Goal: Information Seeking & Learning: Learn about a topic

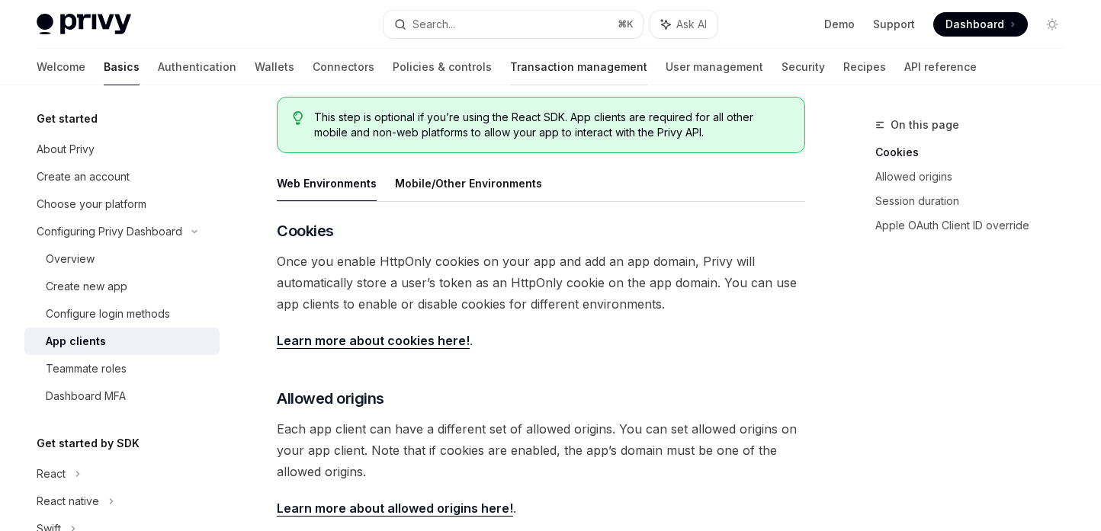
scroll to position [67, 0]
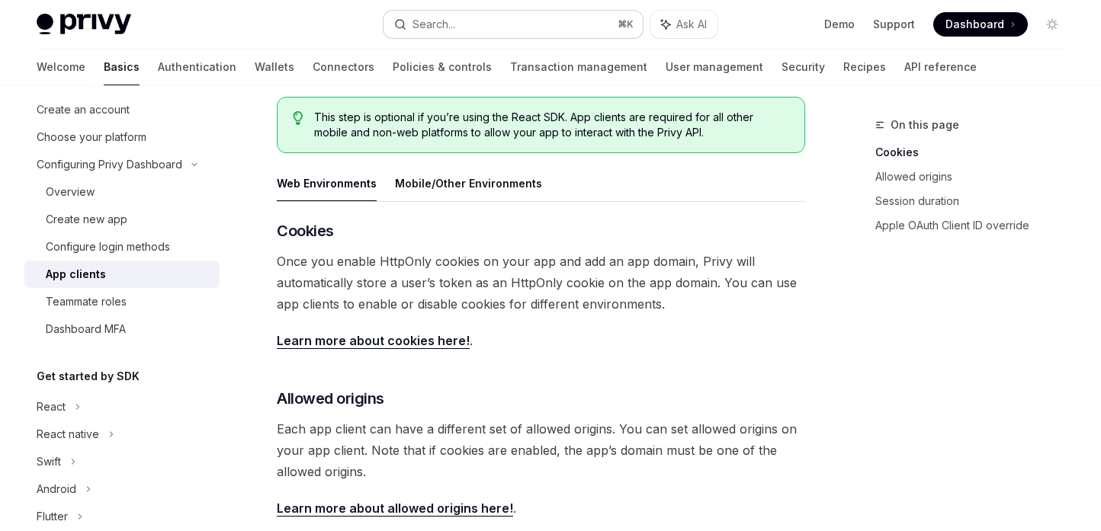
click at [428, 29] on div "Search..." at bounding box center [433, 24] width 43 height 18
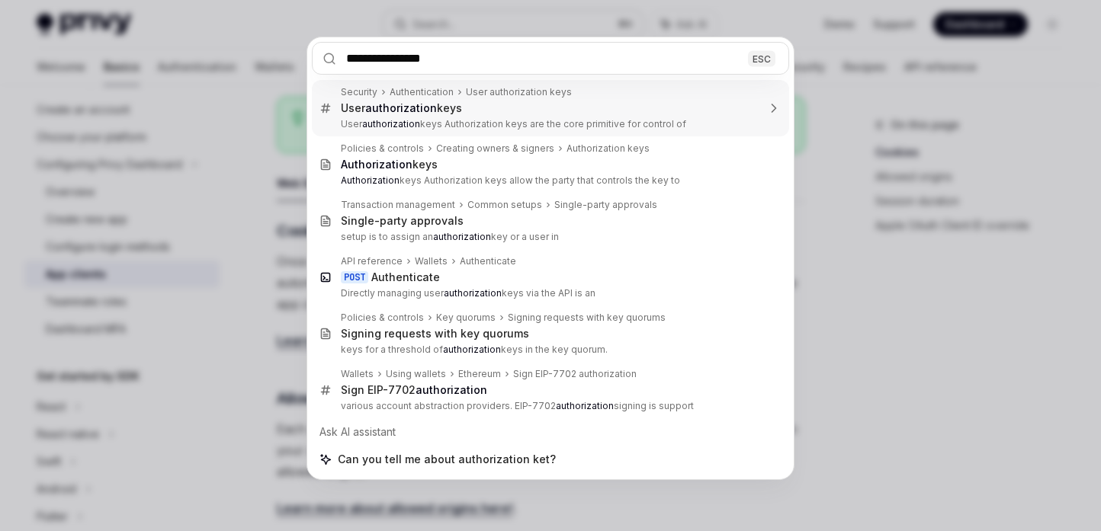
type input "**********"
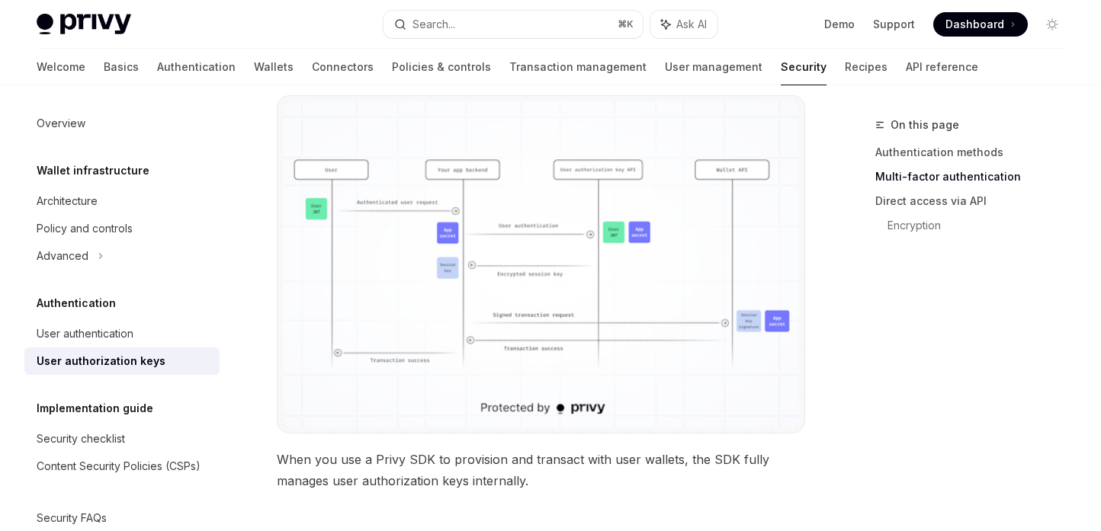
scroll to position [1507, 0]
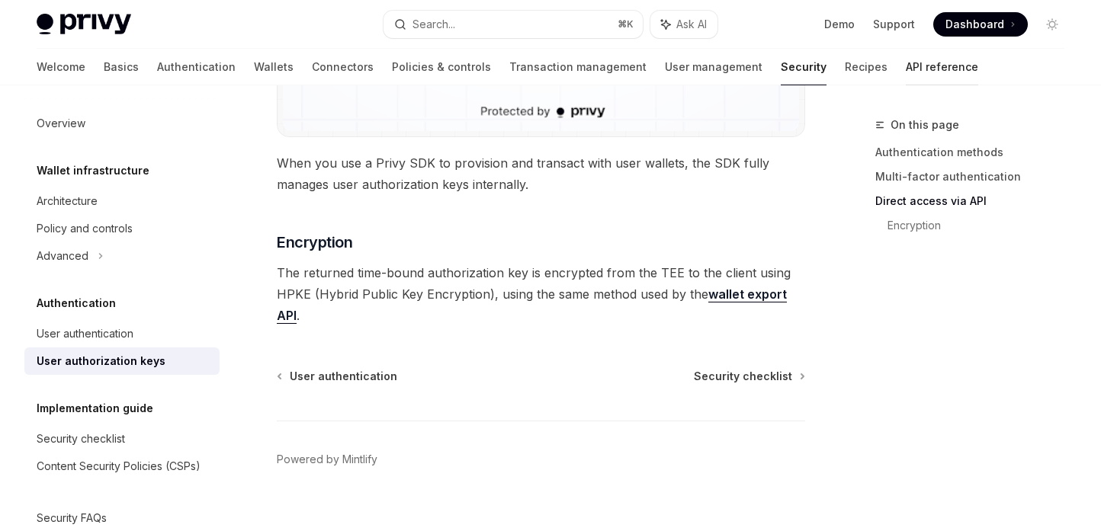
click at [906, 73] on link "API reference" at bounding box center [942, 67] width 72 height 37
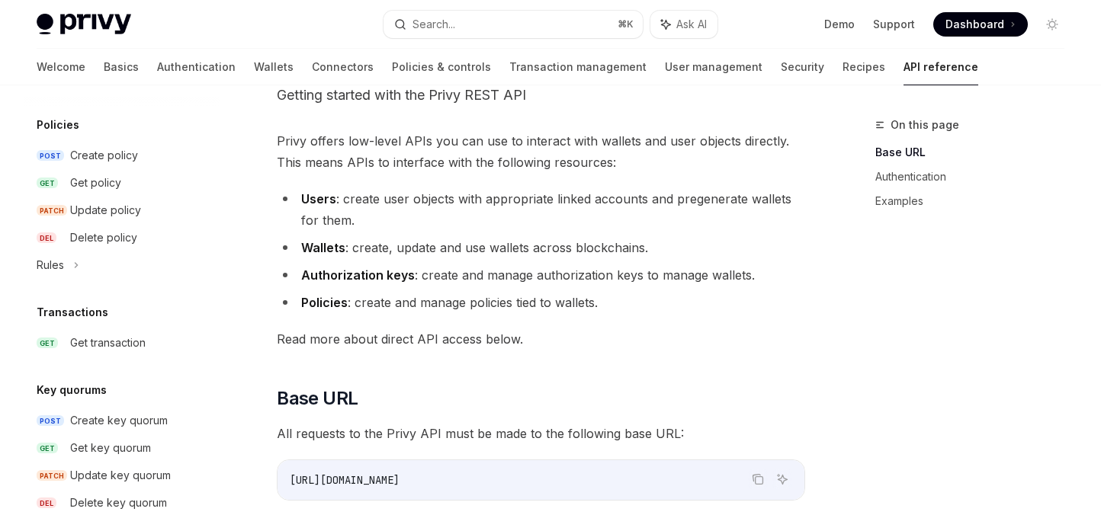
scroll to position [798, 0]
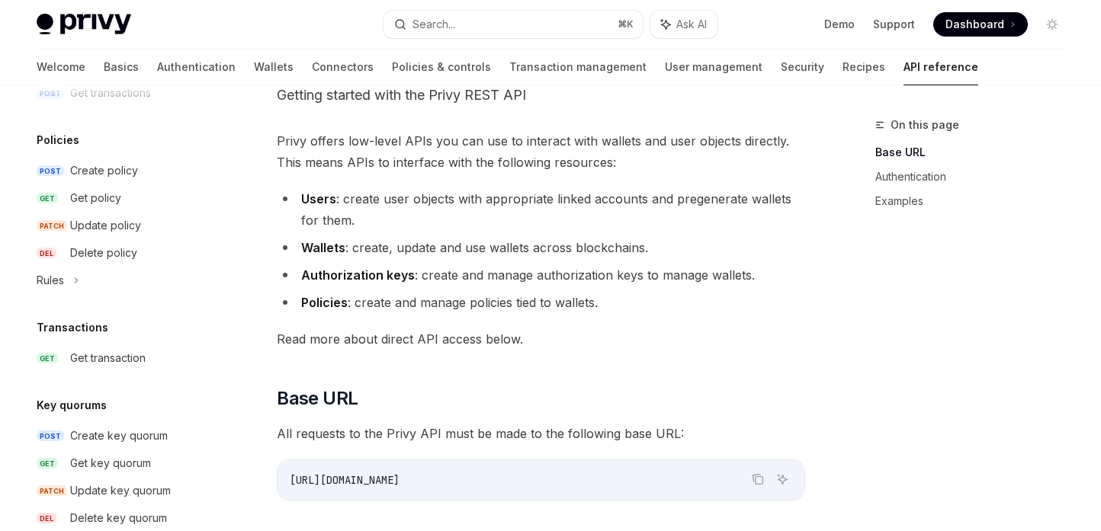
click at [381, 268] on strong "Authorization keys" at bounding box center [358, 275] width 114 height 15
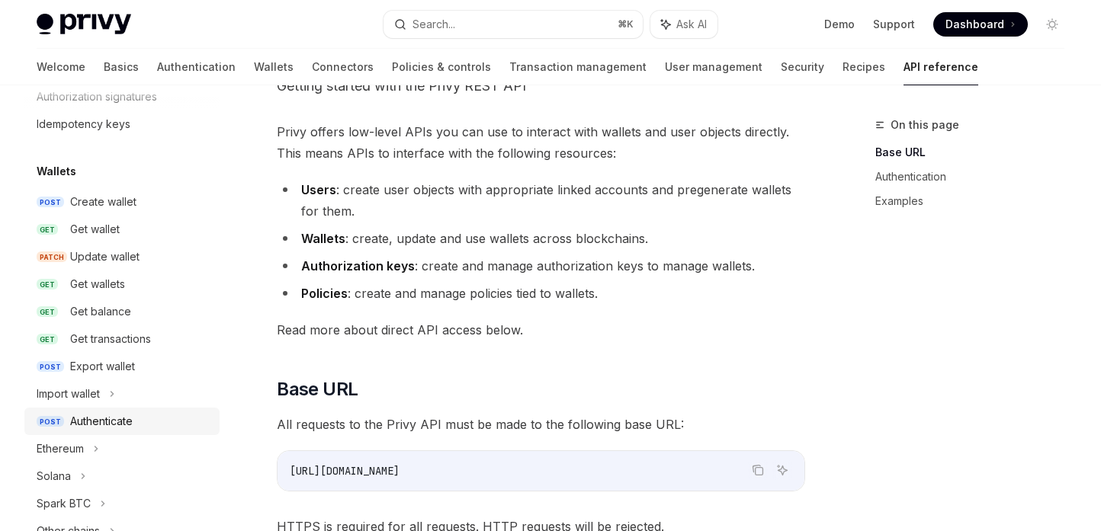
scroll to position [175, 0]
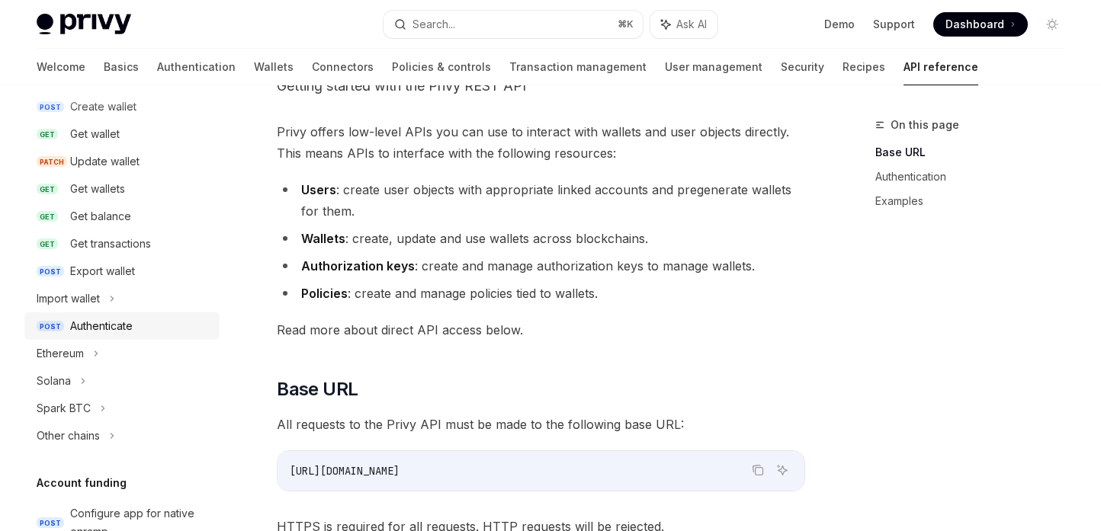
click at [98, 326] on div "Authenticate" at bounding box center [101, 326] width 63 height 18
type textarea "*"
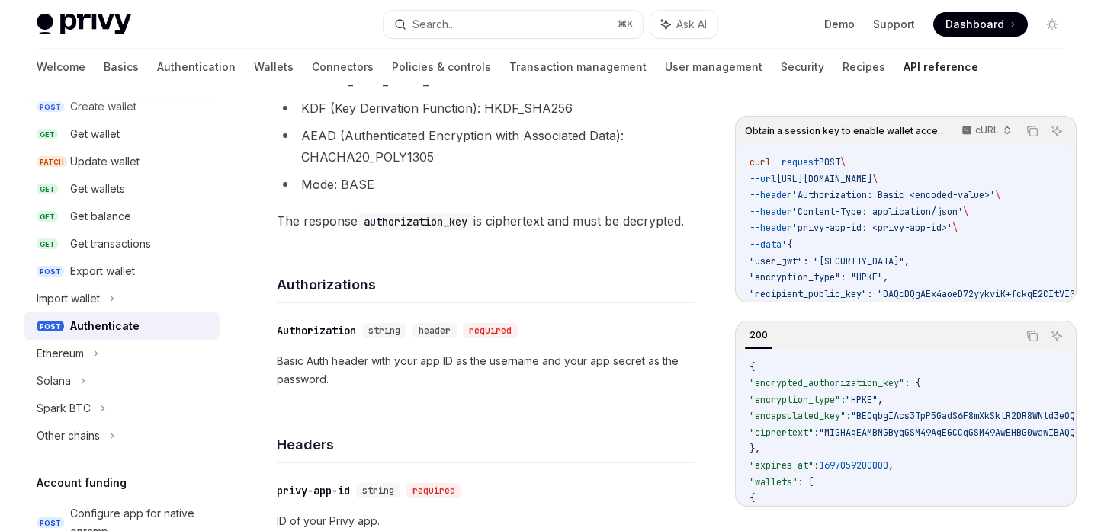
scroll to position [25, 0]
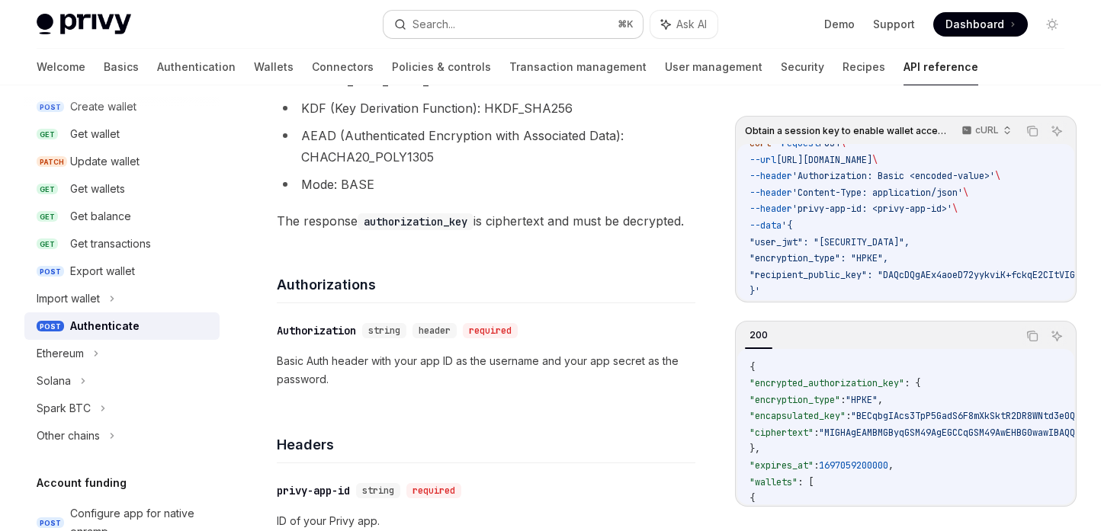
click at [431, 14] on button "Search... ⌘ K" at bounding box center [514, 24] width 260 height 27
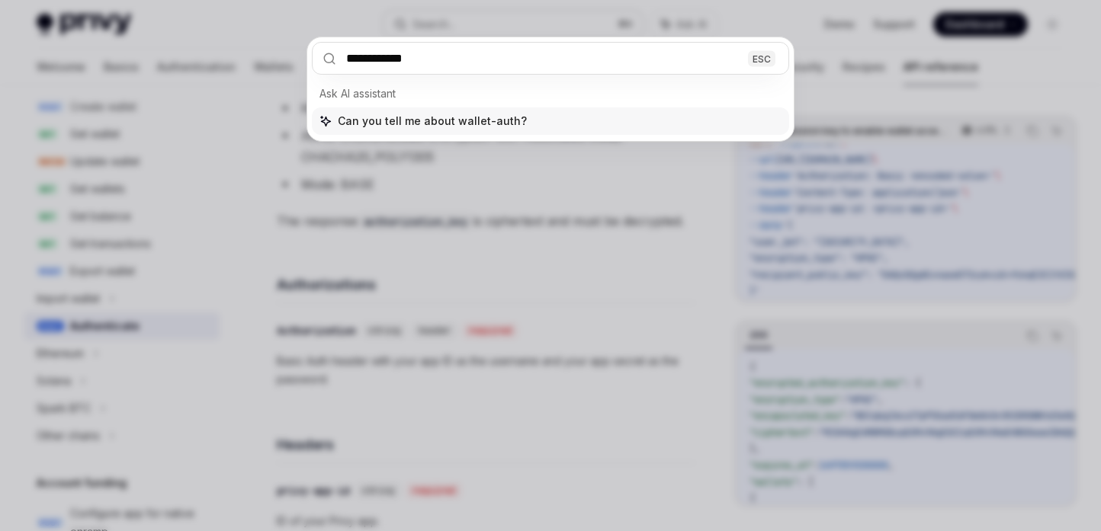
type input "**********"
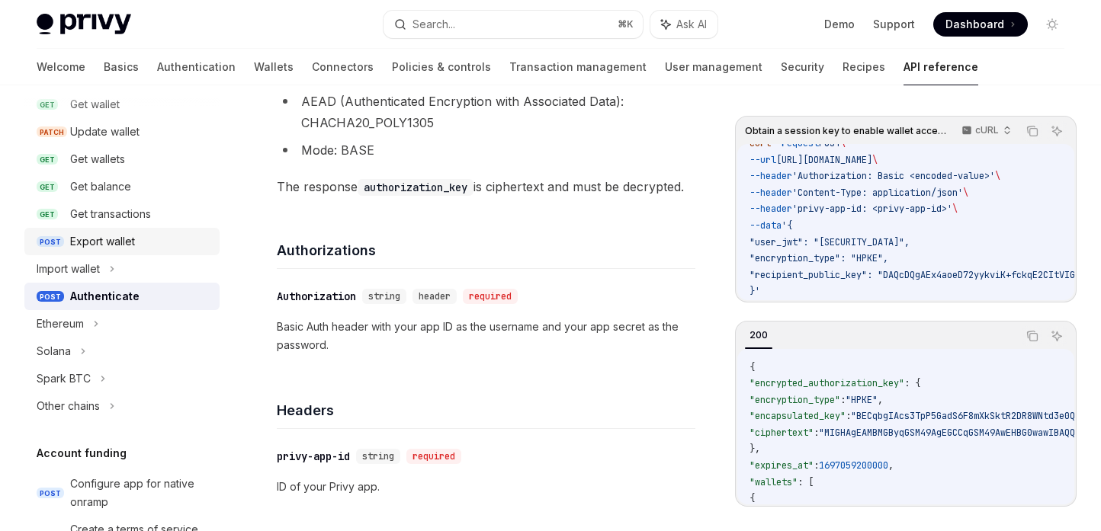
scroll to position [210, 0]
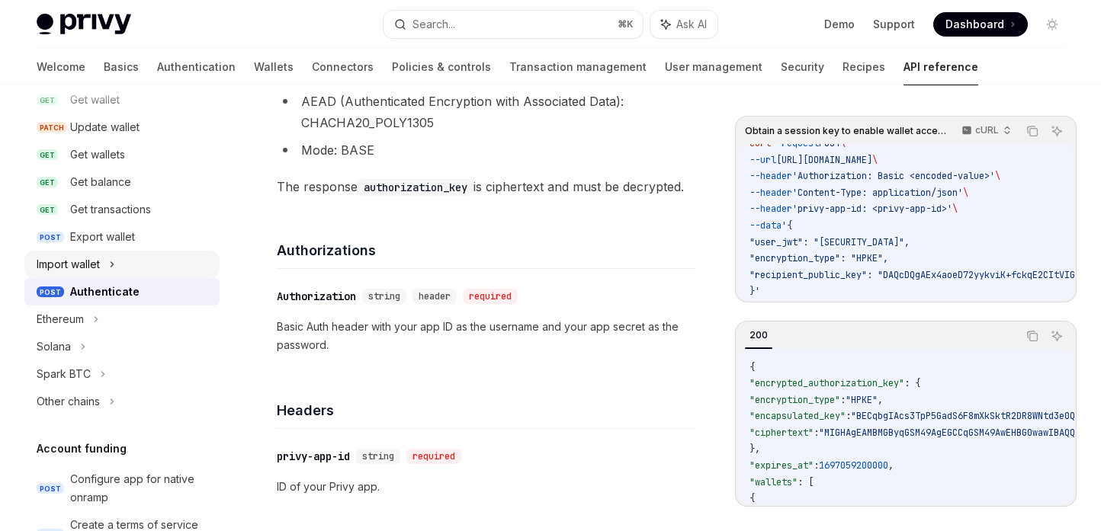
click at [120, 252] on div "Import wallet" at bounding box center [121, 264] width 195 height 27
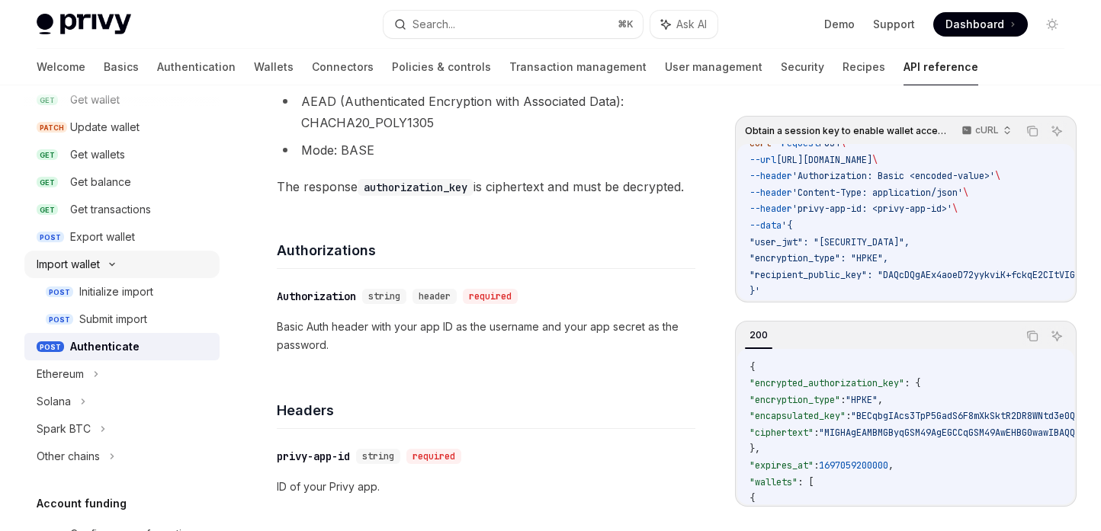
type textarea "*"
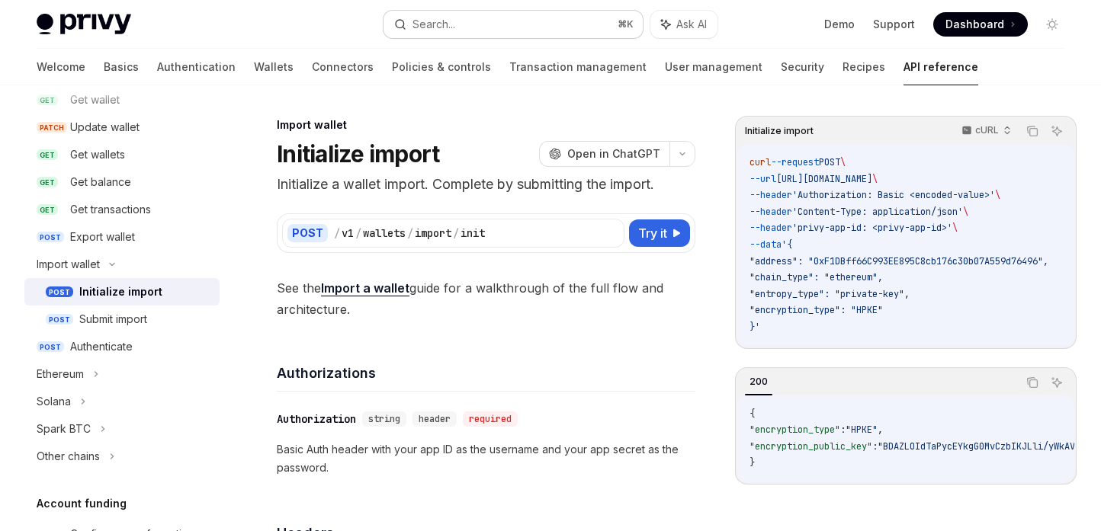
click at [458, 22] on button "Search... ⌘ K" at bounding box center [514, 24] width 260 height 27
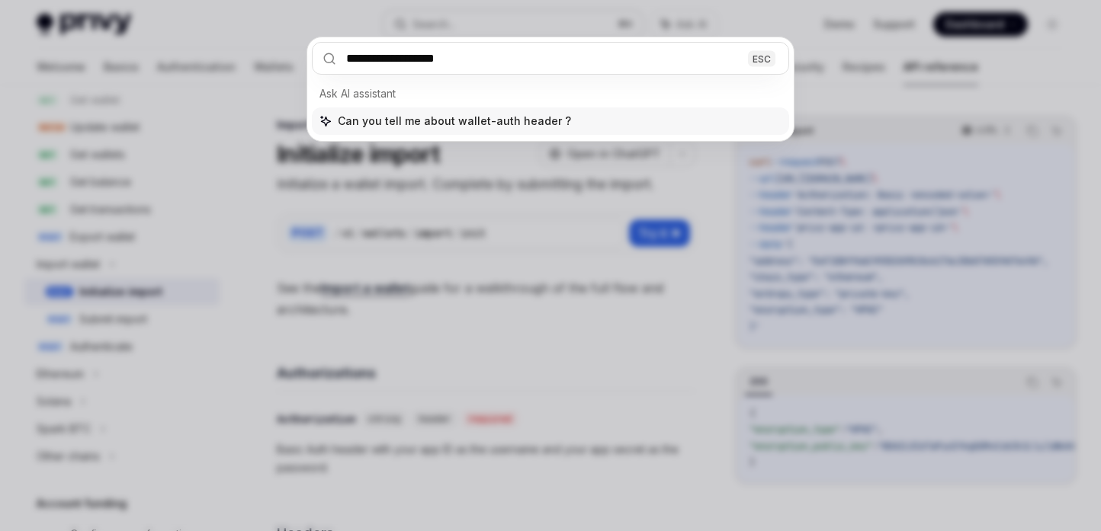
type input "**********"
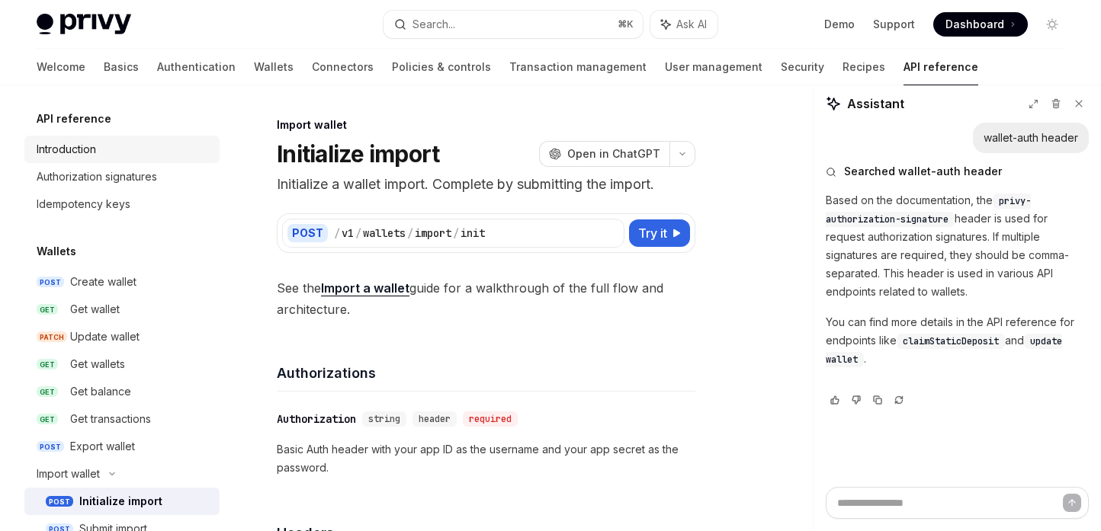
click at [142, 161] on link "Introduction" at bounding box center [121, 149] width 195 height 27
click at [114, 178] on div "Authorization signatures" at bounding box center [97, 177] width 120 height 18
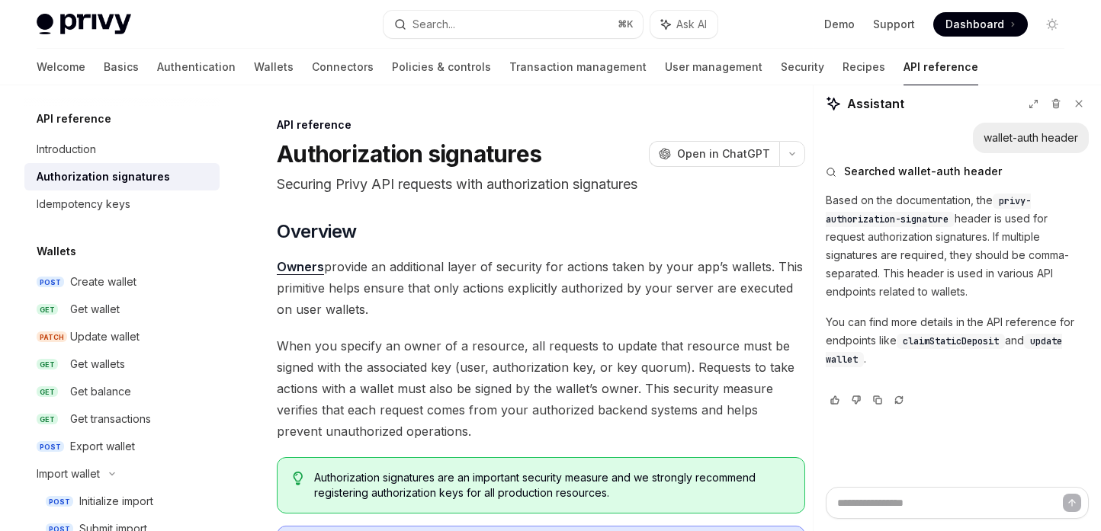
type textarea "*"
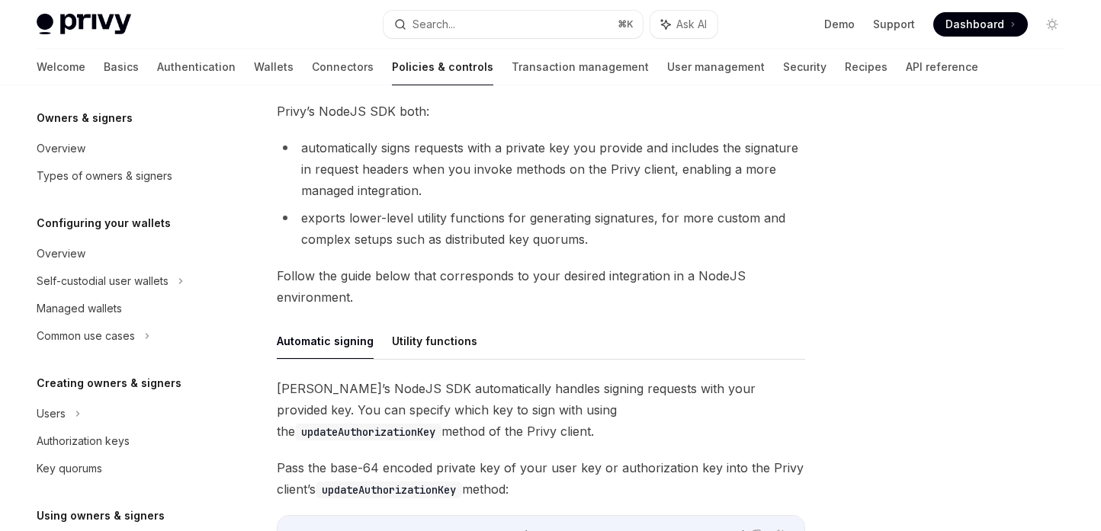
scroll to position [390, 0]
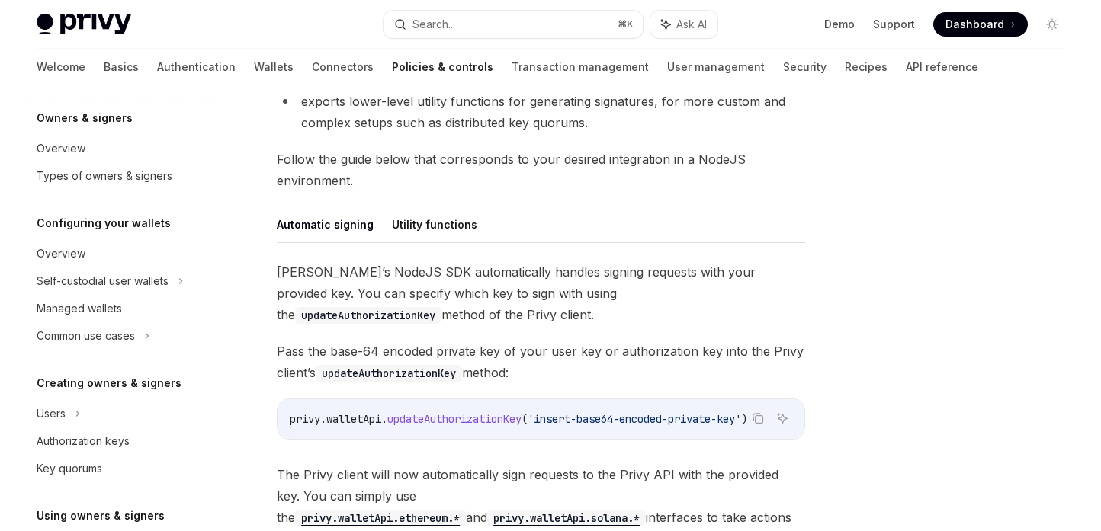
click at [417, 222] on button "Utility functions" at bounding box center [434, 225] width 85 height 36
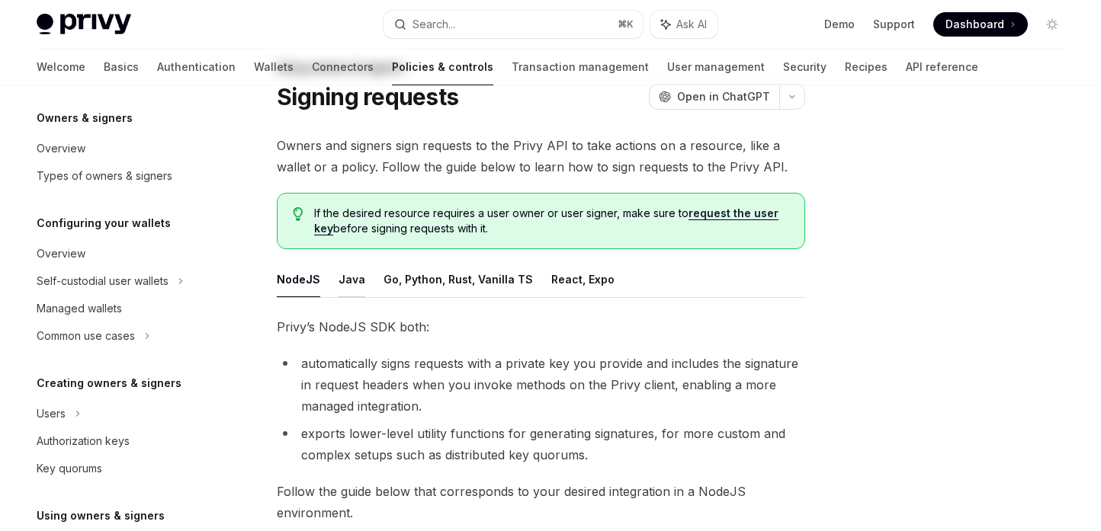
scroll to position [63, 0]
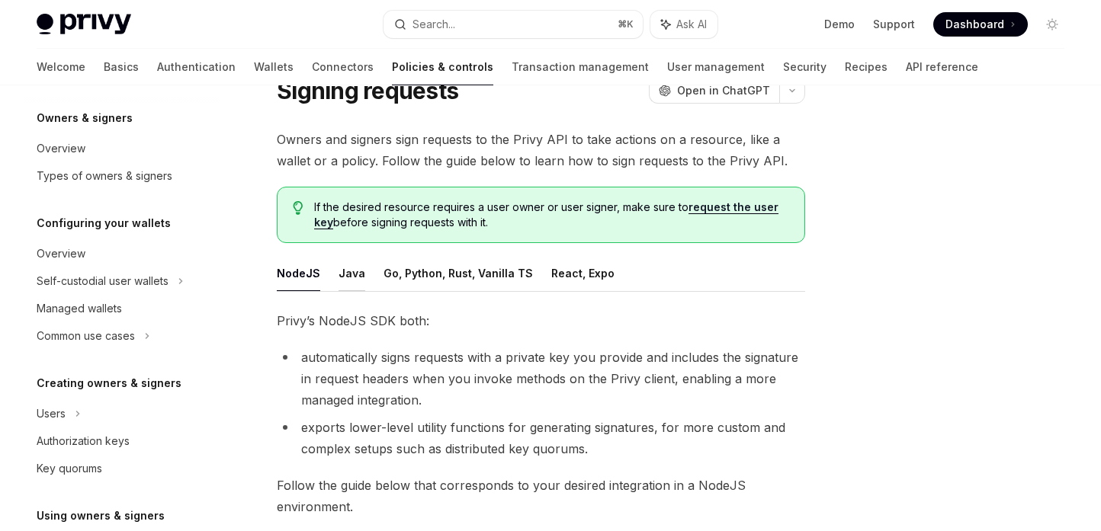
click at [356, 290] on button "Java" at bounding box center [352, 273] width 27 height 36
click at [471, 257] on button "Go, Python, Rust, Vanilla TS" at bounding box center [458, 273] width 149 height 36
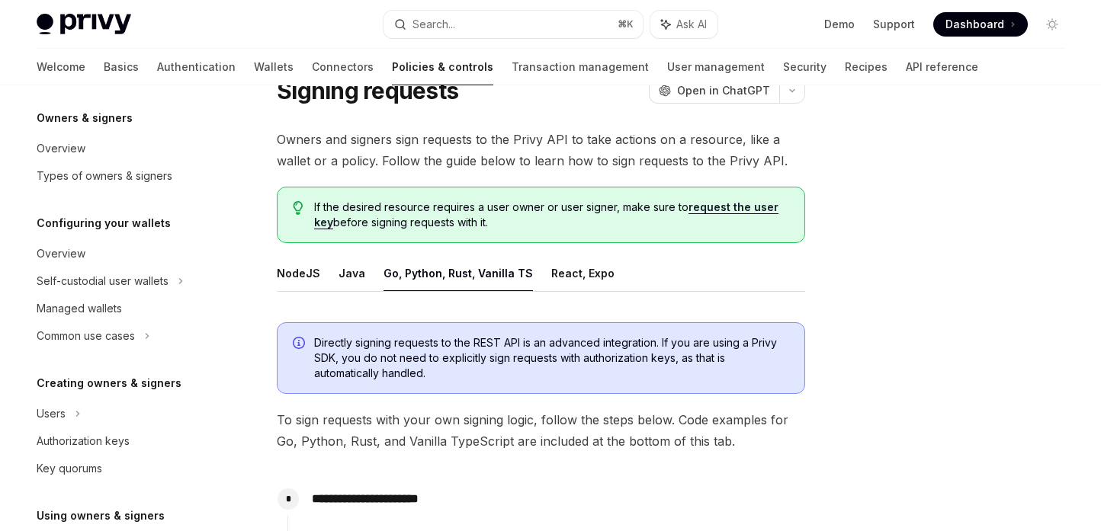
click at [539, 265] on ul "NodeJS Java Go, Python, Rust, Vanilla TS React, Expo" at bounding box center [541, 273] width 528 height 37
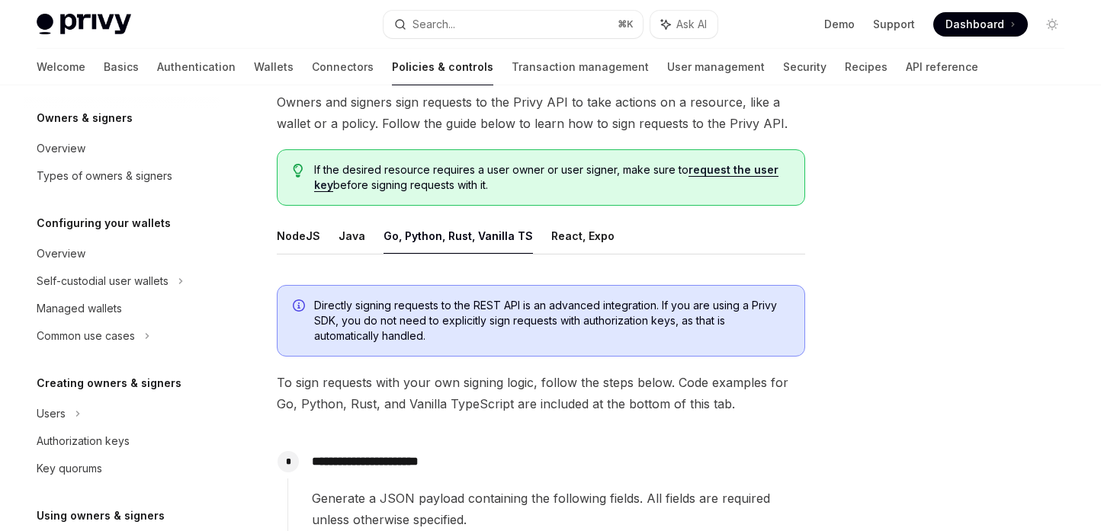
click at [294, 226] on button "NodeJS" at bounding box center [298, 236] width 43 height 36
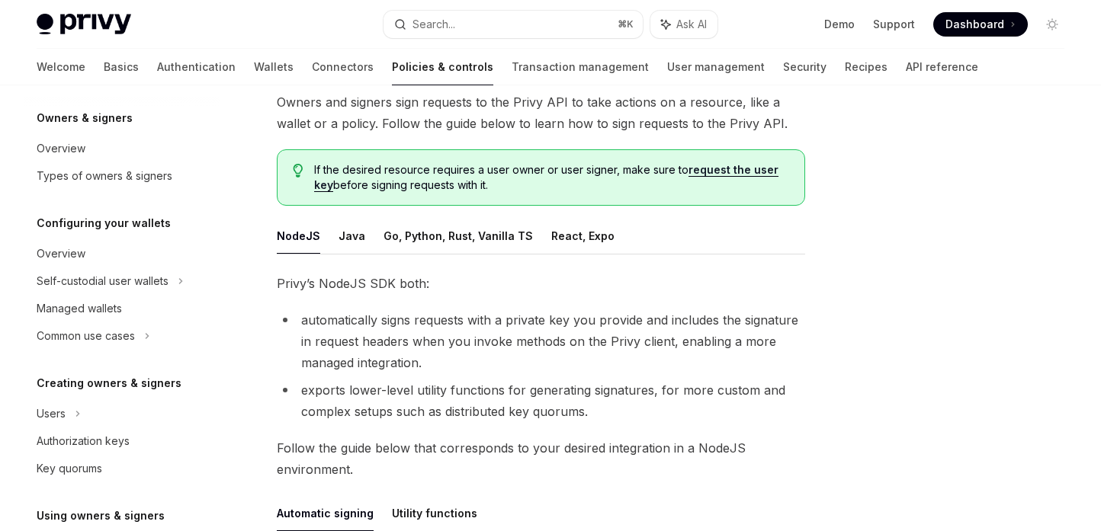
click at [628, 241] on ul "NodeJS Java Go, Python, Rust, Vanilla TS React, Expo" at bounding box center [541, 236] width 528 height 37
click at [593, 241] on button "React, Expo" at bounding box center [582, 236] width 63 height 36
type textarea "*"
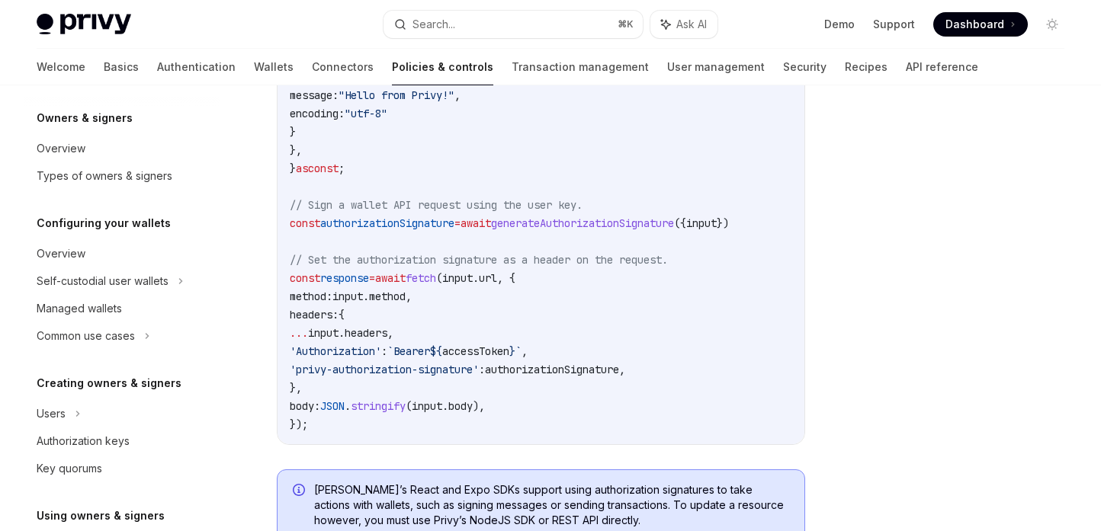
scroll to position [804, 0]
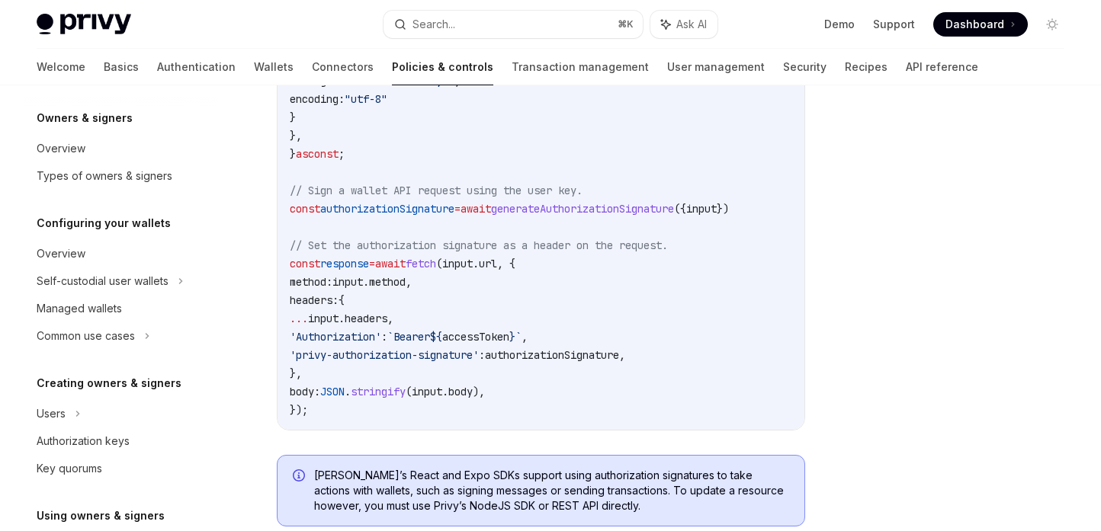
click at [509, 335] on span "accessToken" at bounding box center [475, 337] width 67 height 14
click at [594, 361] on span "authorizationSignature" at bounding box center [552, 355] width 134 height 14
copy span "authorizationSignature"
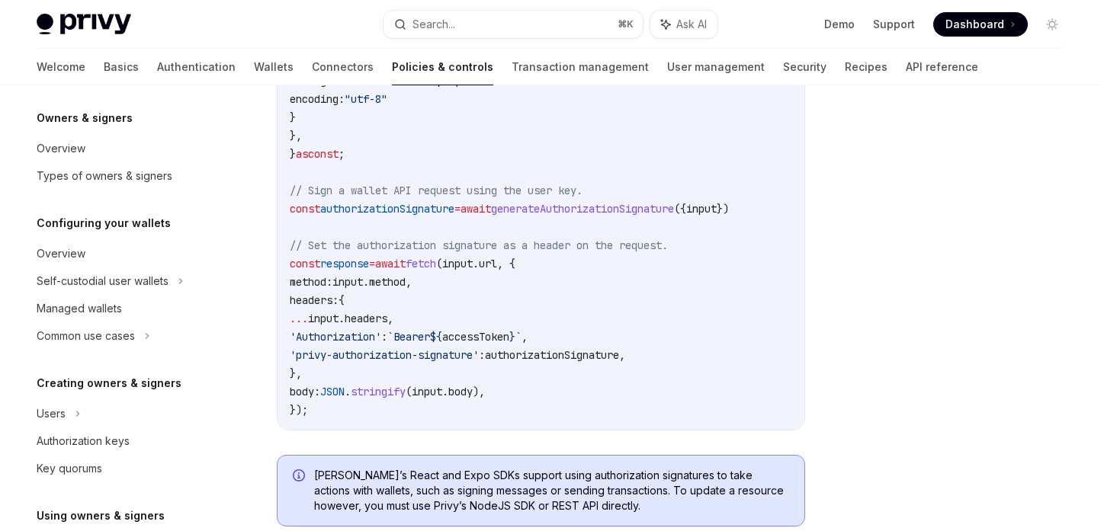
click at [570, 260] on code "import { useAuthorizationSignature } from '@privy-io/react-auth' ; // or '@priv…" at bounding box center [558, 108] width 537 height 622
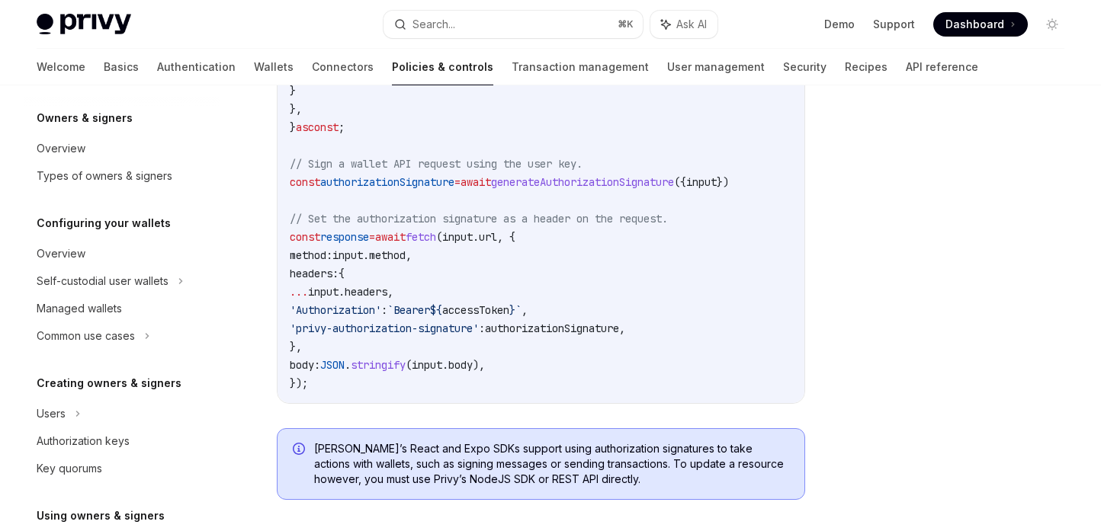
click at [554, 274] on code "import { useAuthorizationSignature } from '@privy-io/react-auth' ; // or '@priv…" at bounding box center [558, 82] width 537 height 622
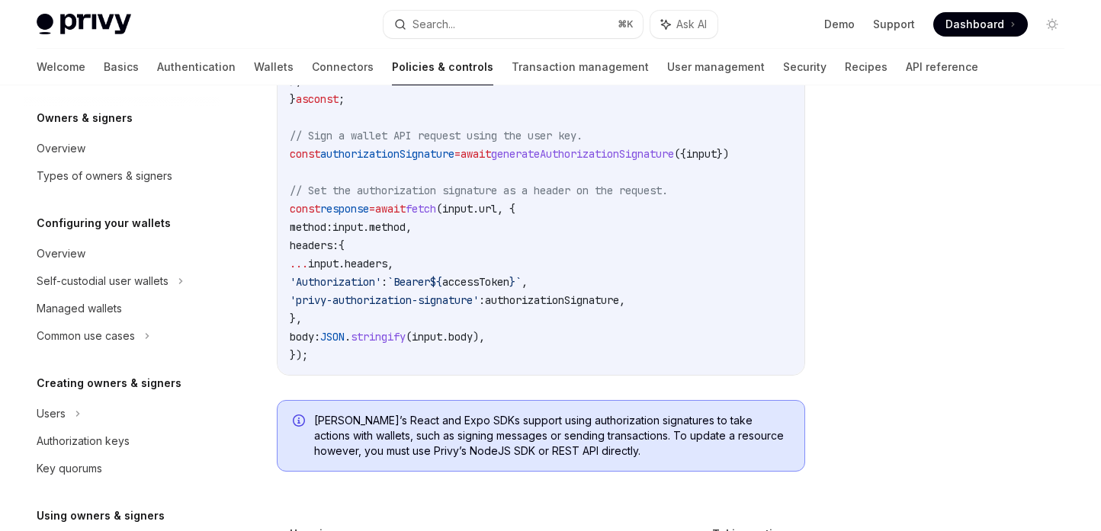
click at [549, 299] on span "authorizationSignature" at bounding box center [552, 301] width 134 height 14
copy span "authorizationSignature"
click at [658, 247] on code "import { useAuthorizationSignature } from '@privy-io/react-auth' ; // or '@priv…" at bounding box center [558, 53] width 537 height 622
click at [608, 164] on code "import { useAuthorizationSignature } from '@privy-io/react-auth' ; // or '@priv…" at bounding box center [558, 53] width 537 height 622
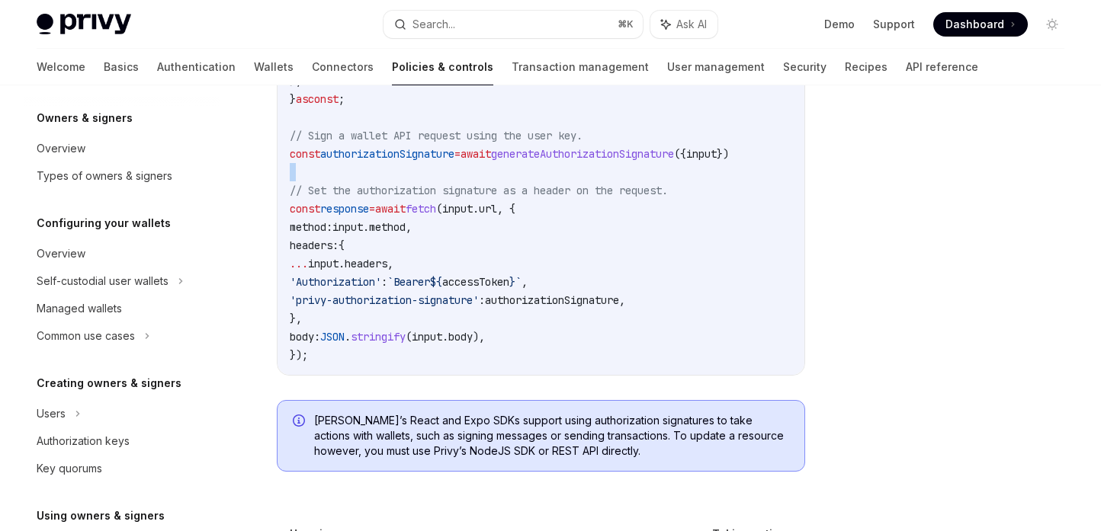
click at [608, 164] on code "import { useAuthorizationSignature } from '@privy-io/react-auth' ; // or '@priv…" at bounding box center [558, 53] width 537 height 622
click at [448, 164] on code "import { useAuthorizationSignature } from '@privy-io/react-auth' ; // or '@priv…" at bounding box center [558, 53] width 537 height 622
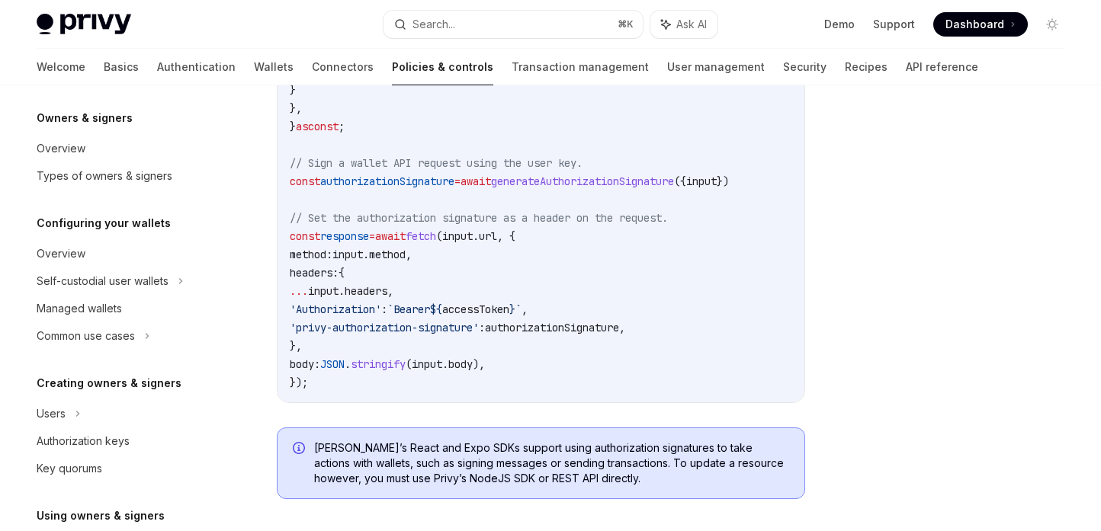
click at [438, 175] on span "authorizationSignature" at bounding box center [387, 182] width 134 height 14
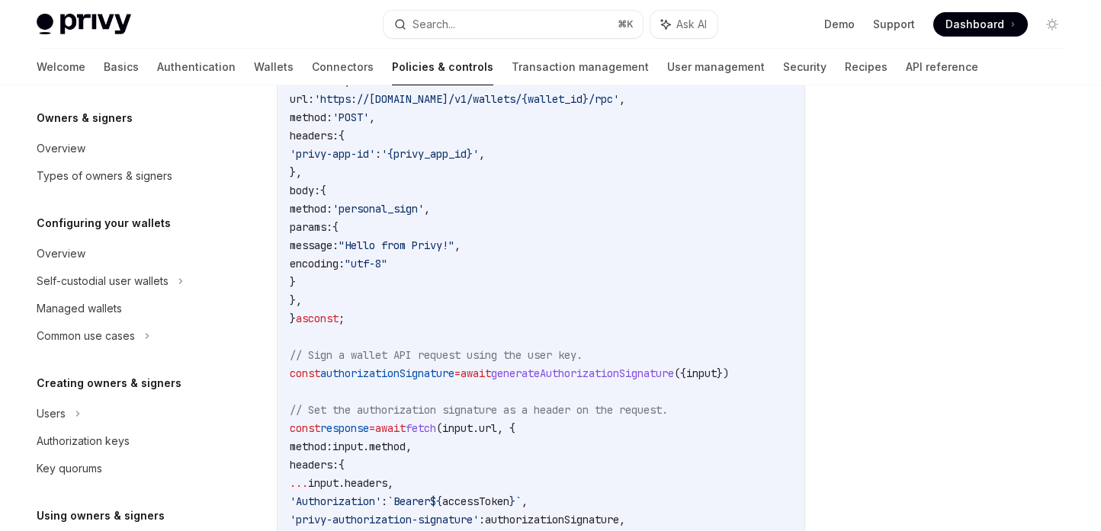
click at [438, 175] on code "import { useAuthorizationSignature } from '@privy-io/react-auth' ; // or '@priv…" at bounding box center [558, 273] width 537 height 622
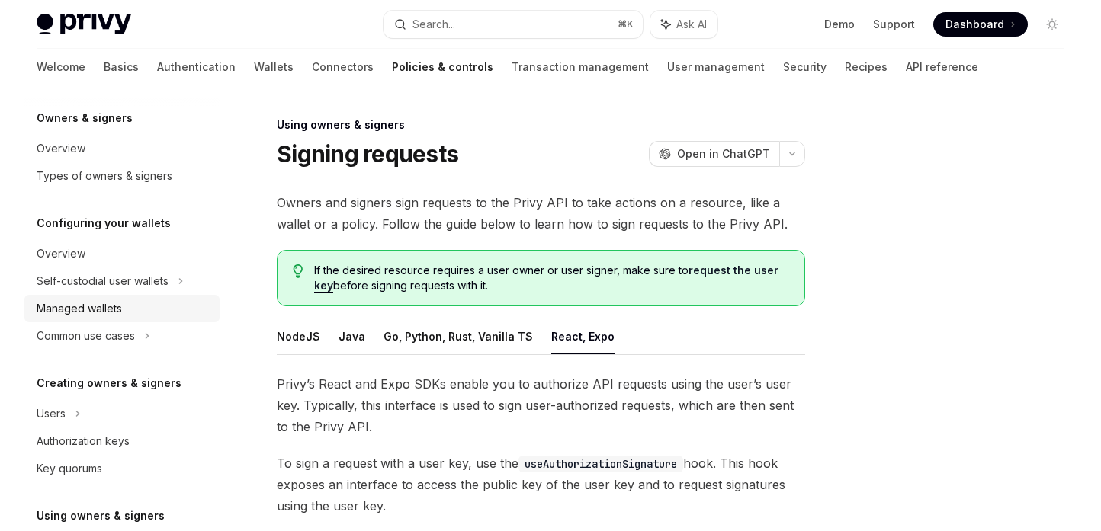
scroll to position [0, 0]
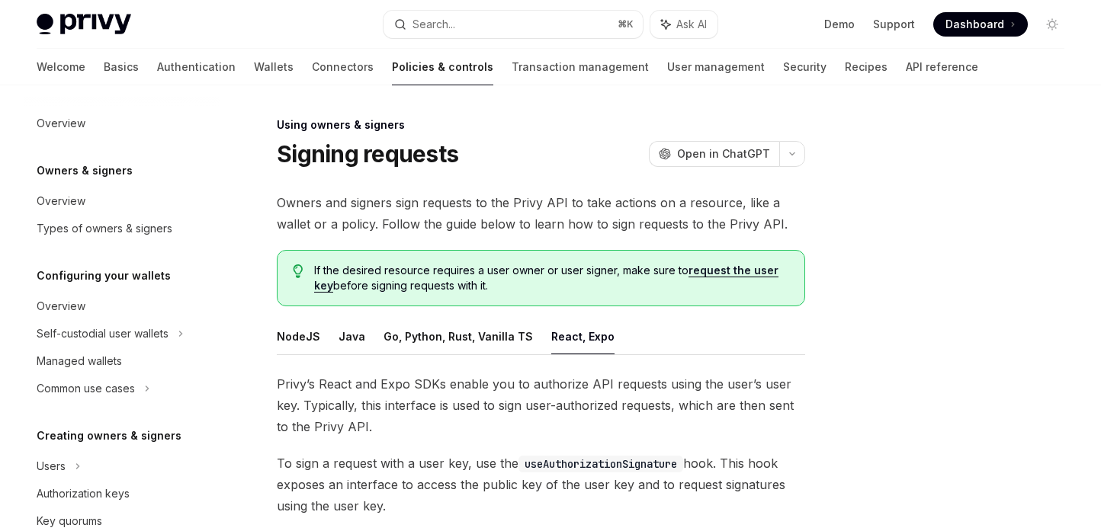
click at [419, 39] on div "Privy Docs home page Search... ⌘ K Ask AI Demo Support Dashboard Dashboard Sear…" at bounding box center [551, 24] width 1028 height 49
click at [475, 30] on button "Search... ⌘ K" at bounding box center [514, 24] width 260 height 27
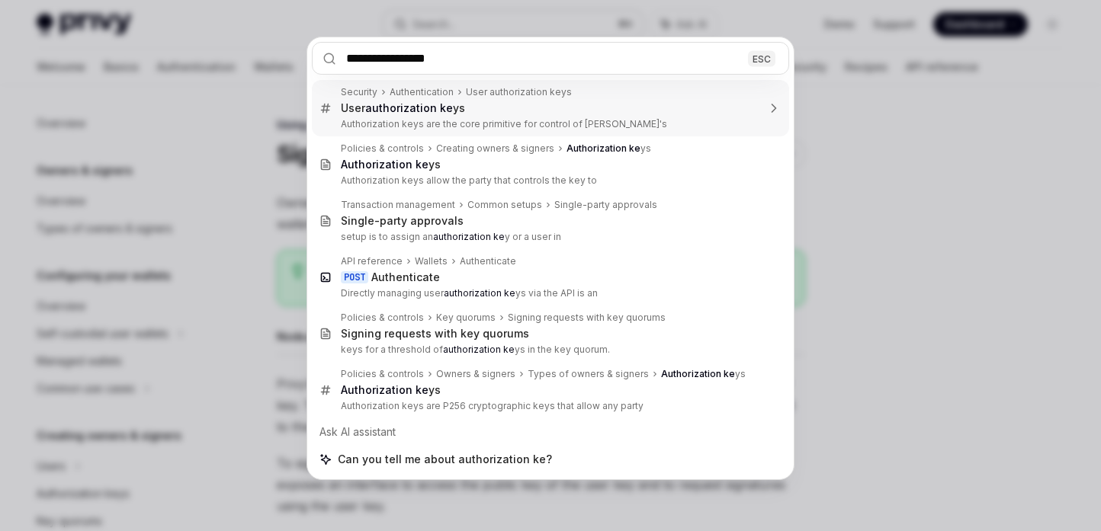
type input "**********"
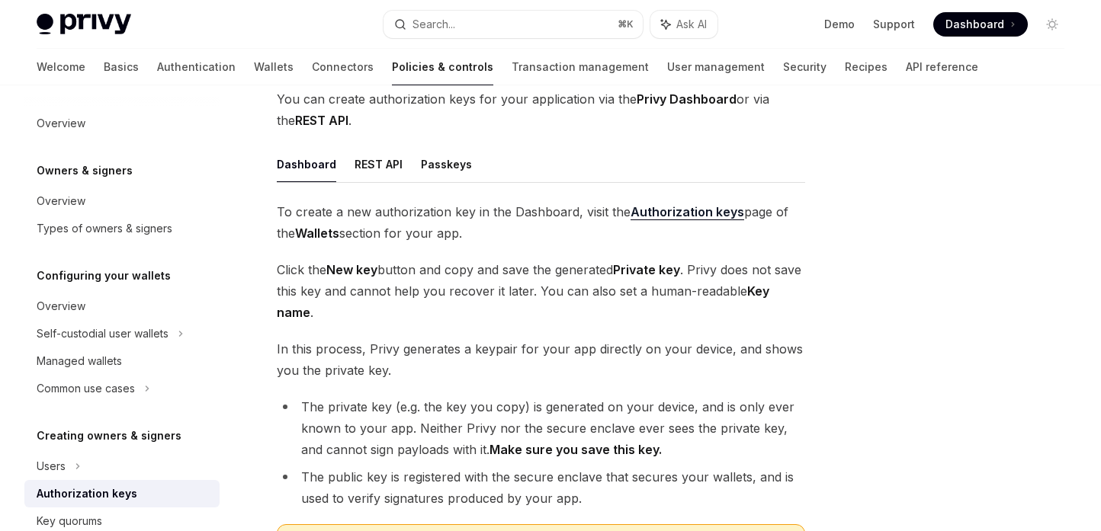
scroll to position [168, 0]
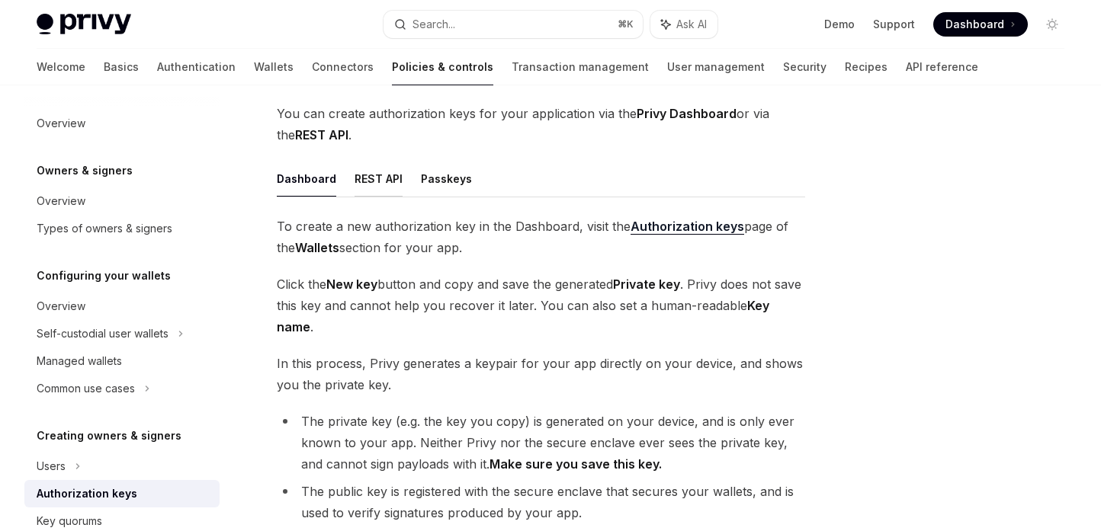
click at [355, 179] on button "REST API" at bounding box center [379, 179] width 48 height 36
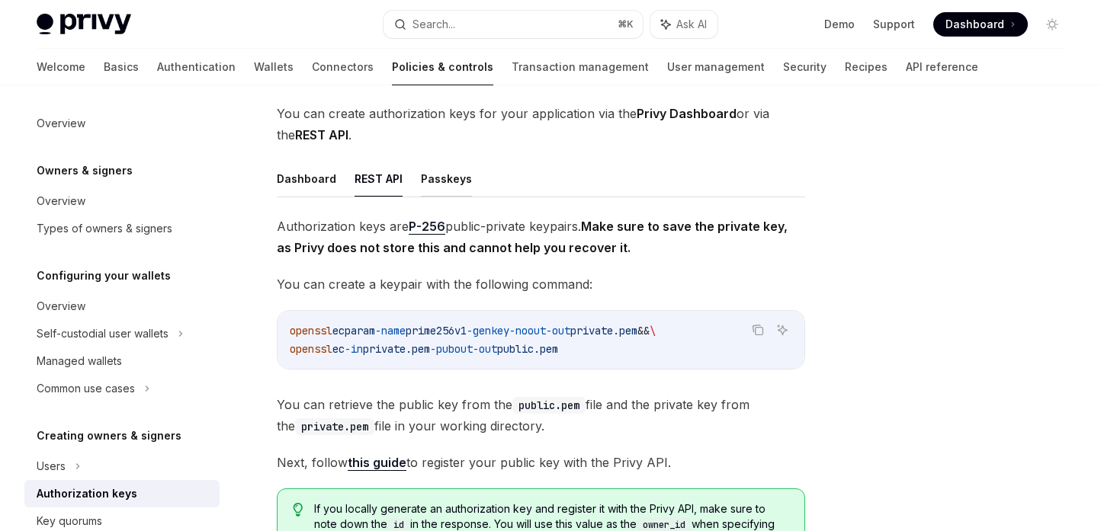
click at [436, 182] on button "Passkeys" at bounding box center [446, 179] width 51 height 36
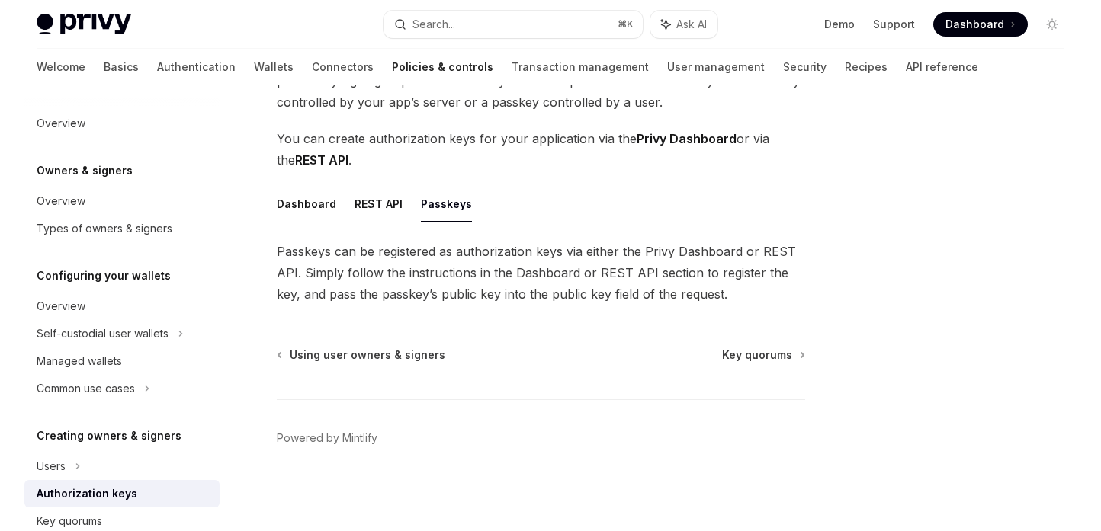
click at [313, 183] on div "Authorization keys allow the party that controls the key to execute actions on …" at bounding box center [541, 177] width 528 height 256
click at [298, 202] on button "Dashboard" at bounding box center [306, 204] width 59 height 36
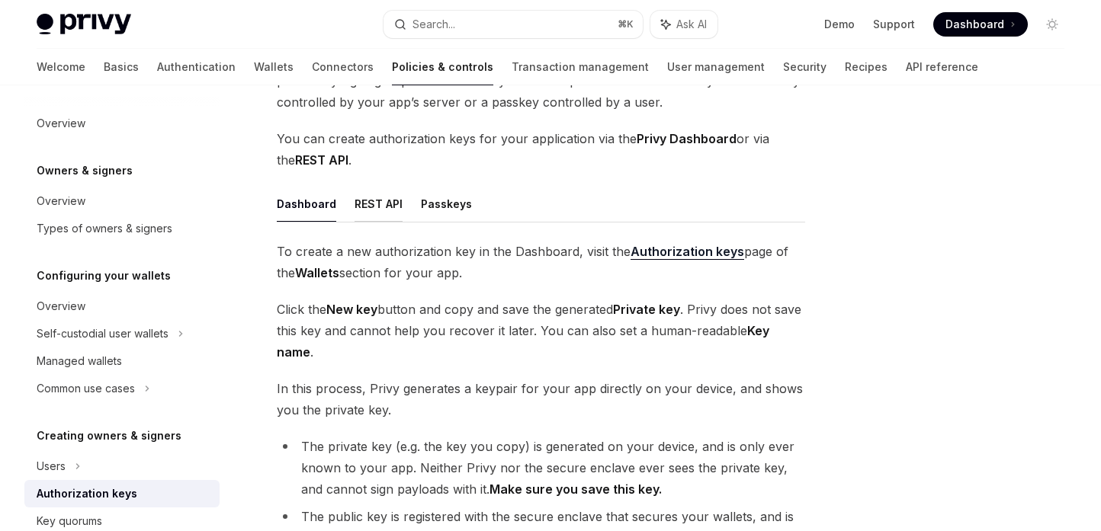
click at [385, 210] on button "REST API" at bounding box center [379, 204] width 48 height 36
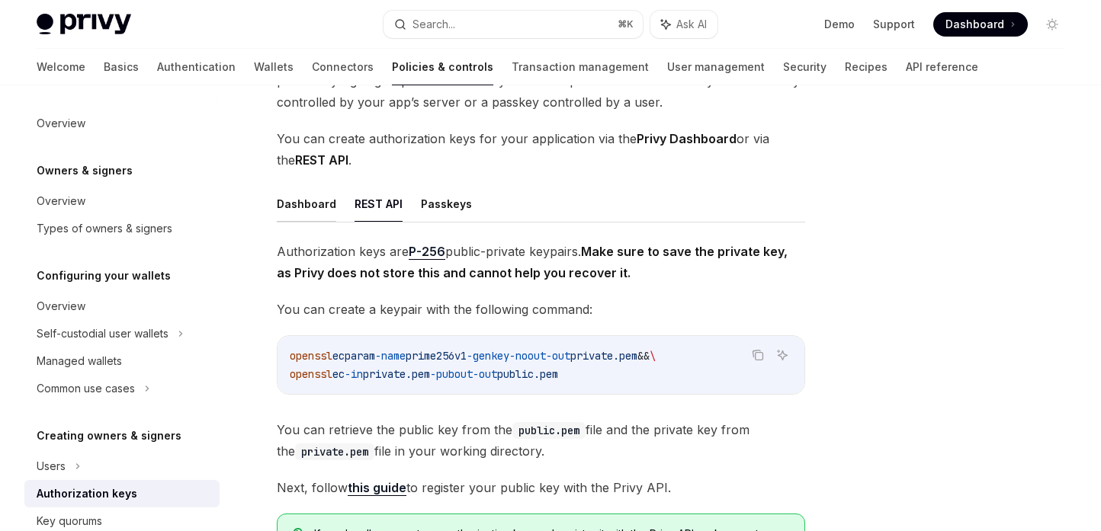
click at [313, 218] on button "Dashboard" at bounding box center [306, 204] width 59 height 36
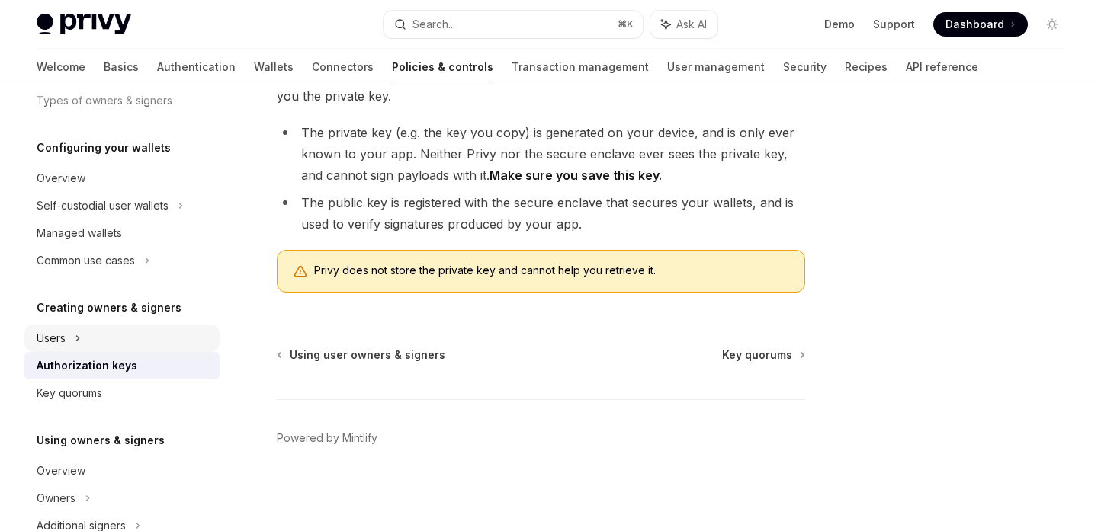
scroll to position [108, 0]
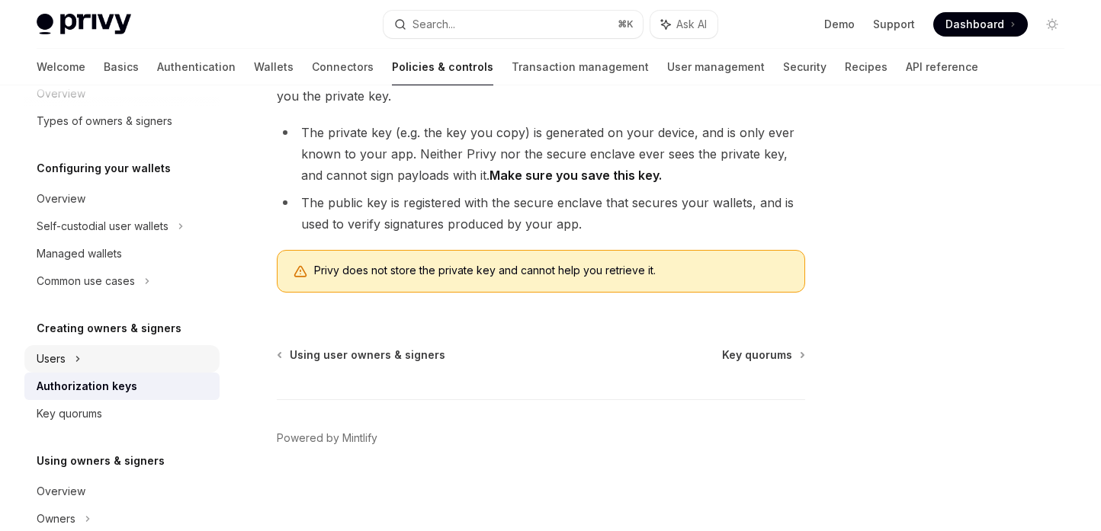
click at [82, 345] on div "Users" at bounding box center [121, 358] width 195 height 27
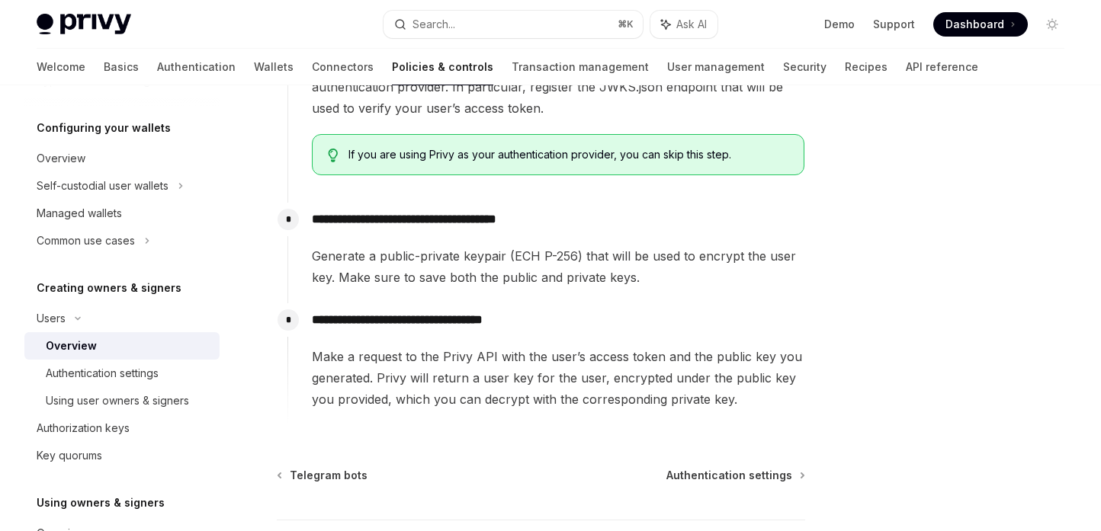
scroll to position [608, 0]
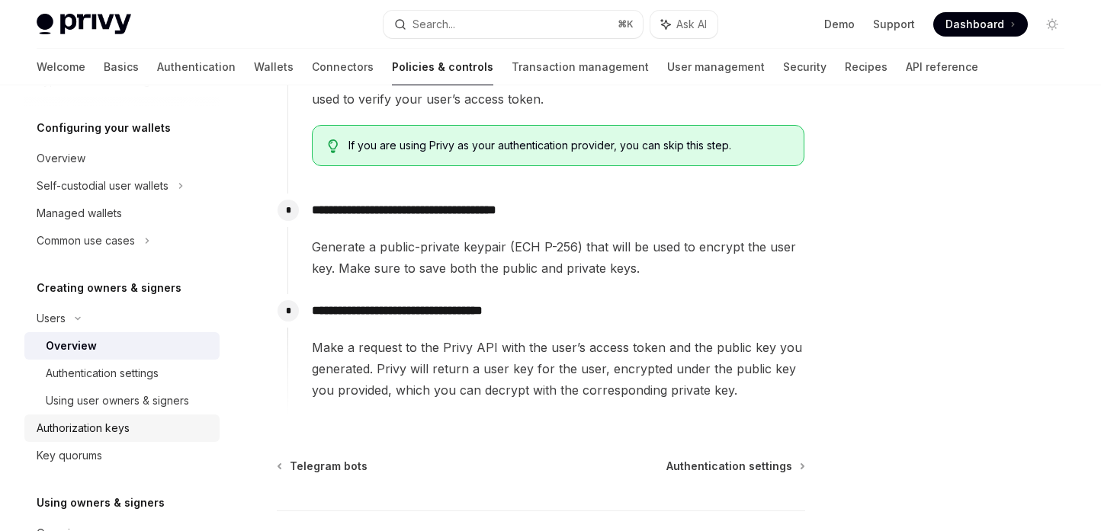
click at [73, 430] on div "Authorization keys" at bounding box center [83, 428] width 93 height 18
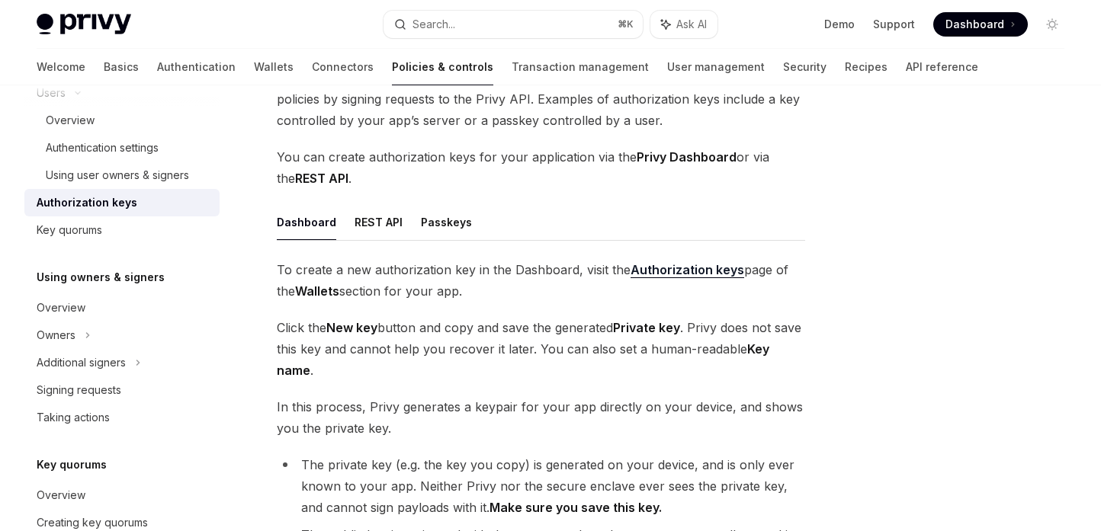
scroll to position [143, 0]
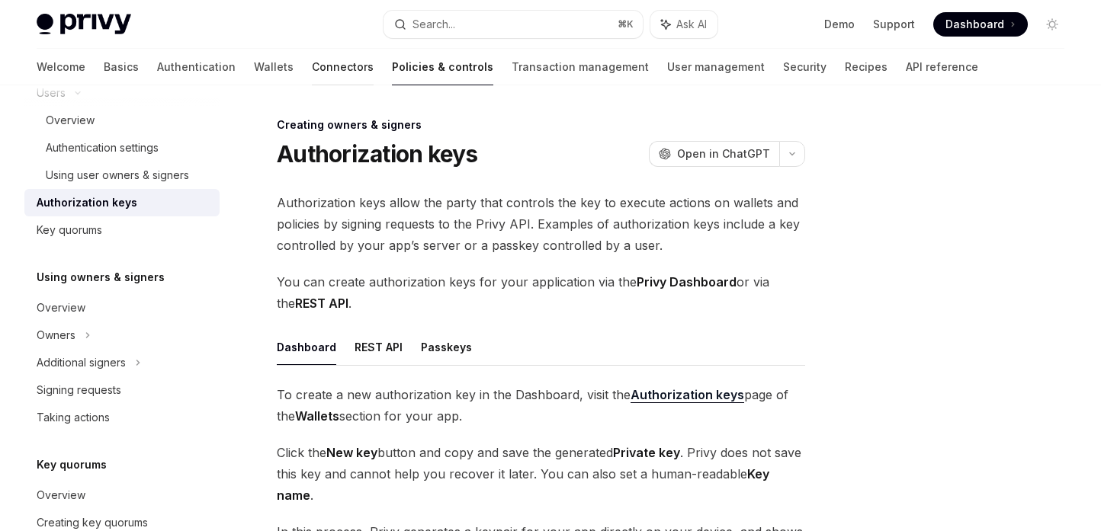
click at [312, 58] on link "Connectors" at bounding box center [343, 67] width 62 height 37
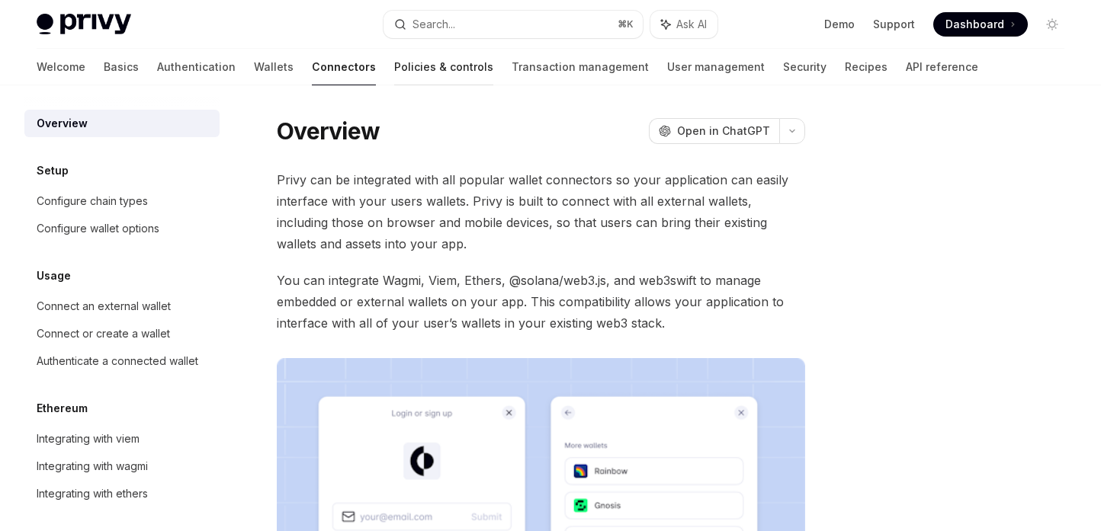
click at [394, 66] on link "Policies & controls" at bounding box center [443, 67] width 99 height 37
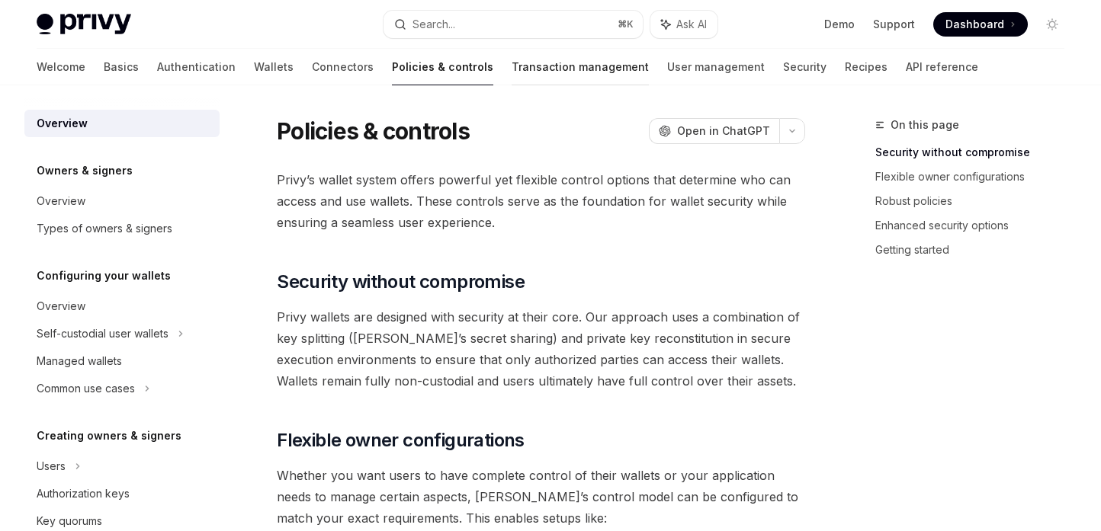
click at [512, 74] on link "Transaction management" at bounding box center [580, 67] width 137 height 37
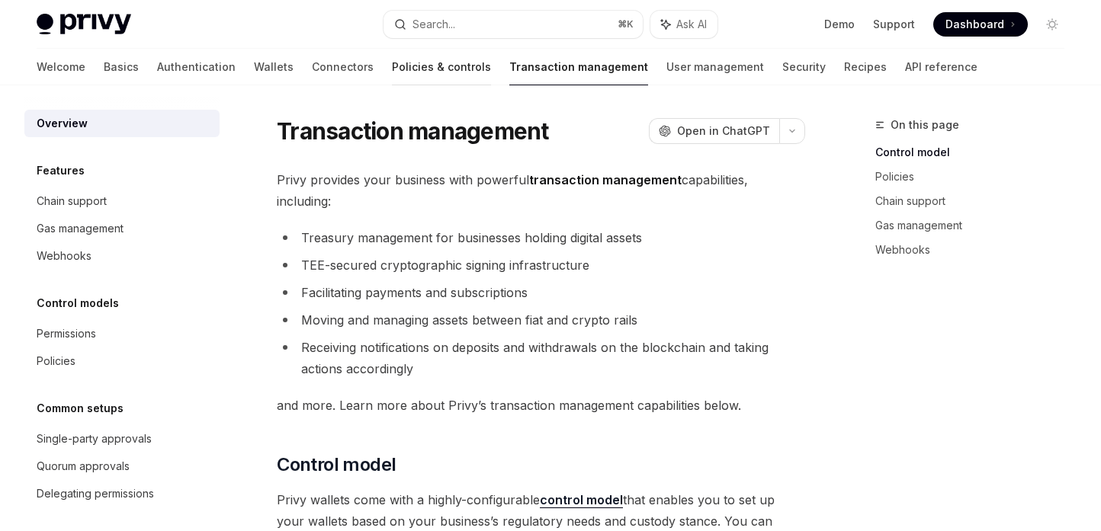
click at [407, 69] on link "Policies & controls" at bounding box center [441, 67] width 99 height 37
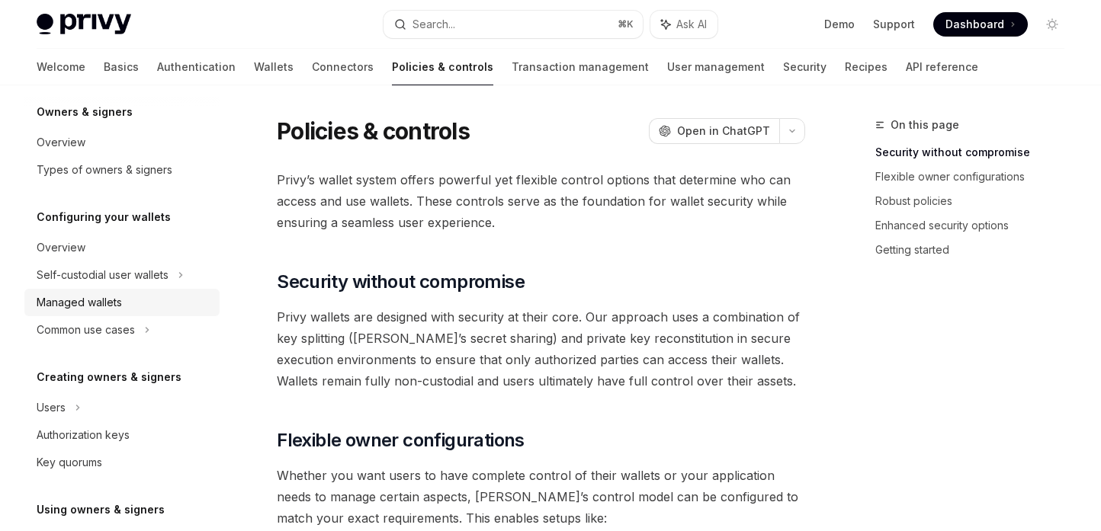
scroll to position [129, 0]
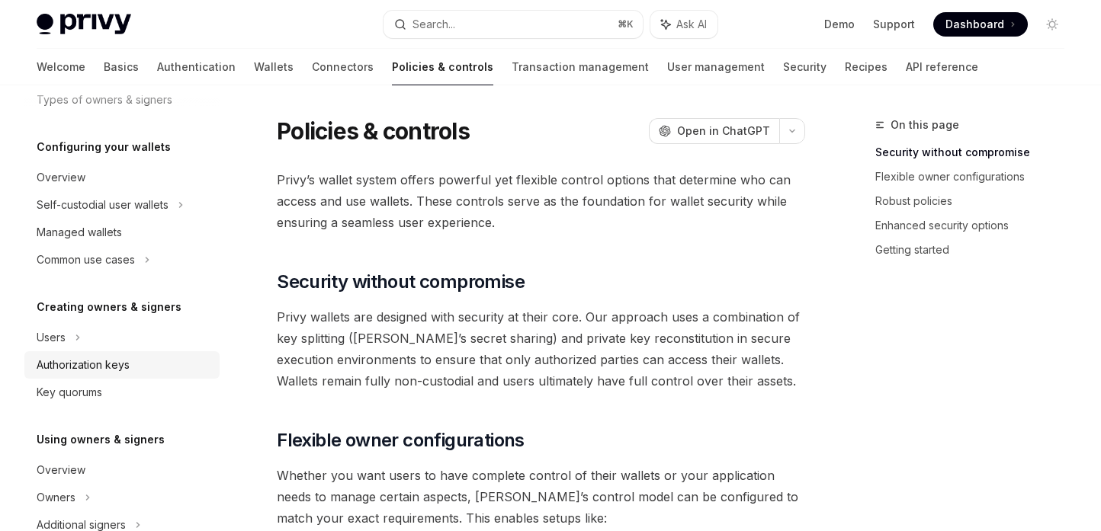
click at [102, 360] on div "Authorization keys" at bounding box center [83, 365] width 93 height 18
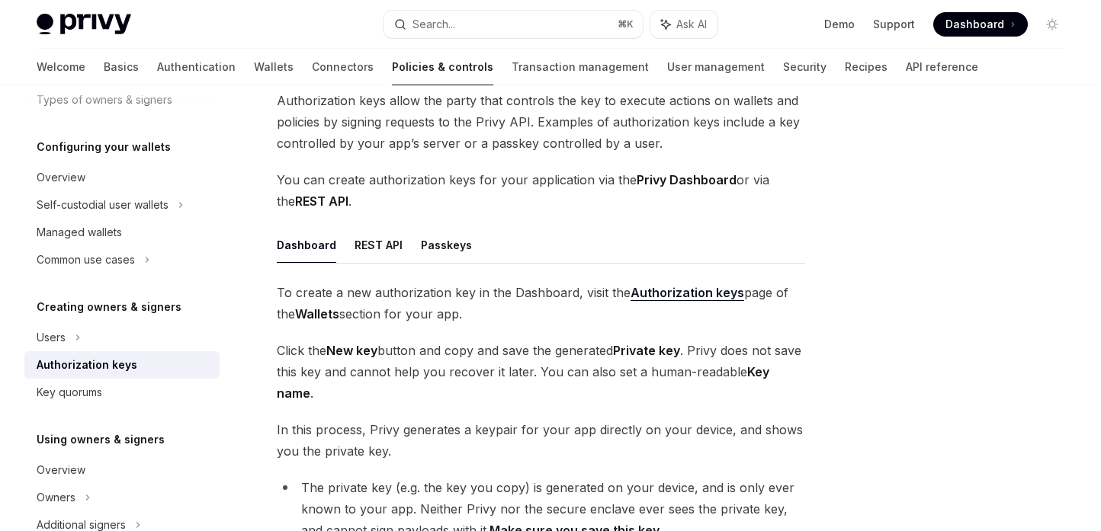
scroll to position [130, 0]
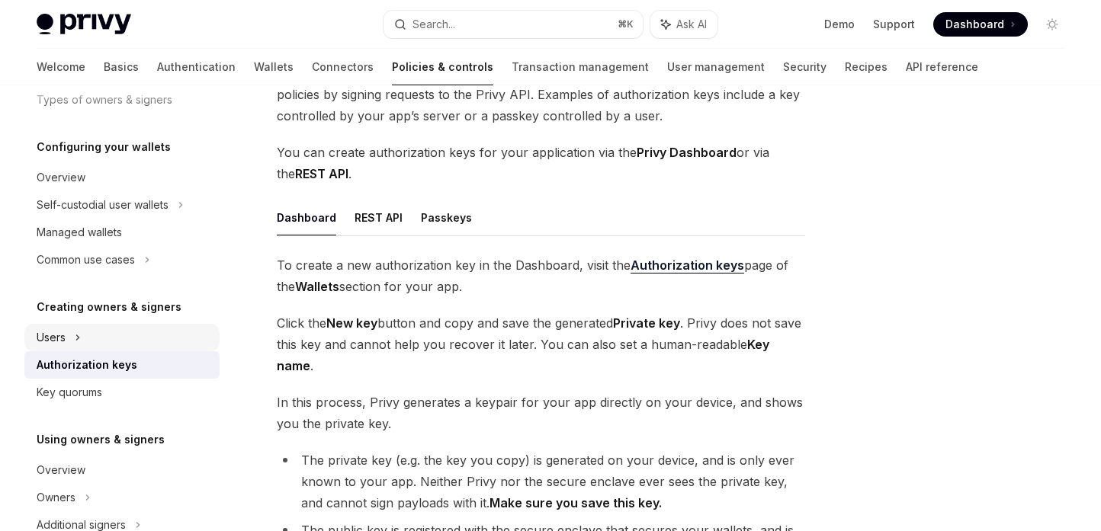
click at [67, 339] on div "Users" at bounding box center [121, 337] width 195 height 27
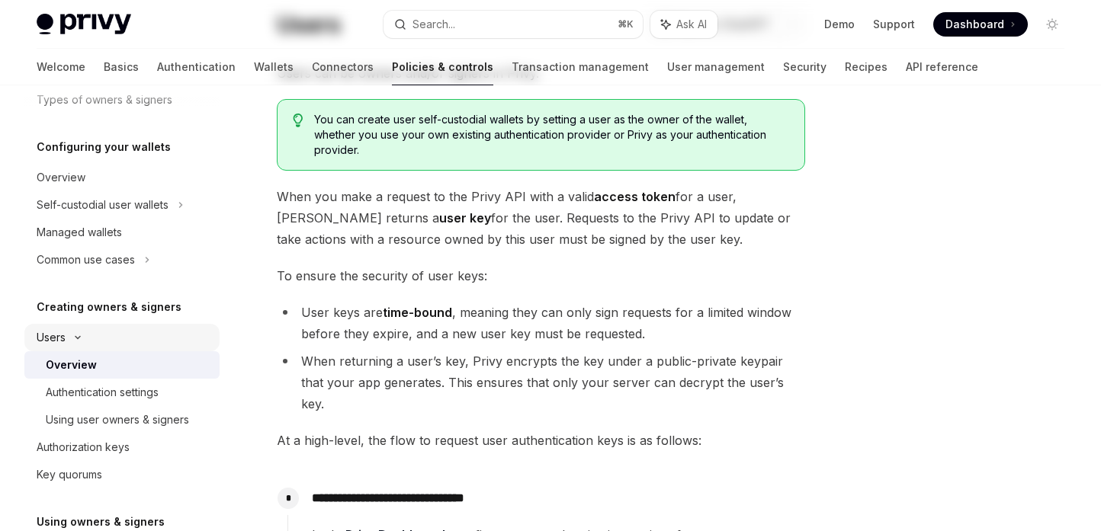
type textarea "*"
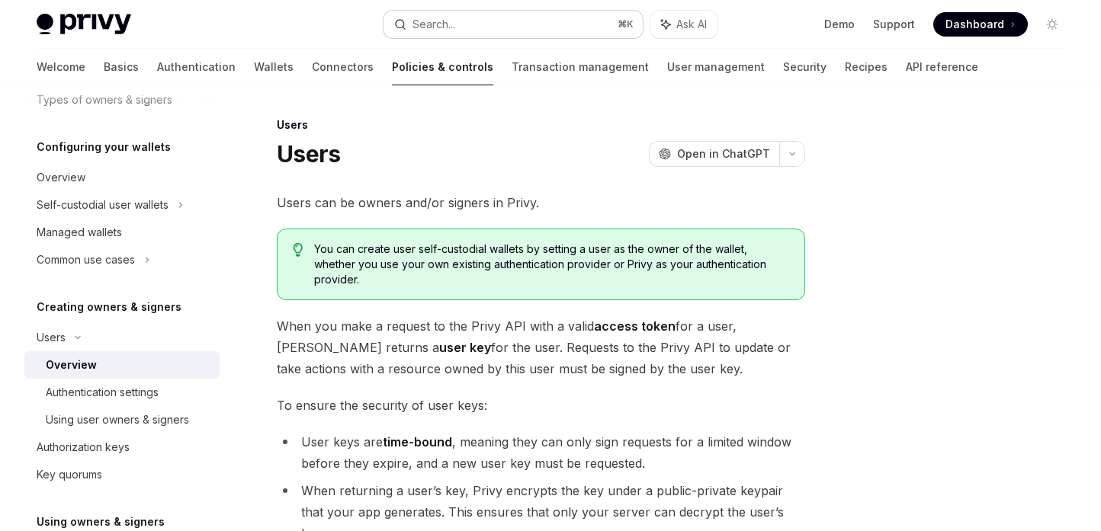
click at [447, 35] on button "Search... ⌘ K" at bounding box center [514, 24] width 260 height 27
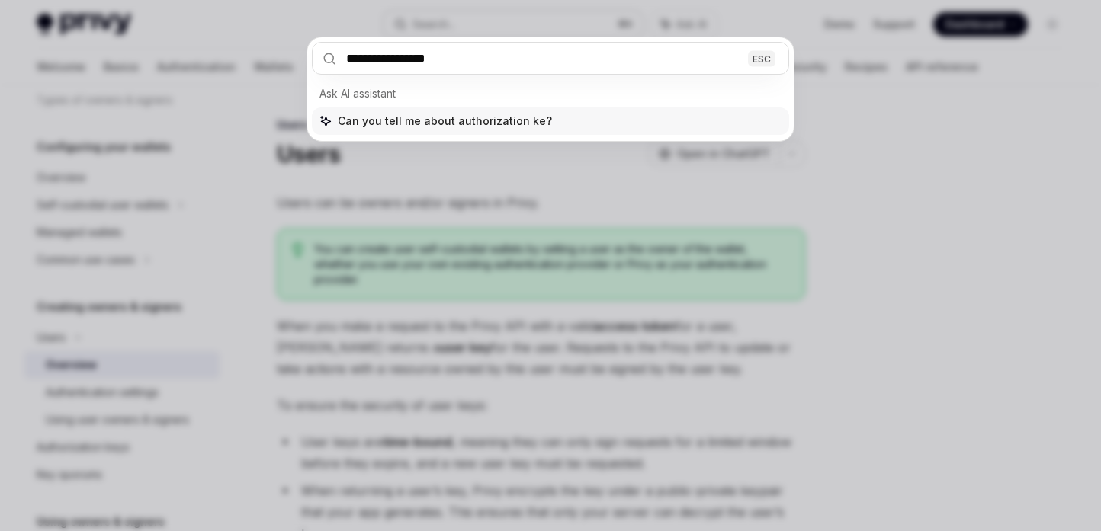
type input "**********"
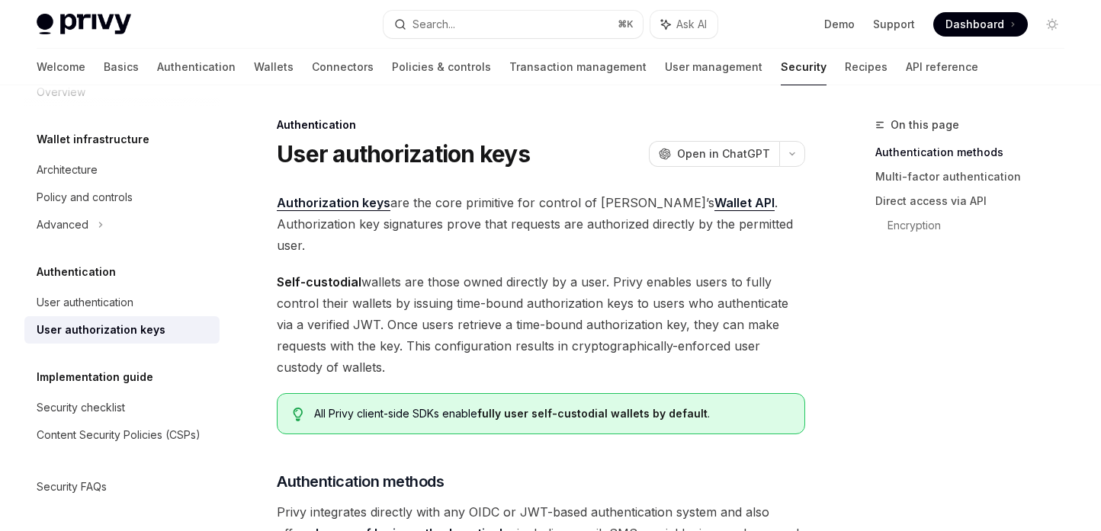
click at [328, 201] on link "Authorization keys" at bounding box center [334, 203] width 114 height 16
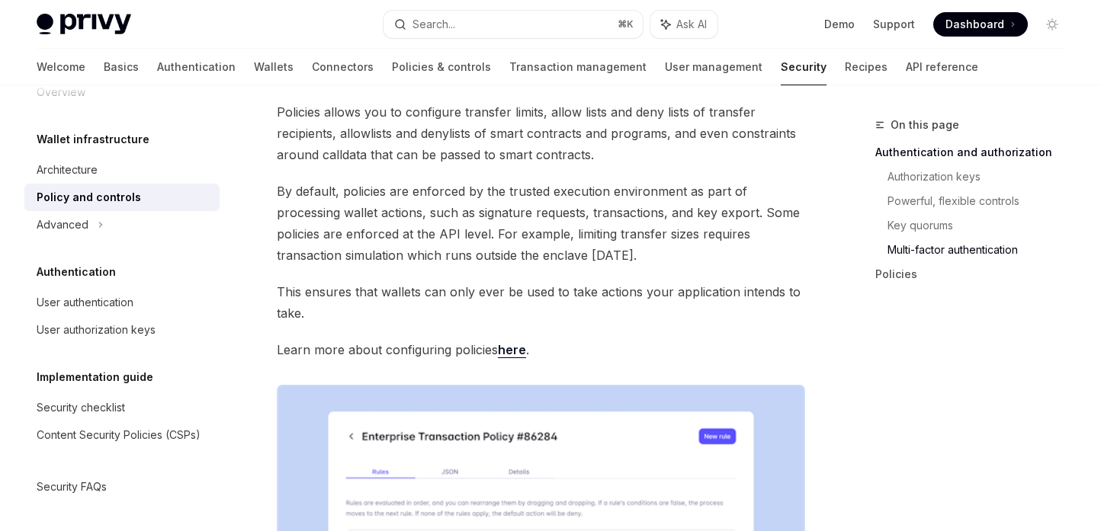
scroll to position [2133, 0]
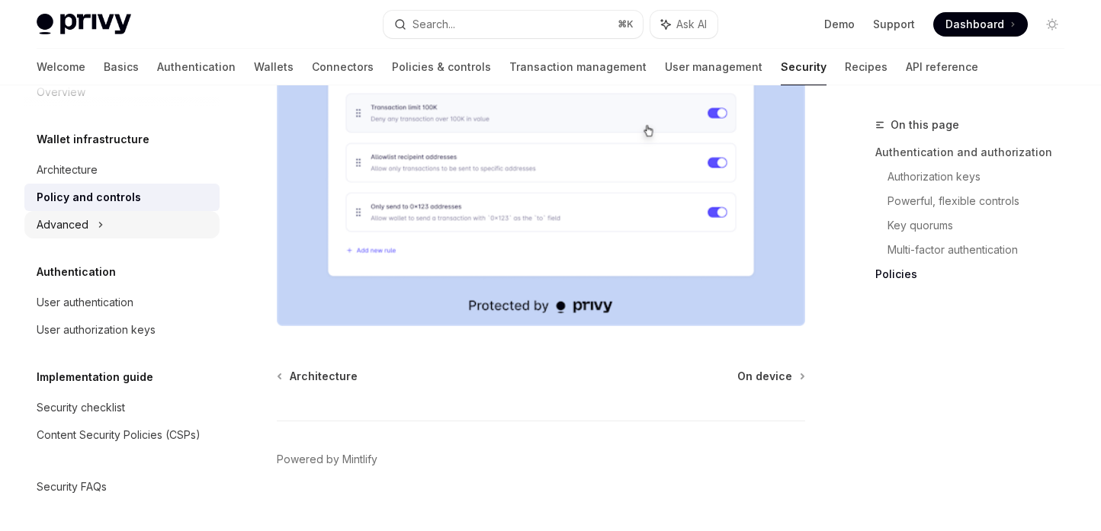
click at [72, 213] on div "Advanced" at bounding box center [121, 224] width 195 height 27
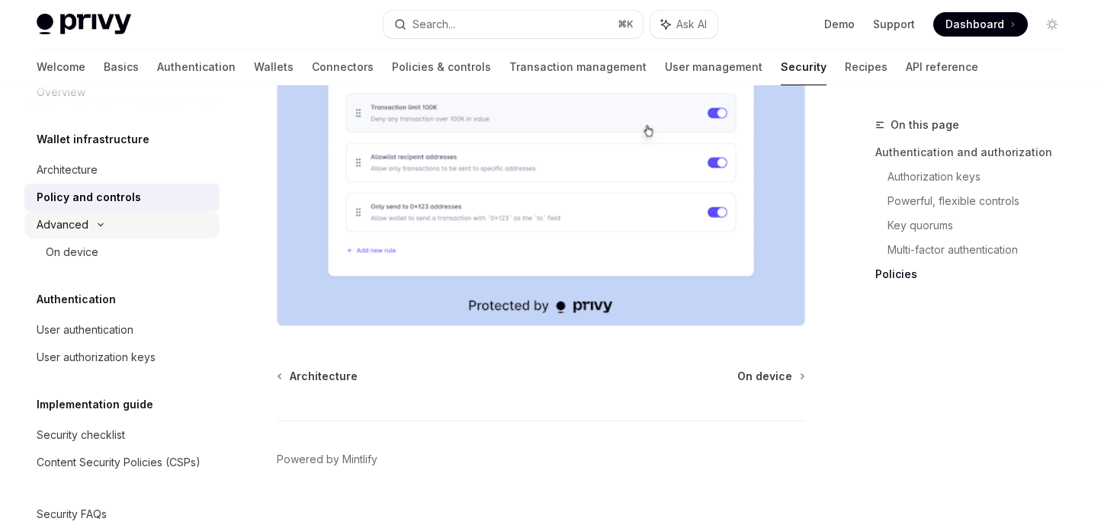
type textarea "*"
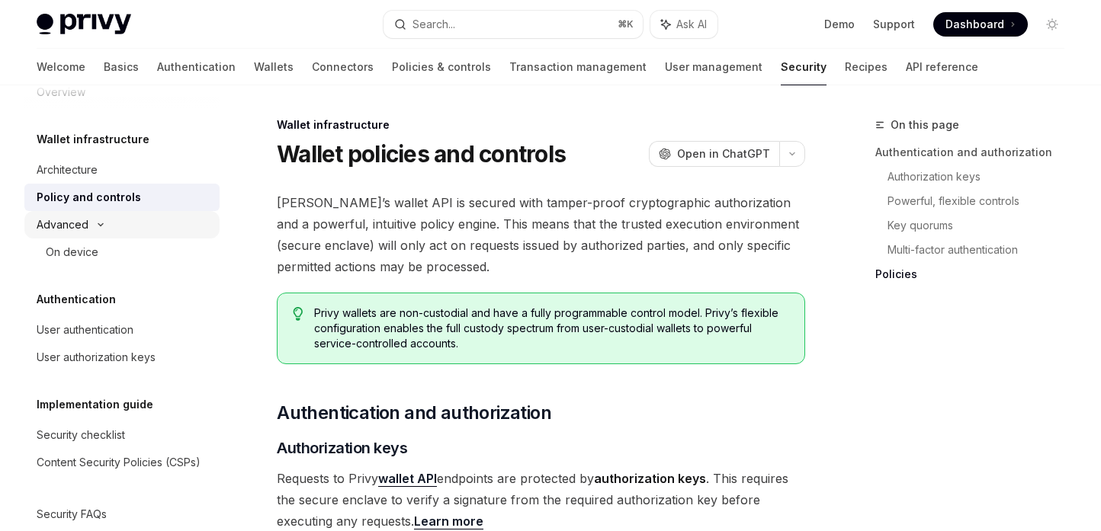
scroll to position [59, 0]
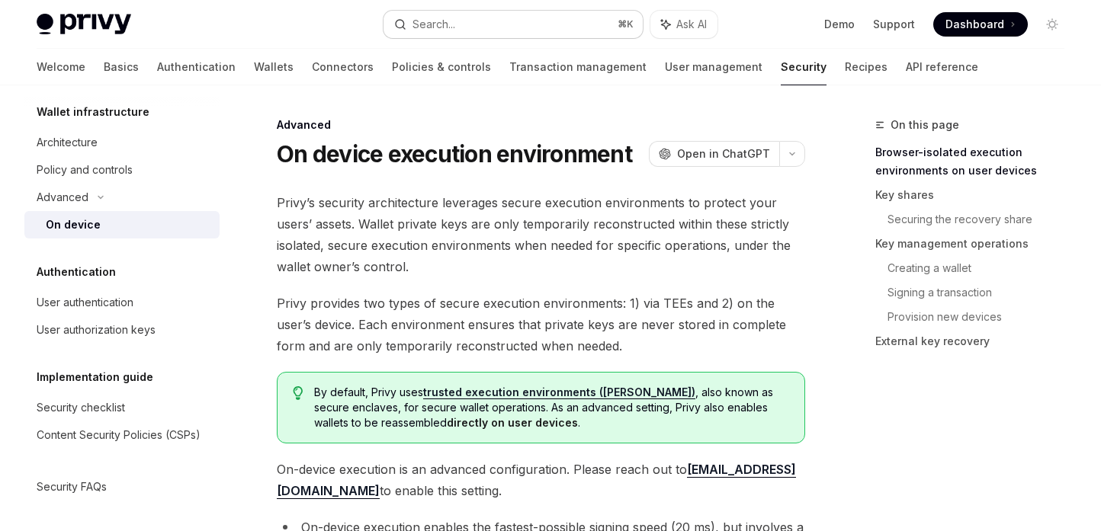
click at [489, 16] on button "Search... ⌘ K" at bounding box center [514, 24] width 260 height 27
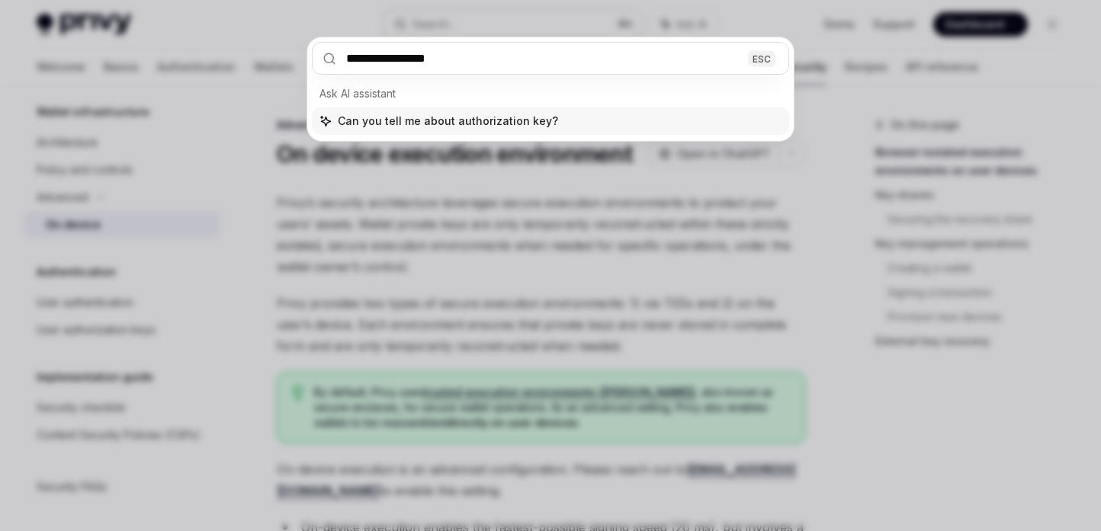
type input "**********"
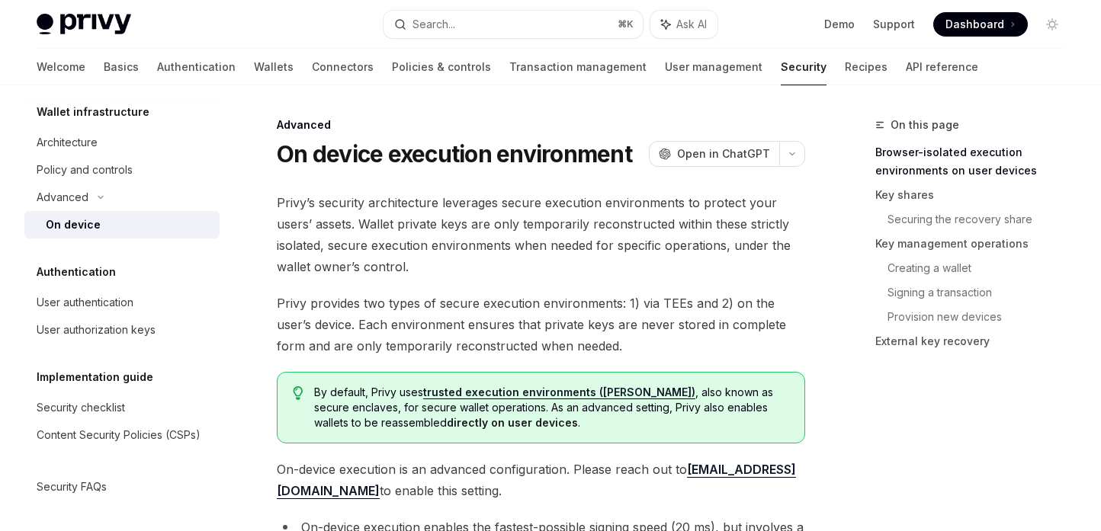
type textarea "*"
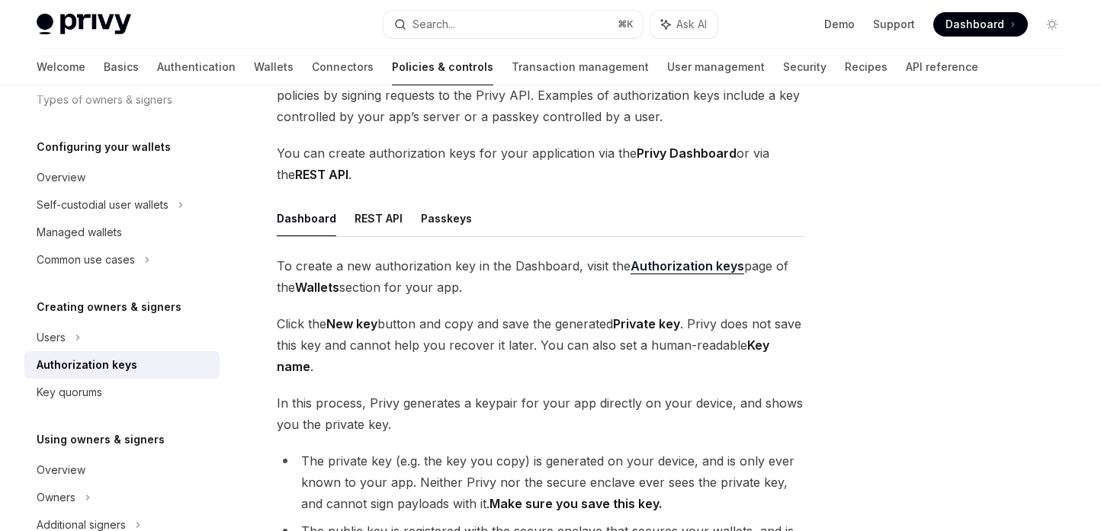
scroll to position [141, 0]
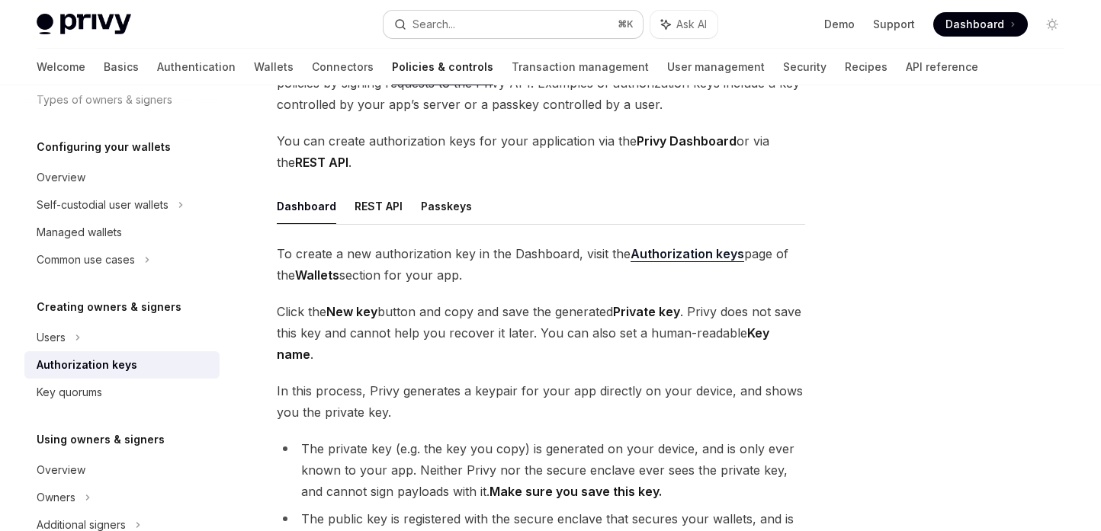
click at [414, 28] on div "Search..." at bounding box center [433, 24] width 43 height 18
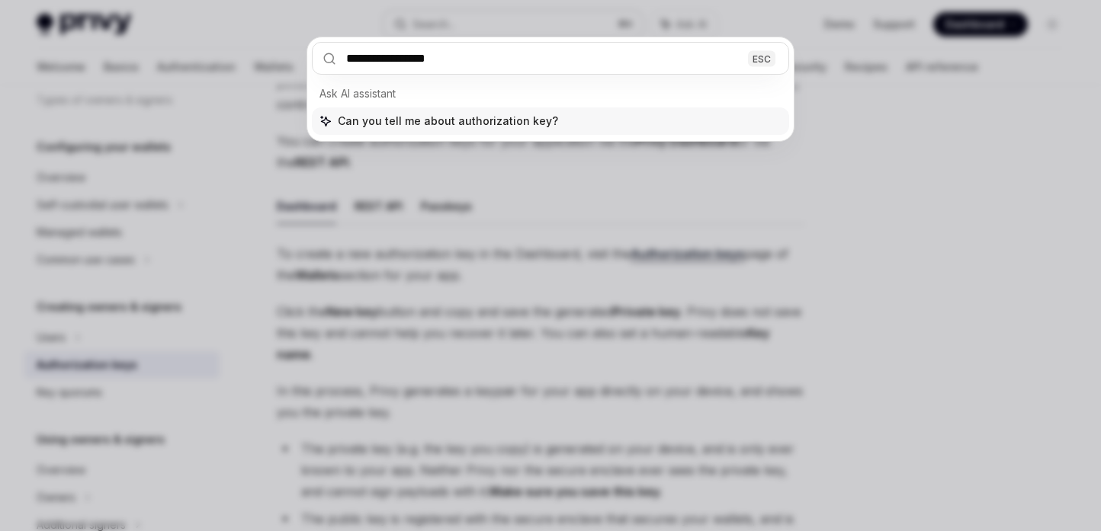
type input "**********"
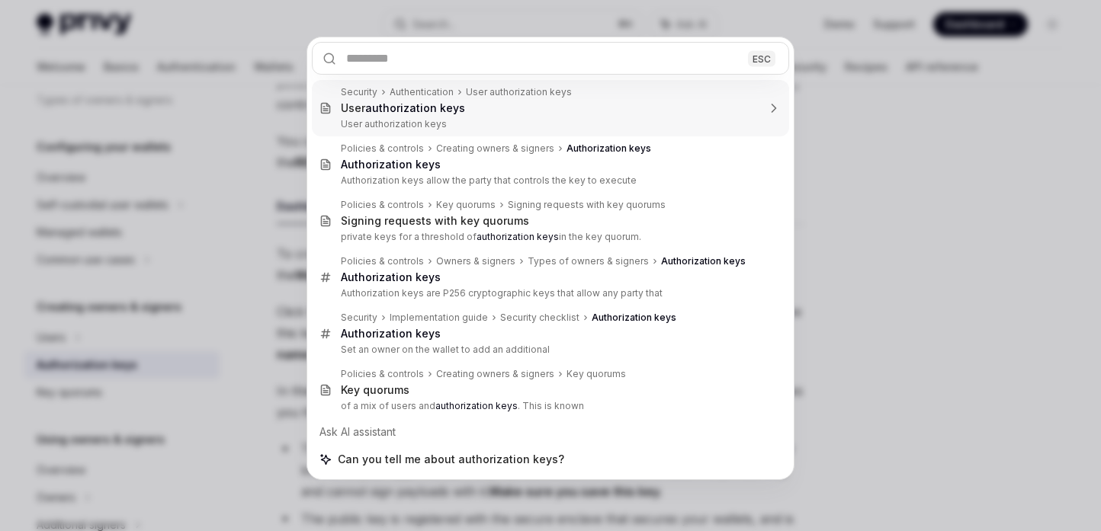
type textarea "*"
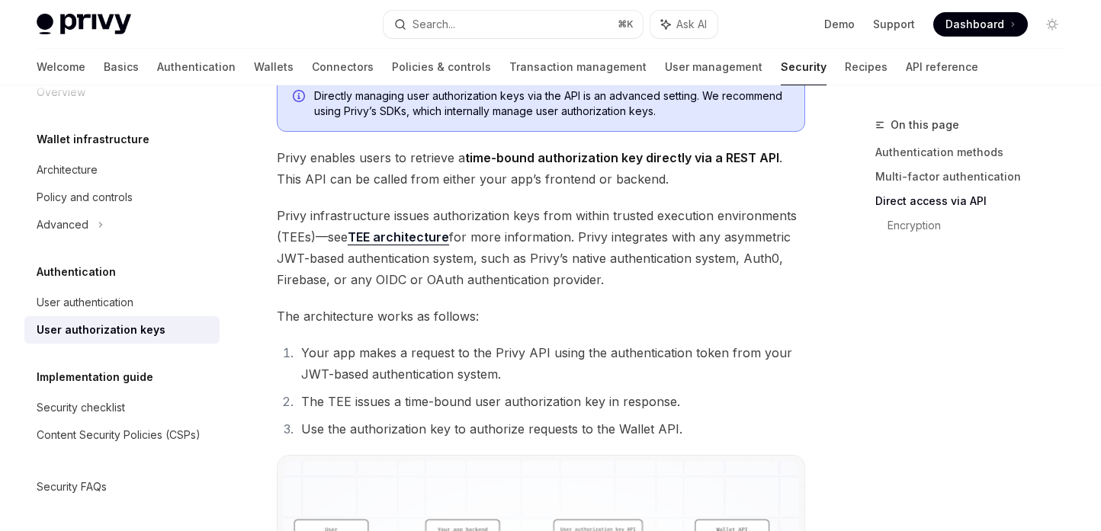
scroll to position [1507, 0]
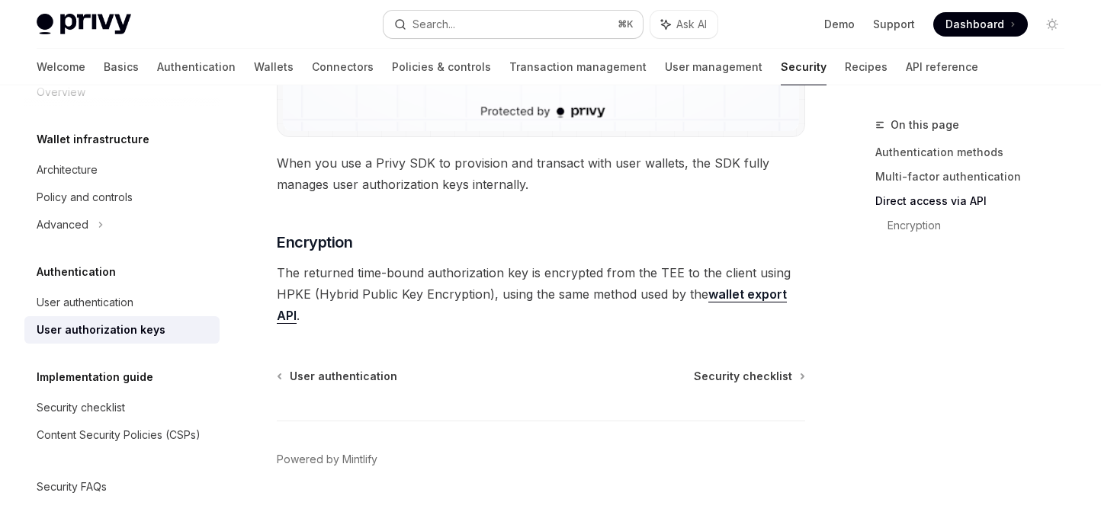
click at [428, 32] on div "Search..." at bounding box center [433, 24] width 43 height 18
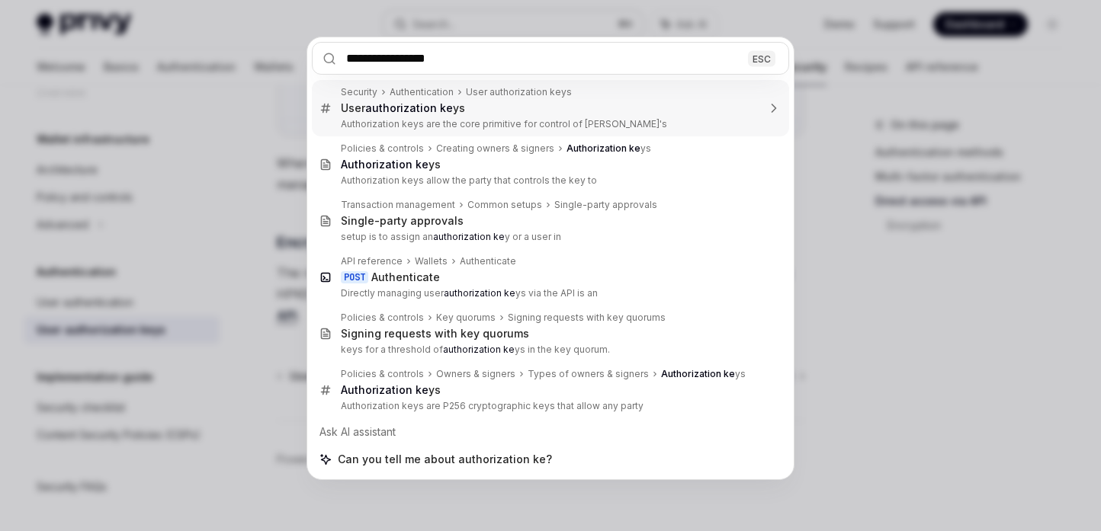
type input "**********"
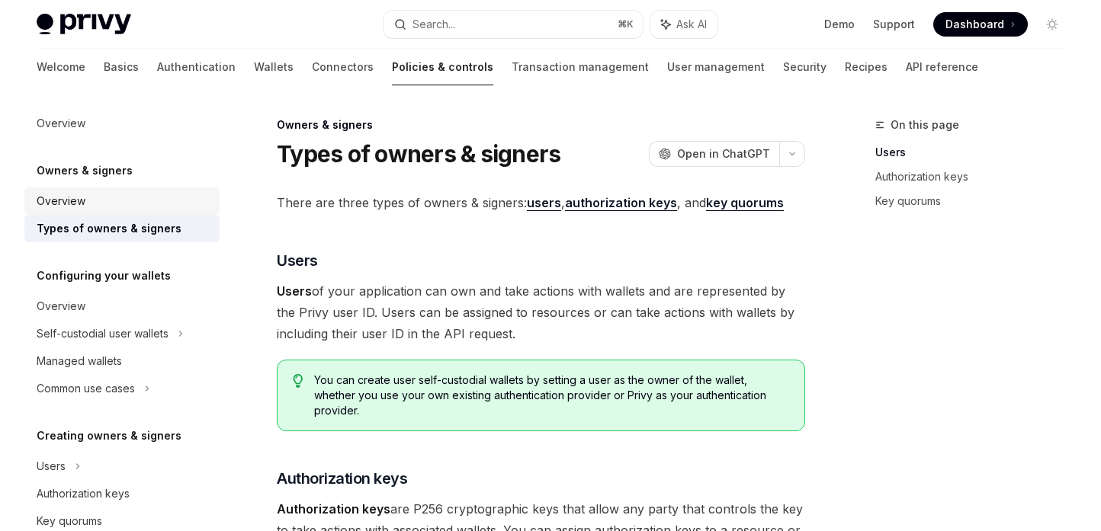
click at [108, 203] on div "Overview" at bounding box center [124, 201] width 174 height 18
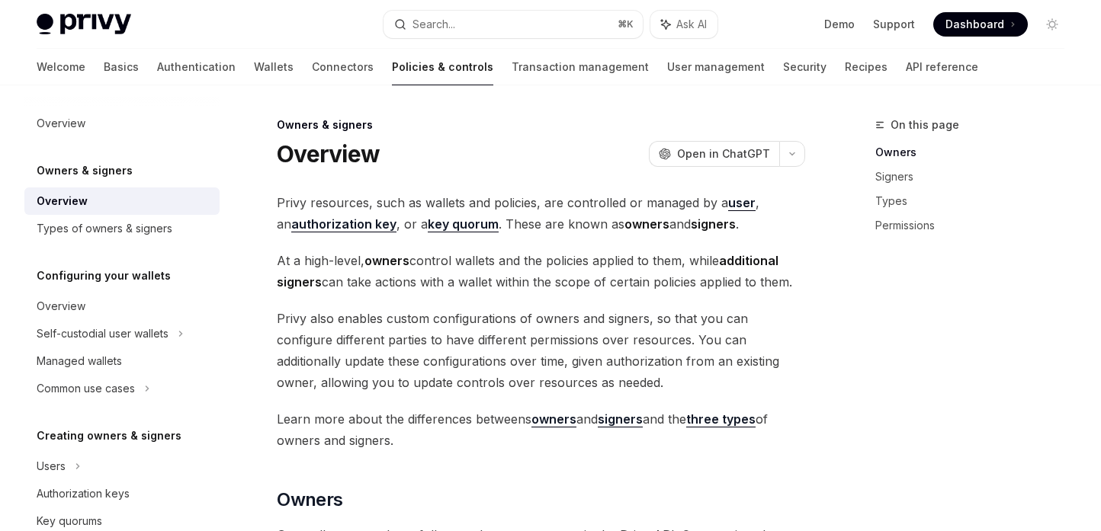
click at [351, 232] on span "Privy resources, such as wallets and policies, are controlled or managed by a u…" at bounding box center [541, 213] width 528 height 43
click at [335, 226] on strong "authorization key" at bounding box center [343, 224] width 105 height 15
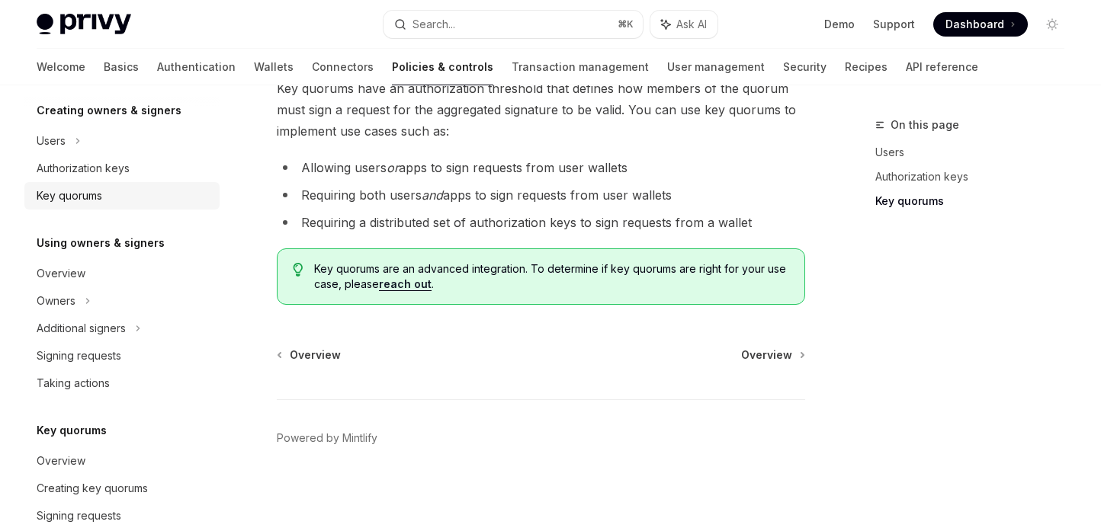
scroll to position [313, 0]
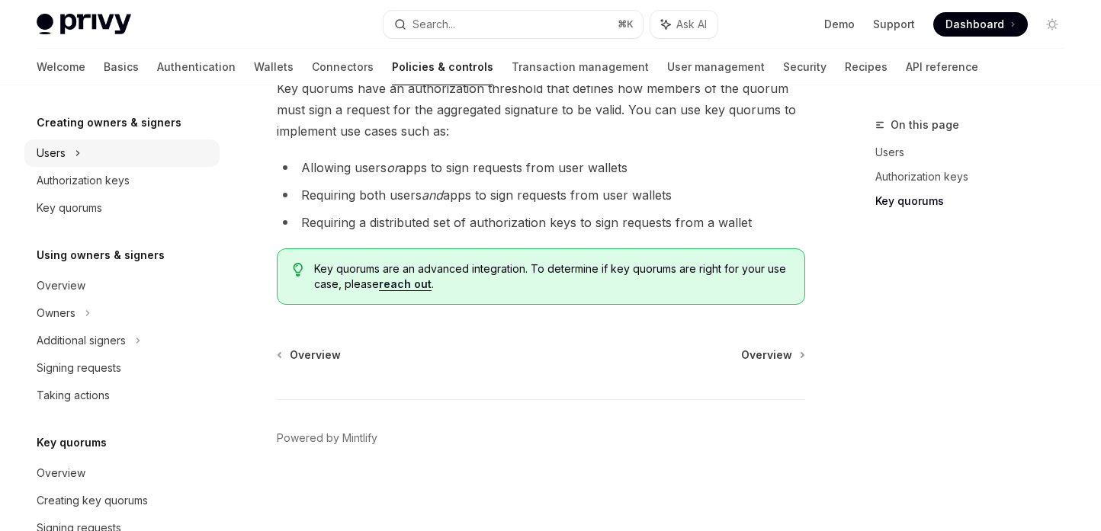
click at [98, 152] on div "Users" at bounding box center [121, 153] width 195 height 27
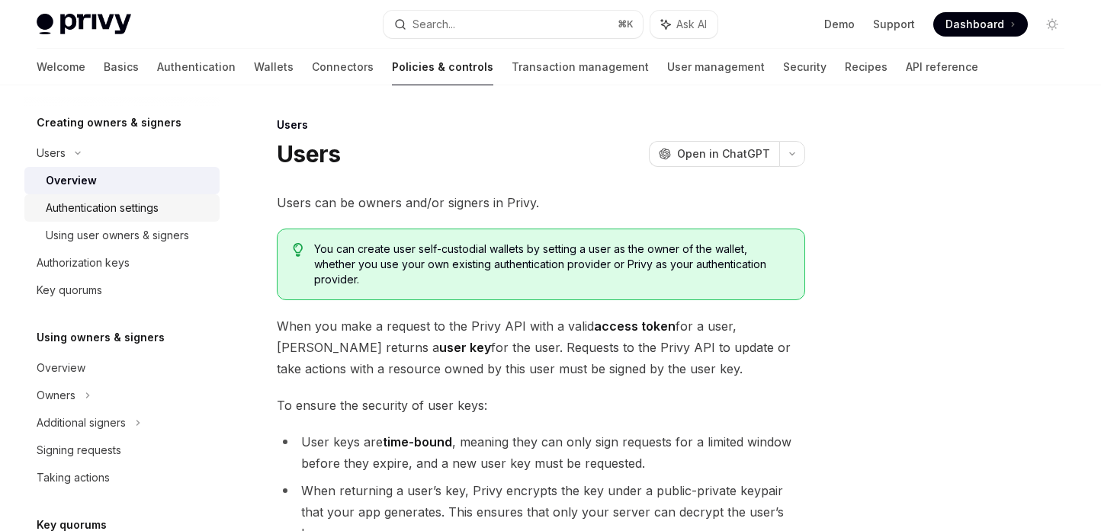
click at [108, 204] on div "Authentication settings" at bounding box center [102, 208] width 113 height 18
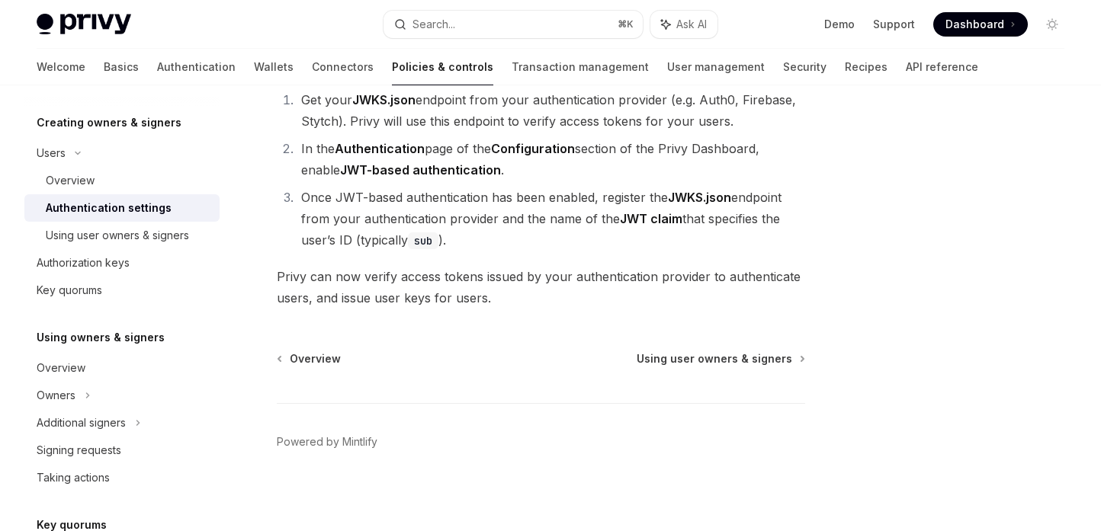
scroll to position [279, 0]
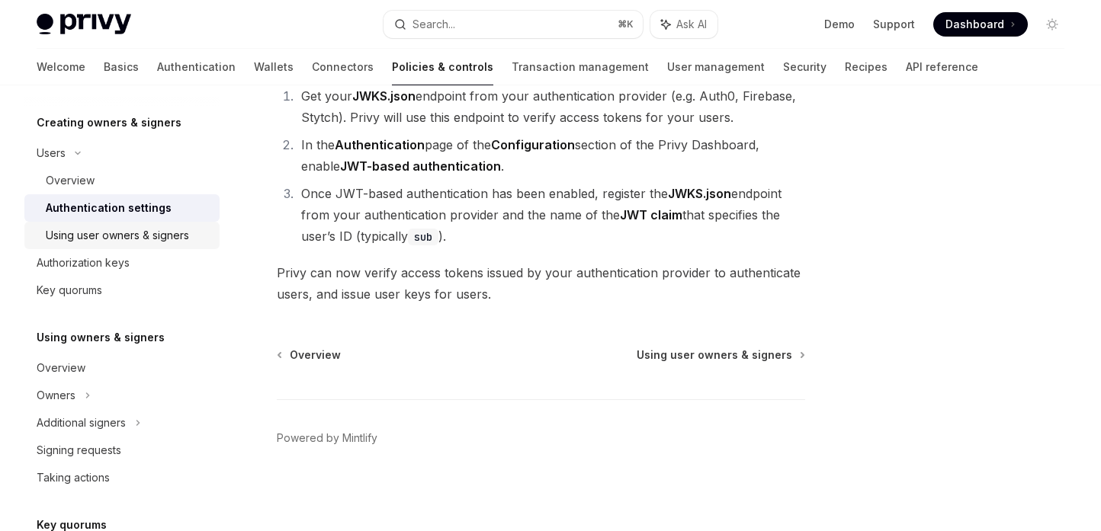
click at [130, 233] on div "Using user owners & signers" at bounding box center [117, 235] width 143 height 18
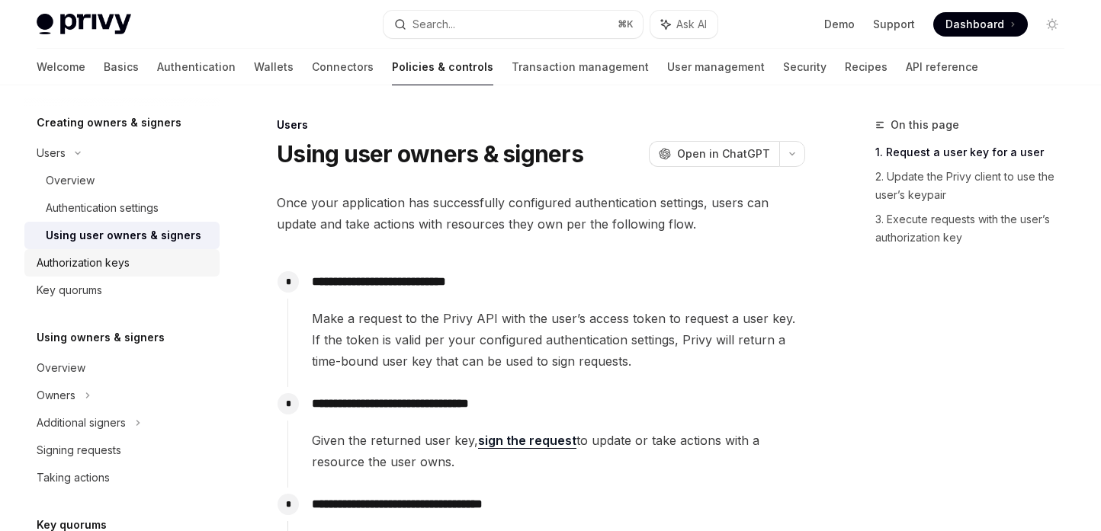
click at [104, 265] on div "Authorization keys" at bounding box center [83, 263] width 93 height 18
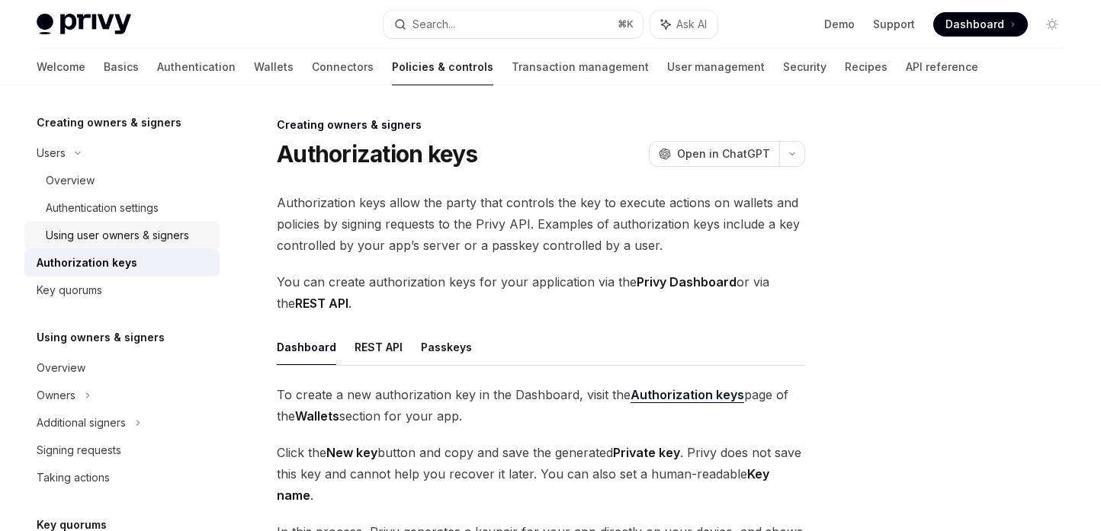
click at [155, 241] on div "Using user owners & signers" at bounding box center [117, 235] width 143 height 18
type textarea "*"
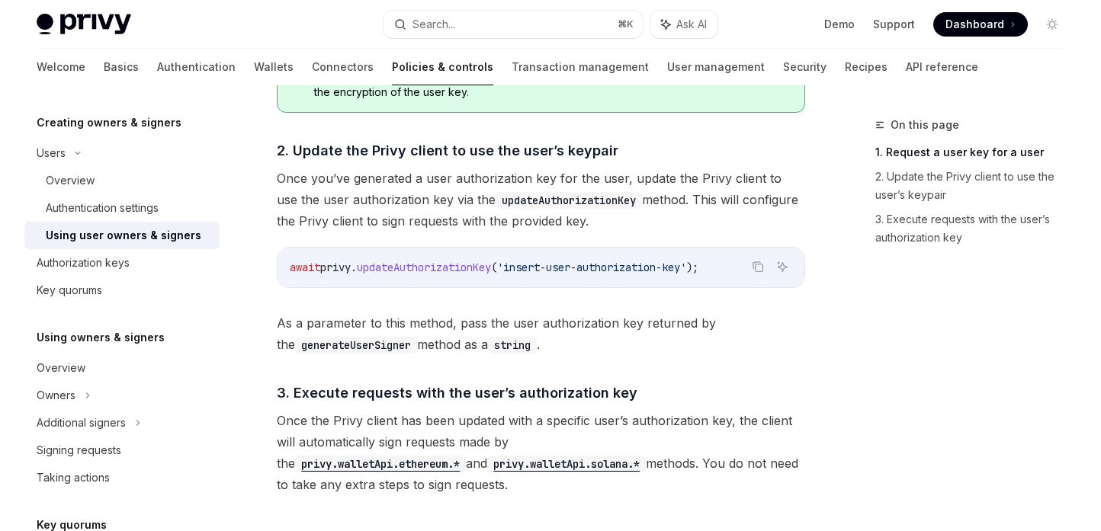
scroll to position [1144, 0]
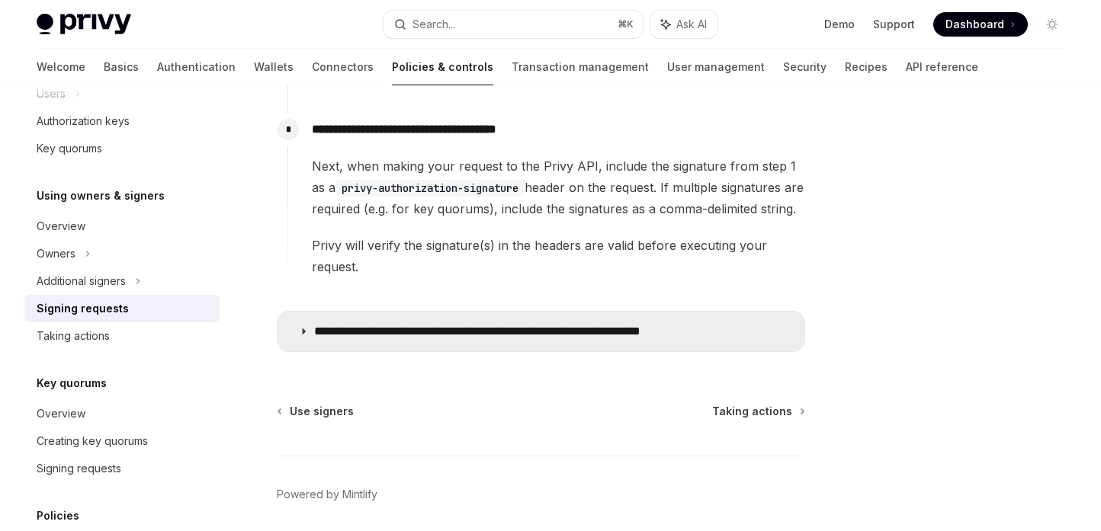
scroll to position [1069, 0]
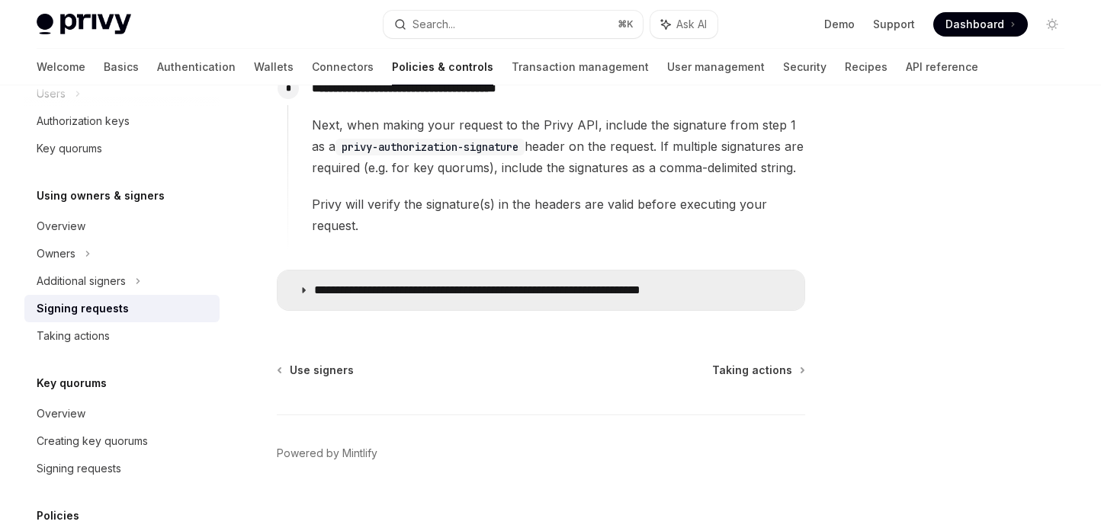
click at [572, 283] on p "**********" at bounding box center [525, 290] width 422 height 15
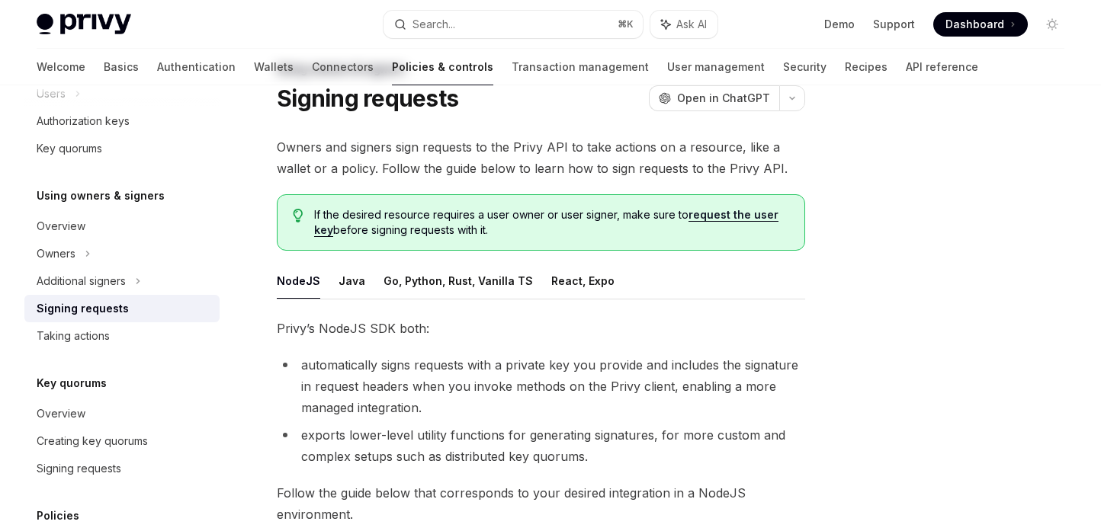
scroll to position [30, 0]
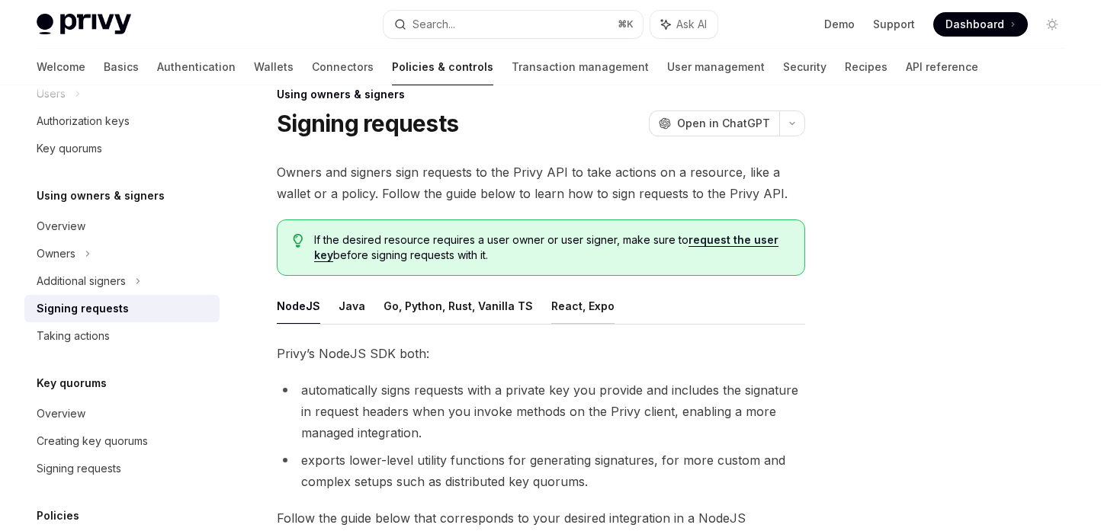
click at [583, 314] on button "React, Expo" at bounding box center [582, 306] width 63 height 36
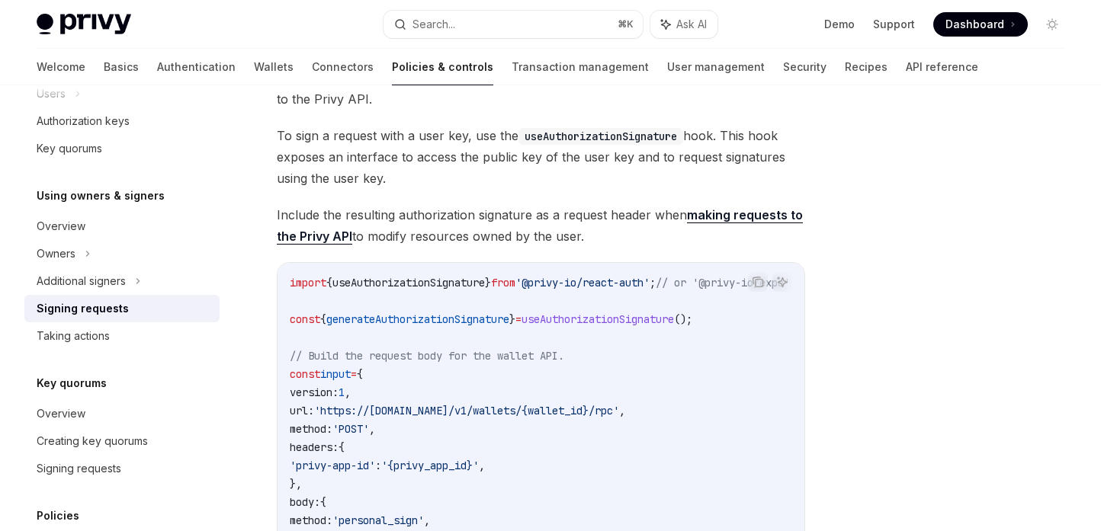
scroll to position [332, 0]
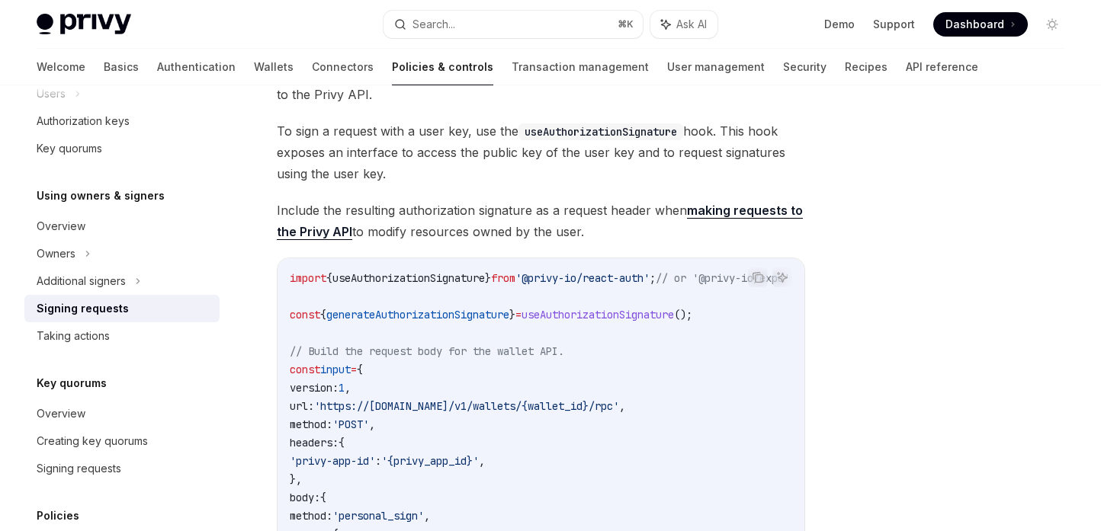
click at [476, 315] on span "generateAuthorizationSignature" at bounding box center [417, 315] width 183 height 14
copy span "generateAuthorizationSignature"
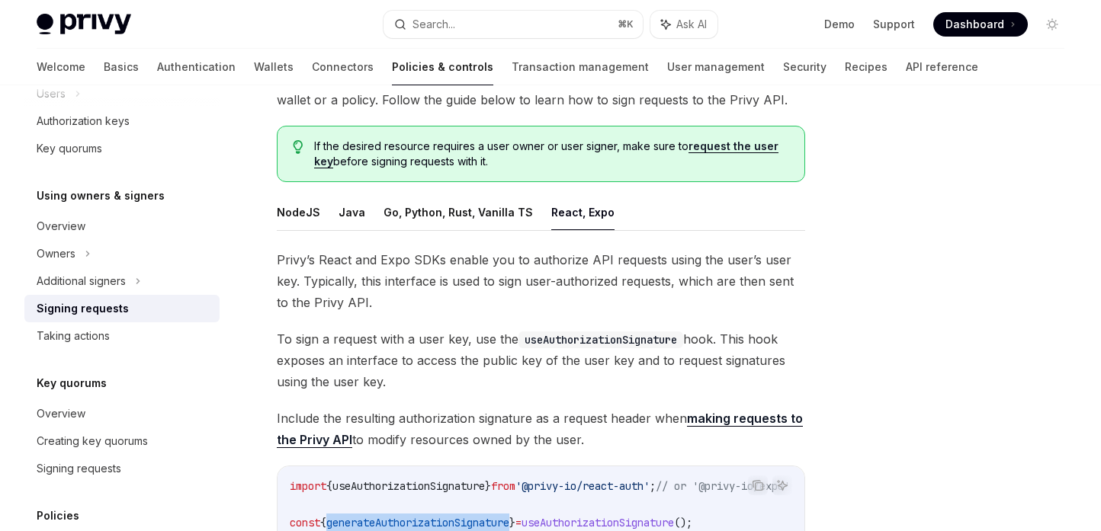
scroll to position [116, 0]
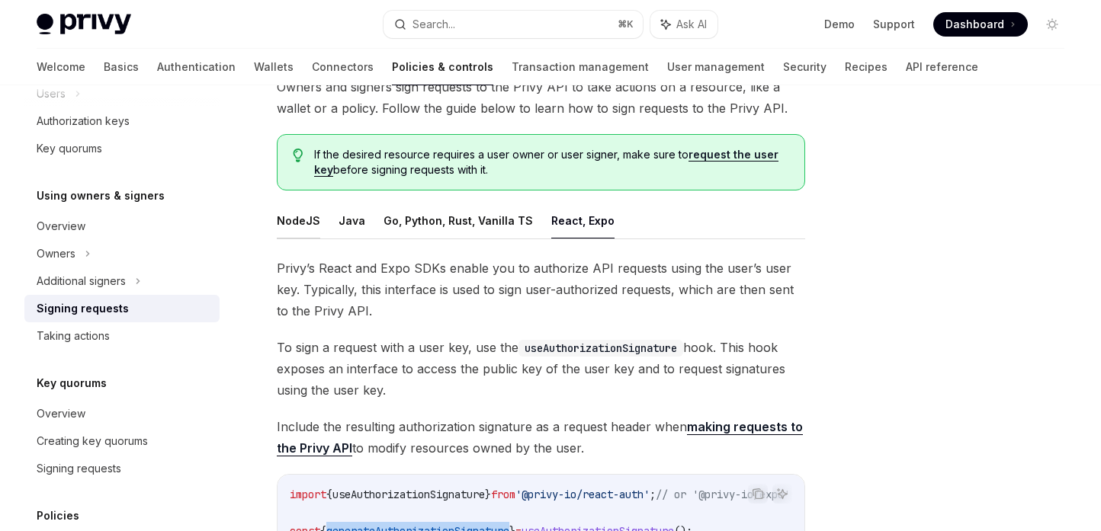
click at [303, 211] on button "NodeJS" at bounding box center [298, 221] width 43 height 36
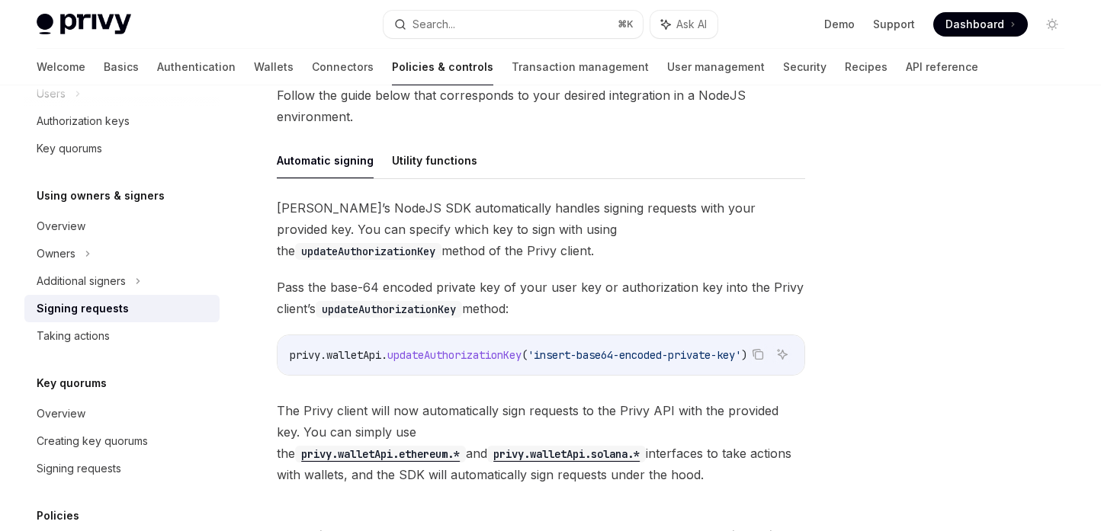
scroll to position [447, 0]
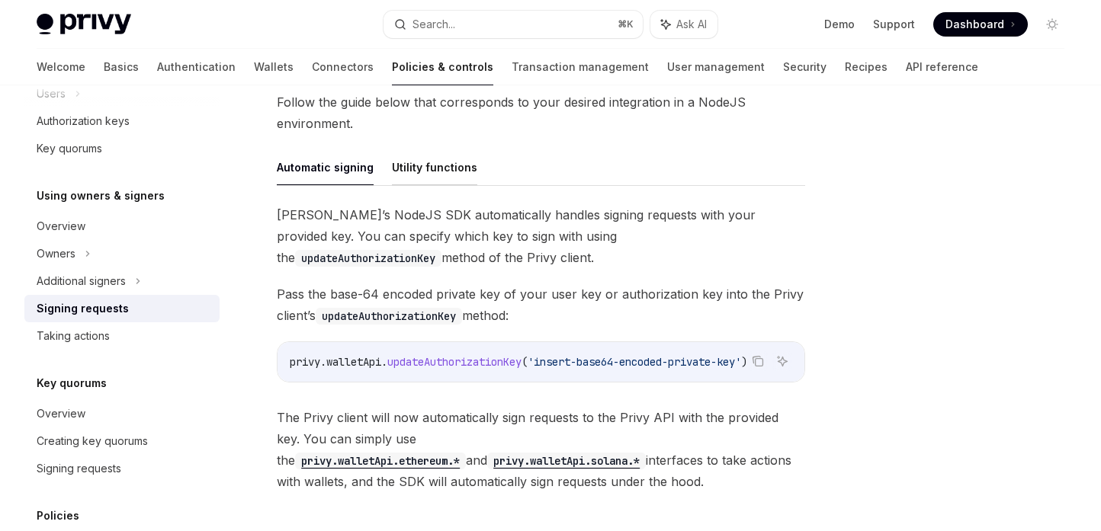
click at [440, 174] on button "Utility functions" at bounding box center [434, 167] width 85 height 36
type textarea "*"
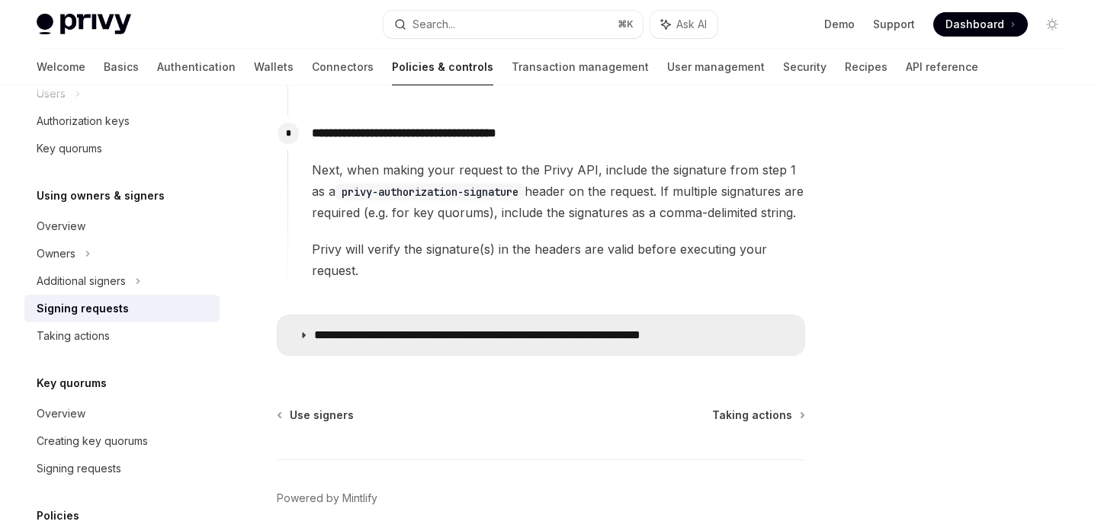
click at [345, 331] on summary "**********" at bounding box center [541, 336] width 527 height 40
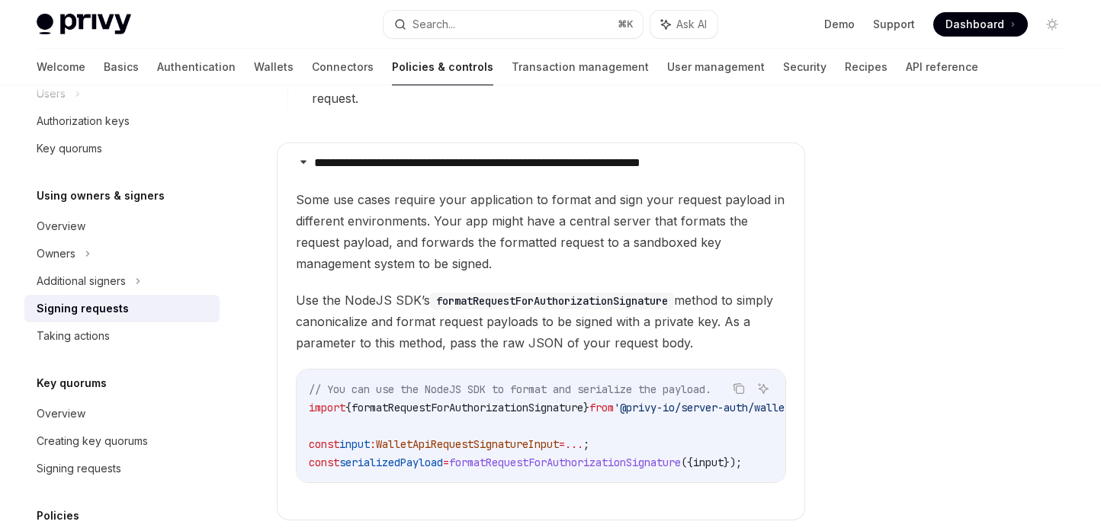
scroll to position [1219, 0]
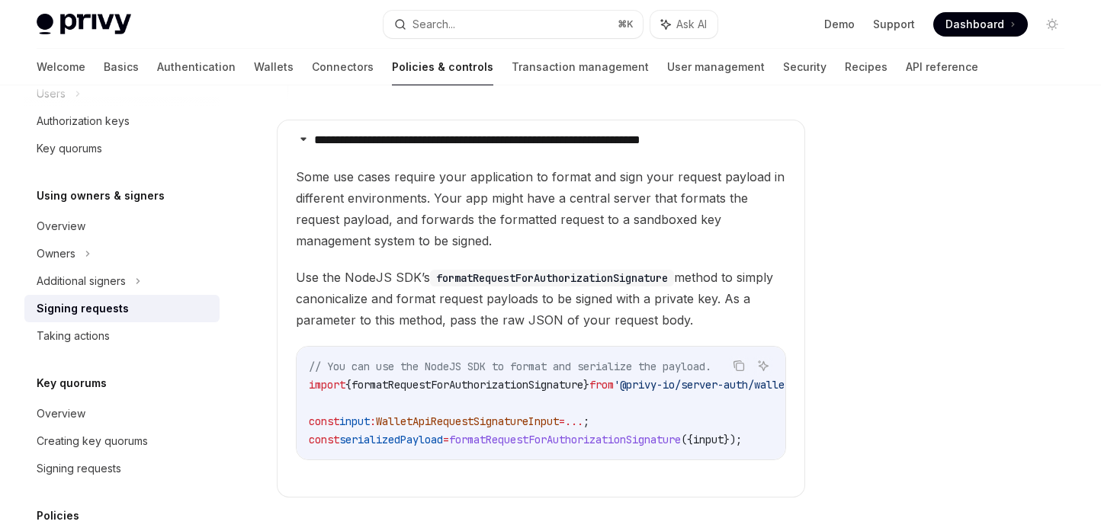
click at [584, 294] on span "Use the NodeJS SDK’s formatRequestForAuthorizationSignature method to simply ca…" at bounding box center [541, 299] width 490 height 64
click at [600, 270] on code "formatRequestForAuthorizationSignature" at bounding box center [552, 278] width 244 height 17
copy code "formatRequestForAuthorizationSignature"
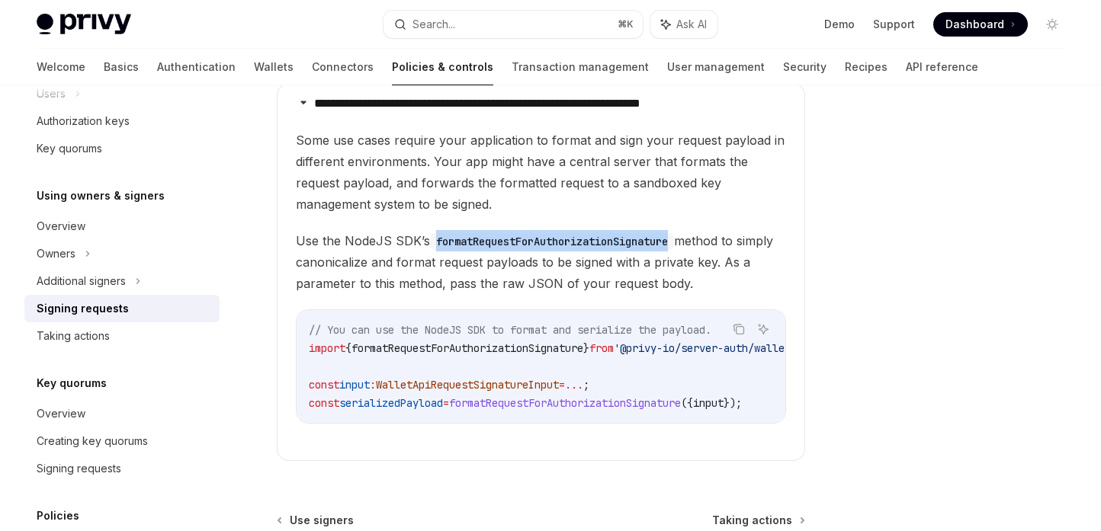
scroll to position [1257, 0]
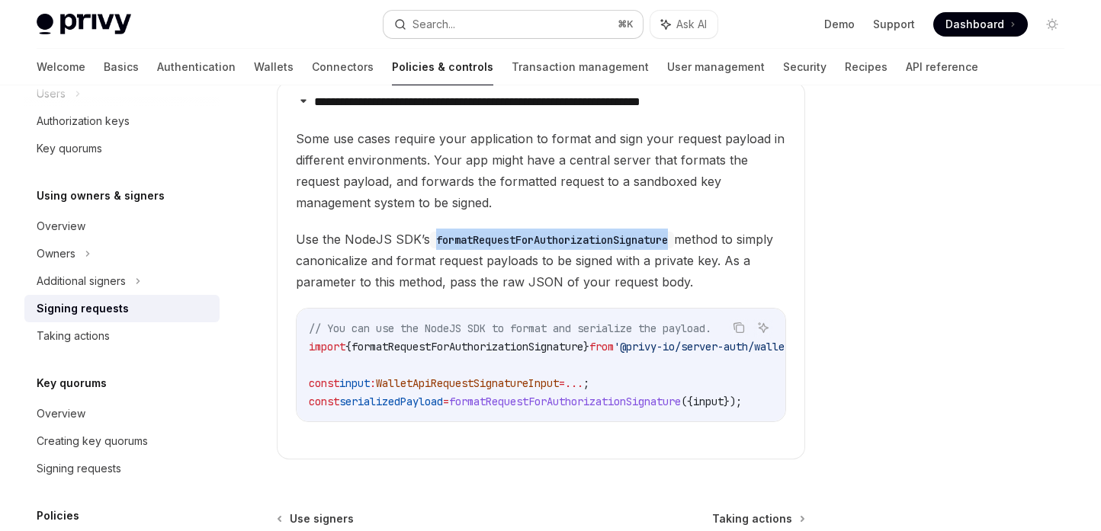
click at [435, 16] on div "Search..." at bounding box center [433, 24] width 43 height 18
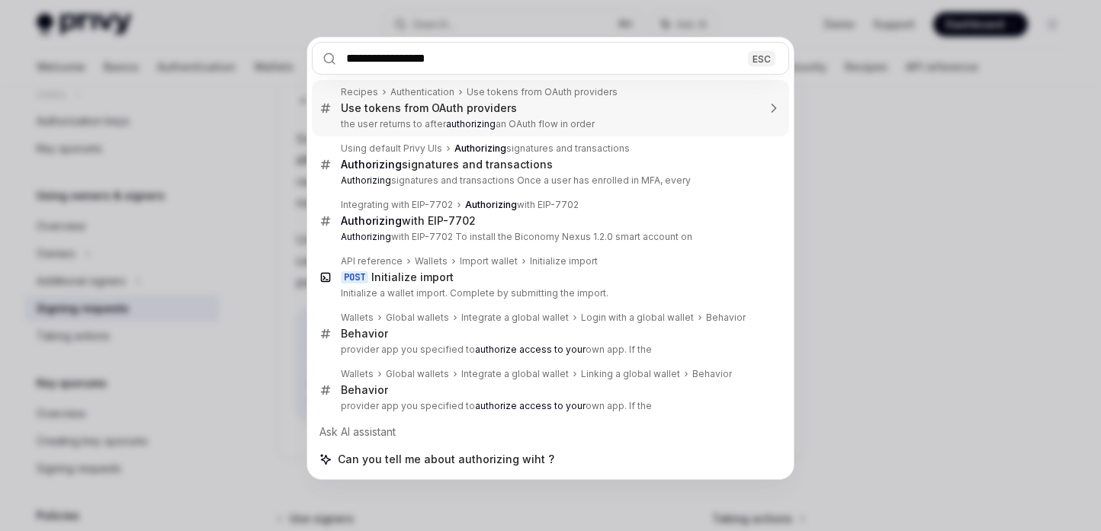
type input "**********"
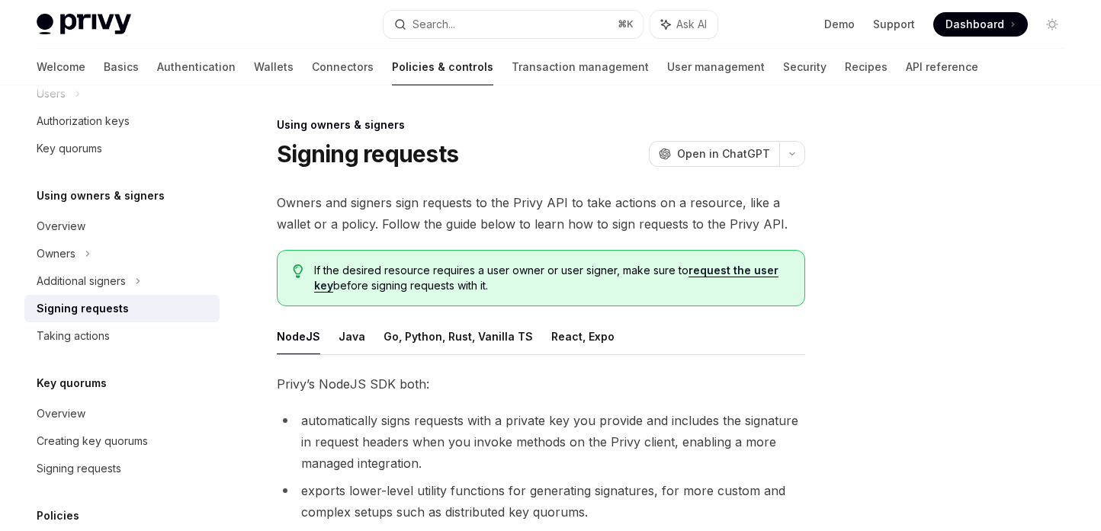
scroll to position [88, 0]
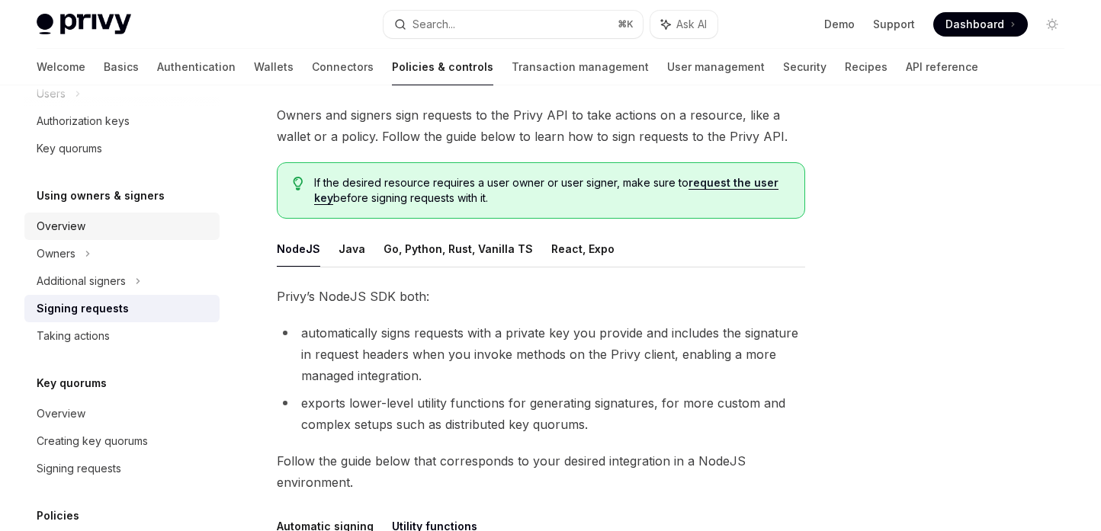
click at [111, 231] on div "Overview" at bounding box center [124, 226] width 174 height 18
type textarea "*"
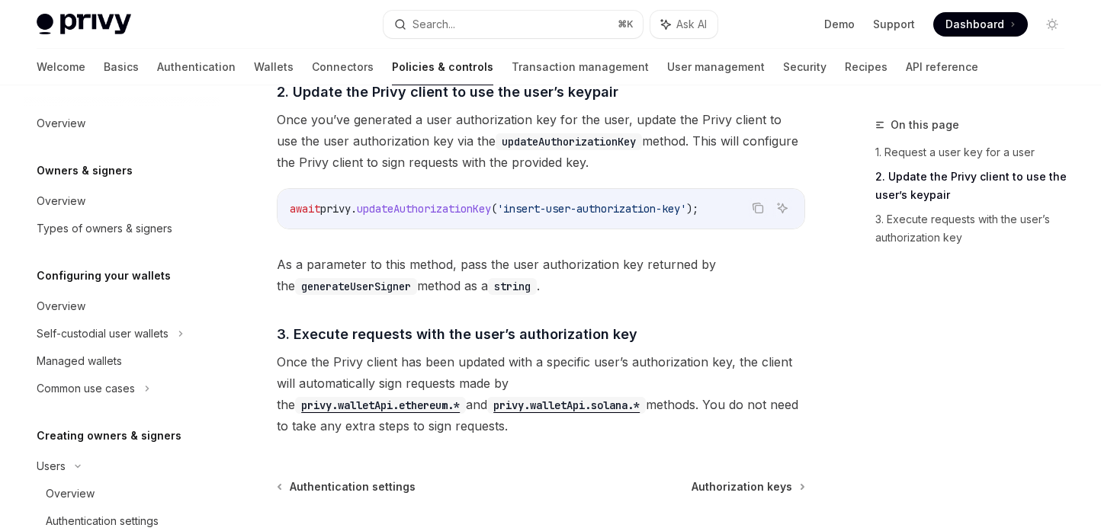
scroll to position [313, 0]
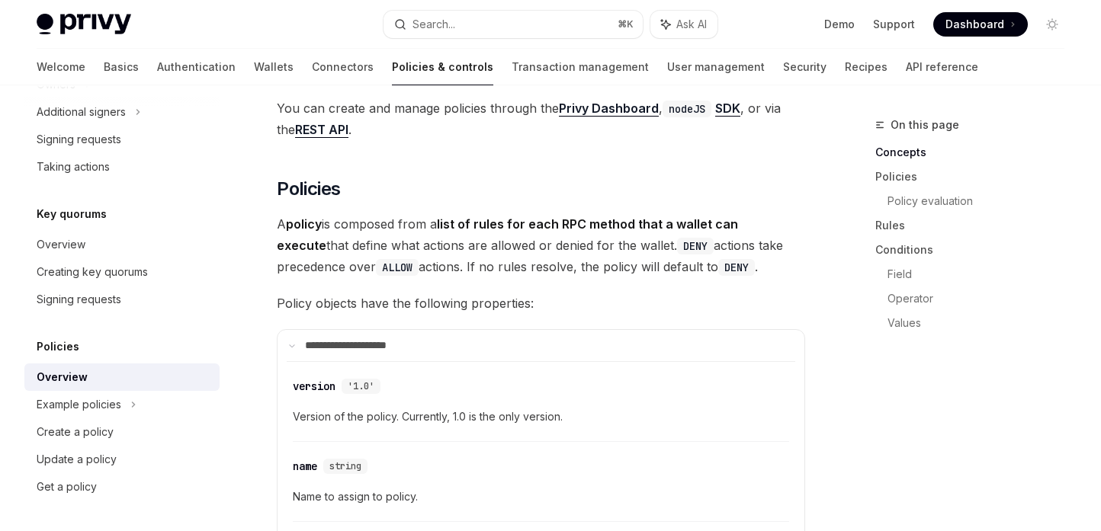
scroll to position [1151, 0]
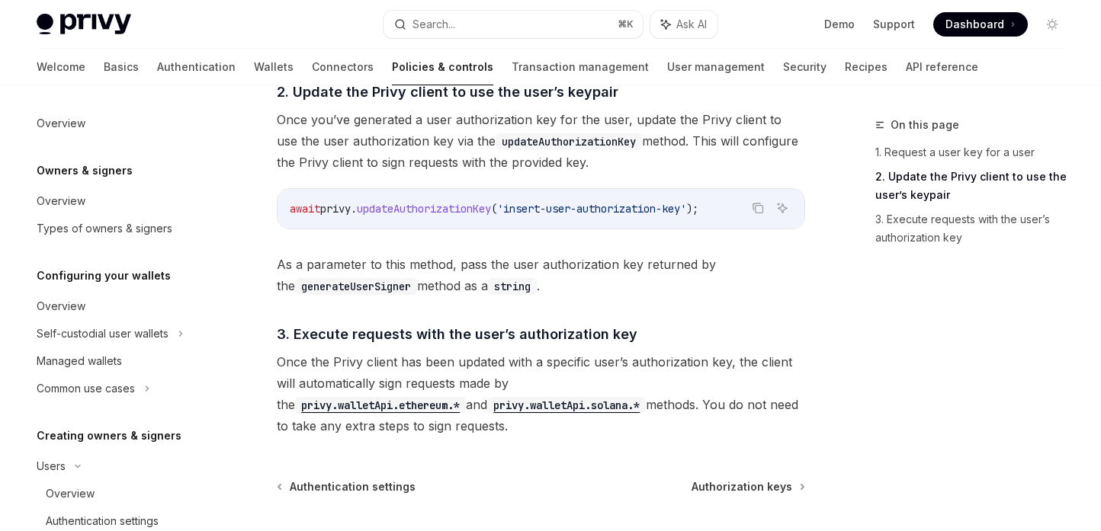
scroll to position [313, 0]
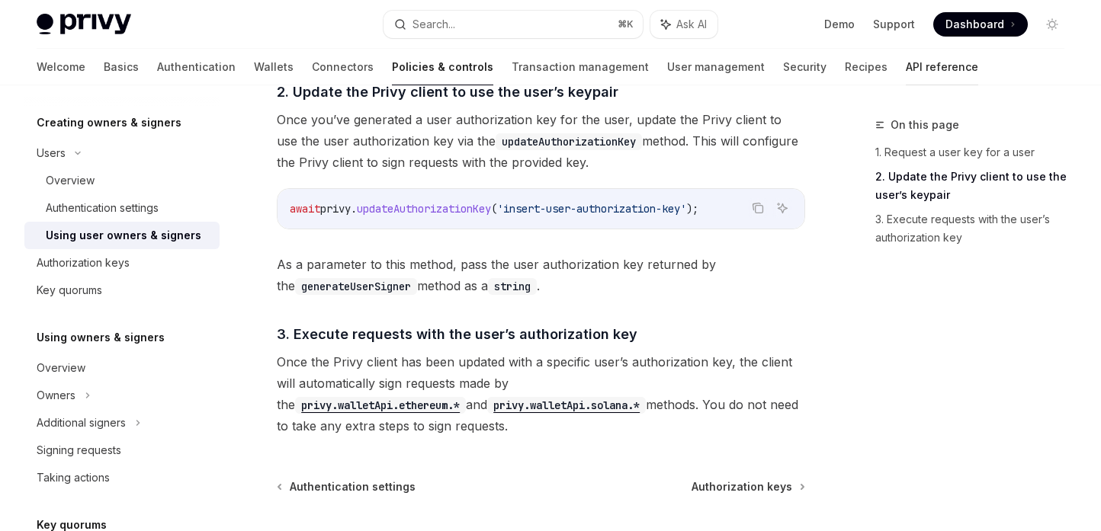
click at [906, 72] on link "API reference" at bounding box center [942, 67] width 72 height 37
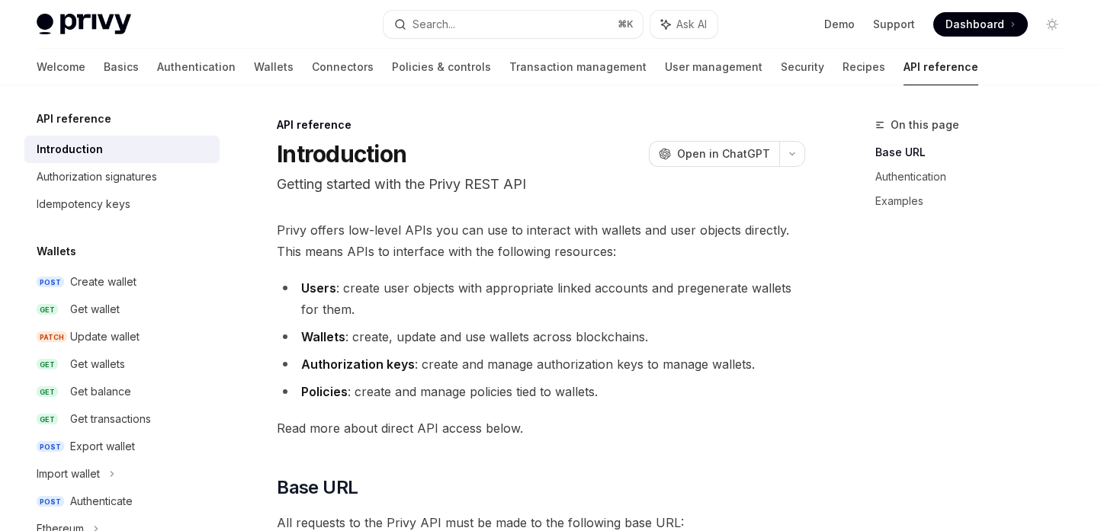
scroll to position [56, 0]
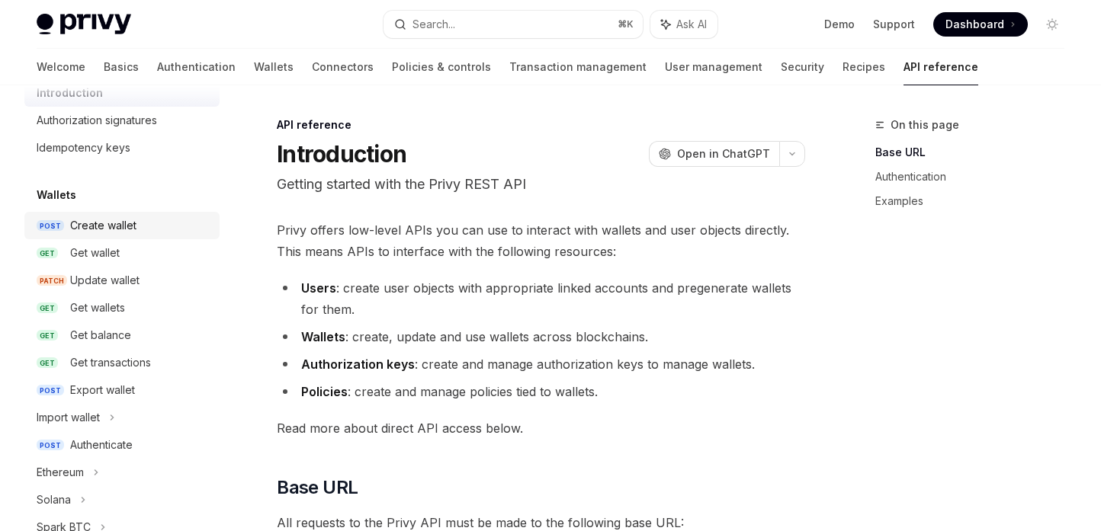
click at [127, 233] on div "Create wallet" at bounding box center [103, 226] width 66 height 18
type textarea "*"
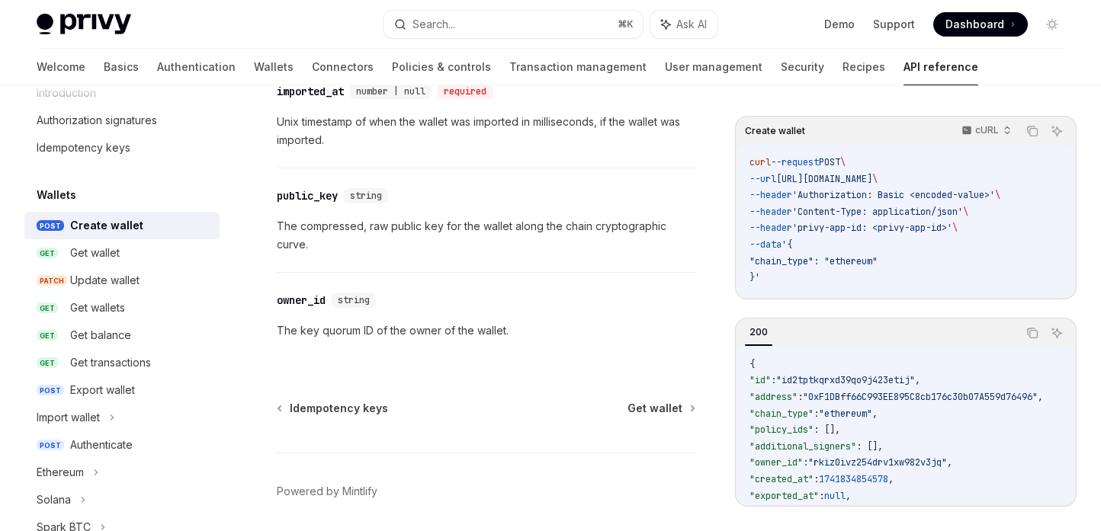
scroll to position [1247, 0]
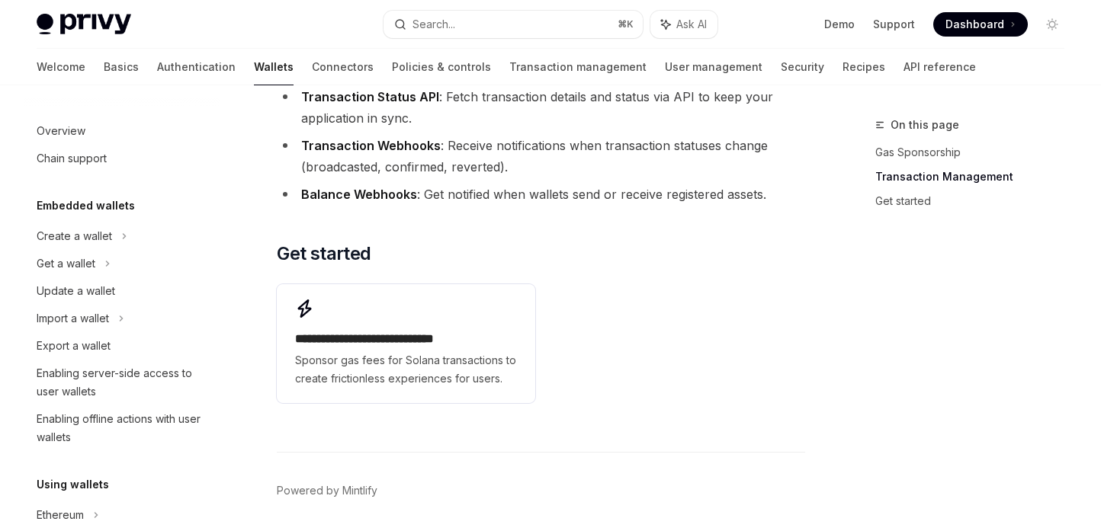
scroll to position [499, 0]
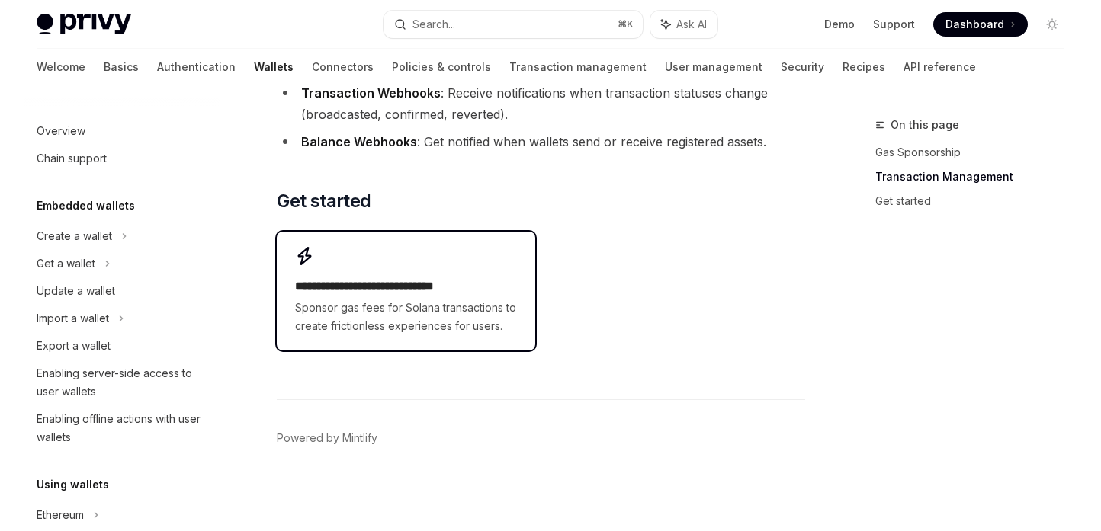
click at [402, 310] on span "Sponsor gas fees for Solana transactions to create frictionless experiences for…" at bounding box center [405, 317] width 221 height 37
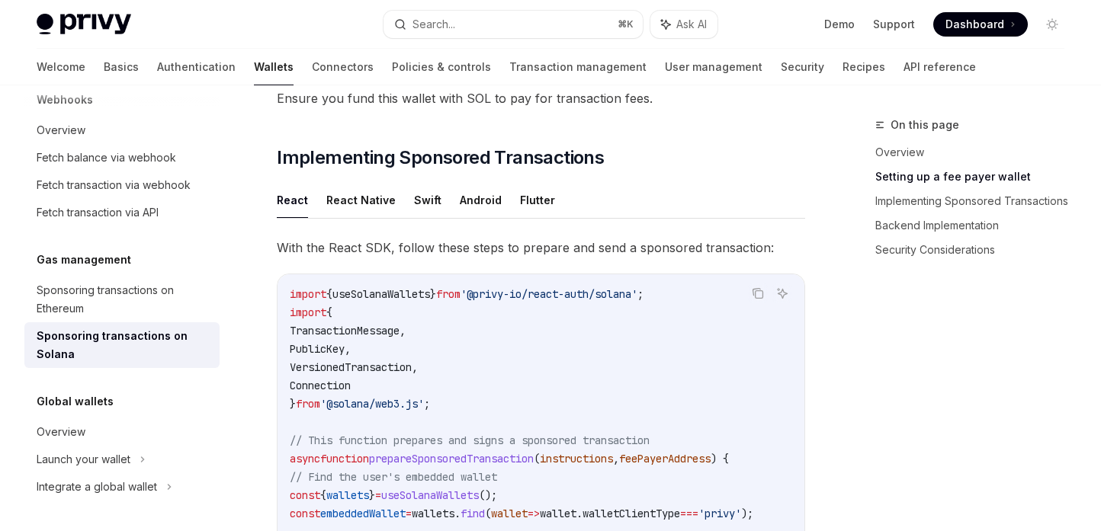
scroll to position [1160, 0]
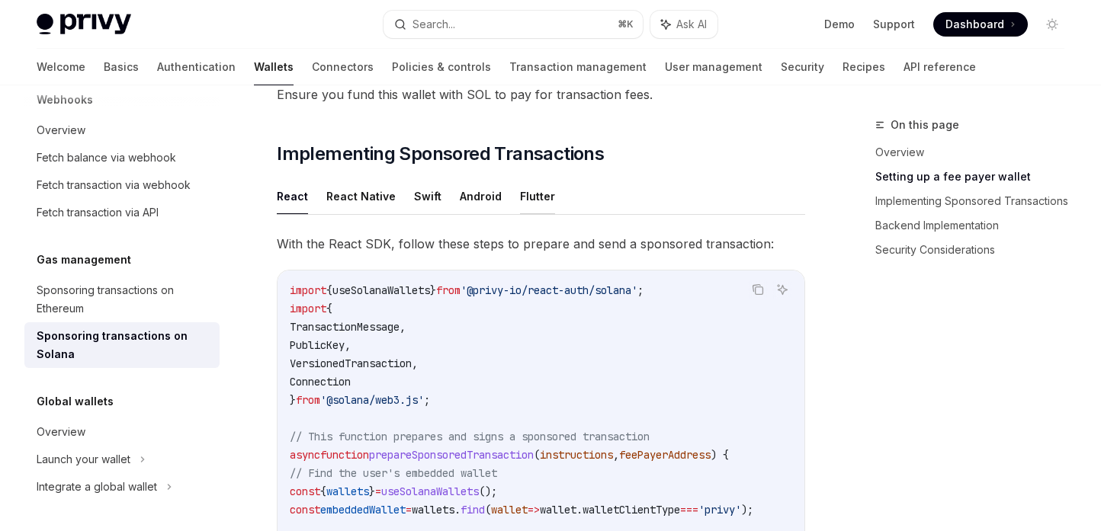
click at [521, 184] on button "Flutter" at bounding box center [537, 196] width 35 height 36
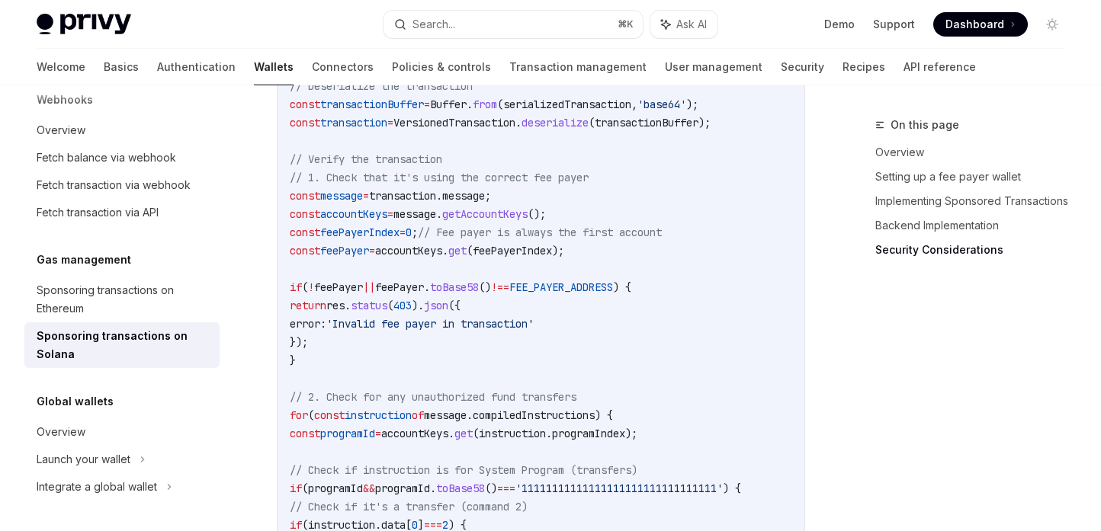
scroll to position [3103, 0]
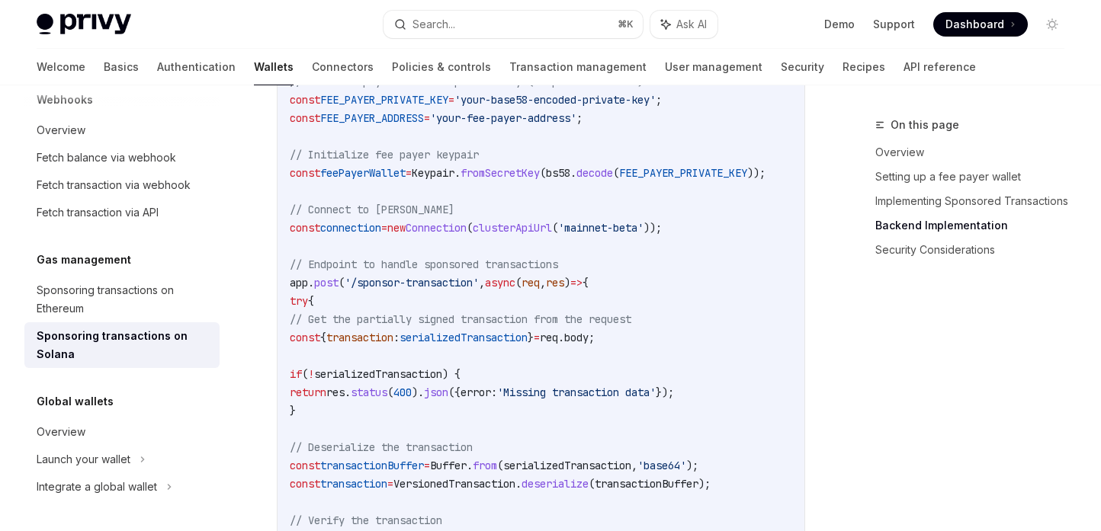
click at [840, 47] on div "Privy Docs home page Search... ⌘ K Ask AI Demo Support Dashboard Dashboard Sear…" at bounding box center [551, 24] width 1028 height 49
click at [903, 52] on link "API reference" at bounding box center [939, 67] width 72 height 37
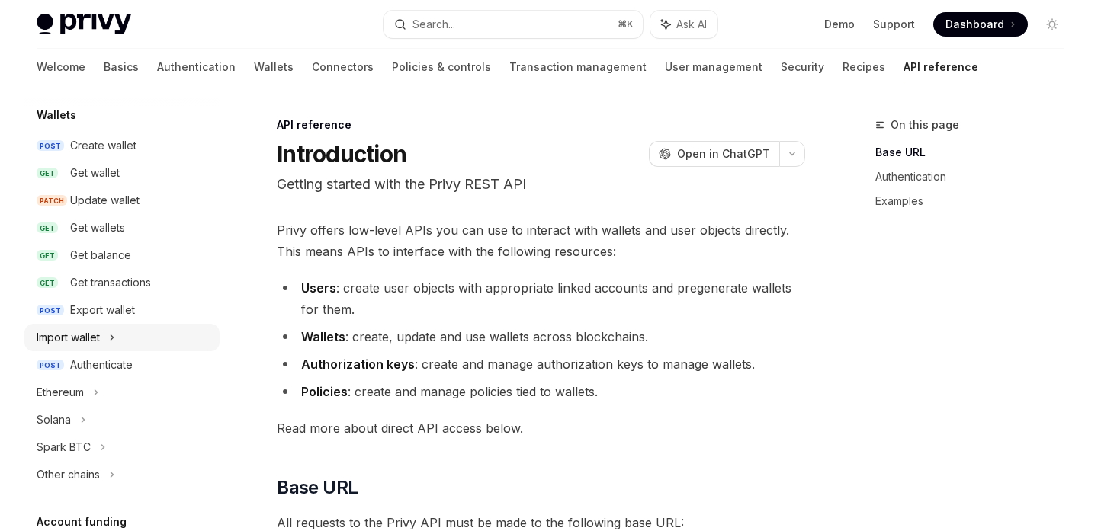
click at [110, 339] on div "Import wallet" at bounding box center [121, 337] width 195 height 27
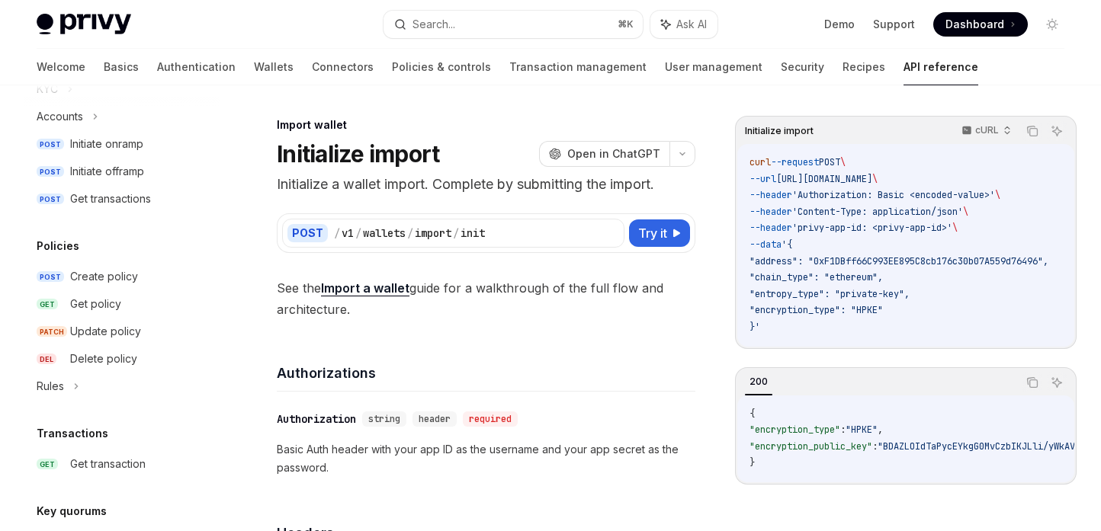
scroll to position [721, 0]
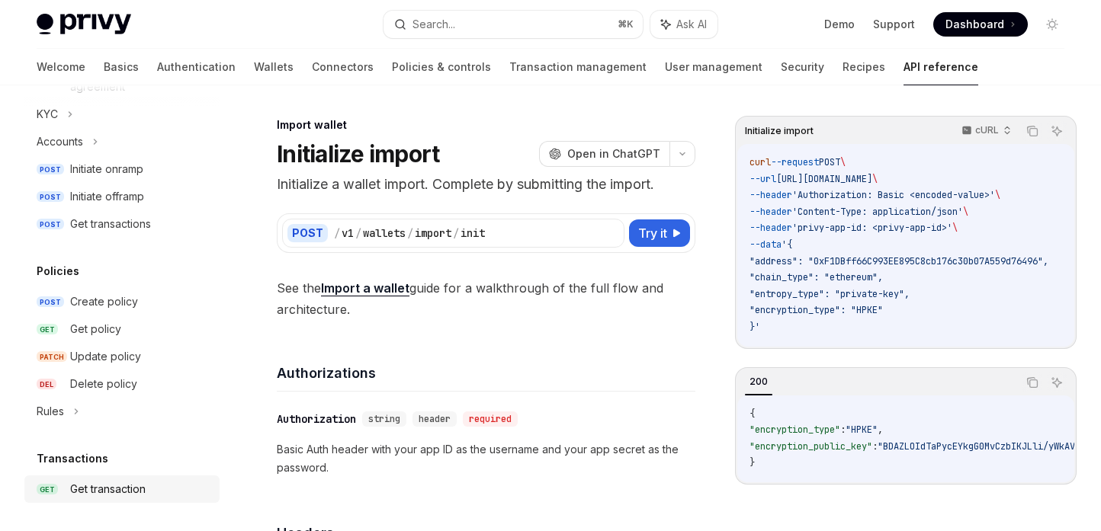
click at [142, 488] on div "Get transaction" at bounding box center [107, 489] width 75 height 18
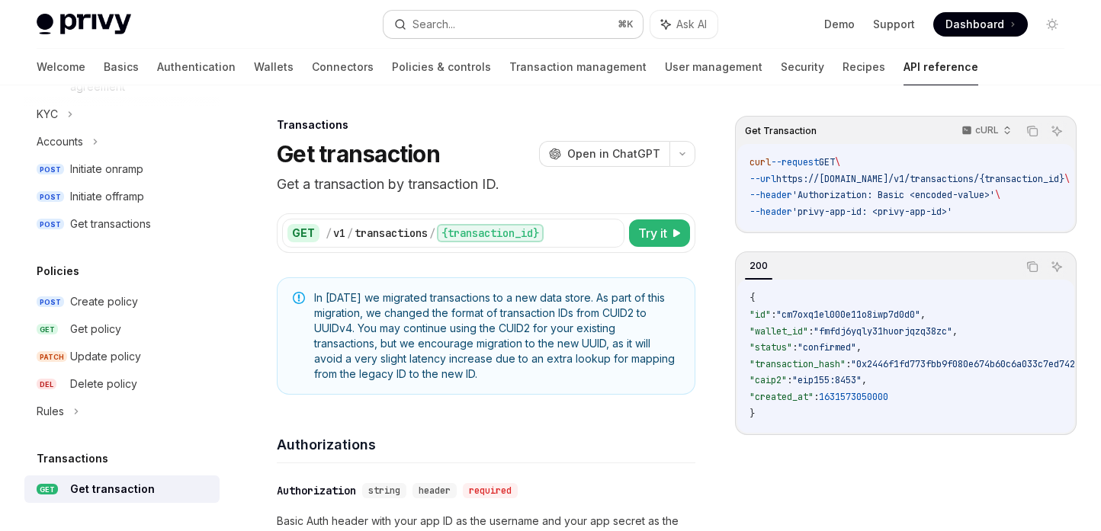
click at [437, 30] on div "Search..." at bounding box center [433, 24] width 43 height 18
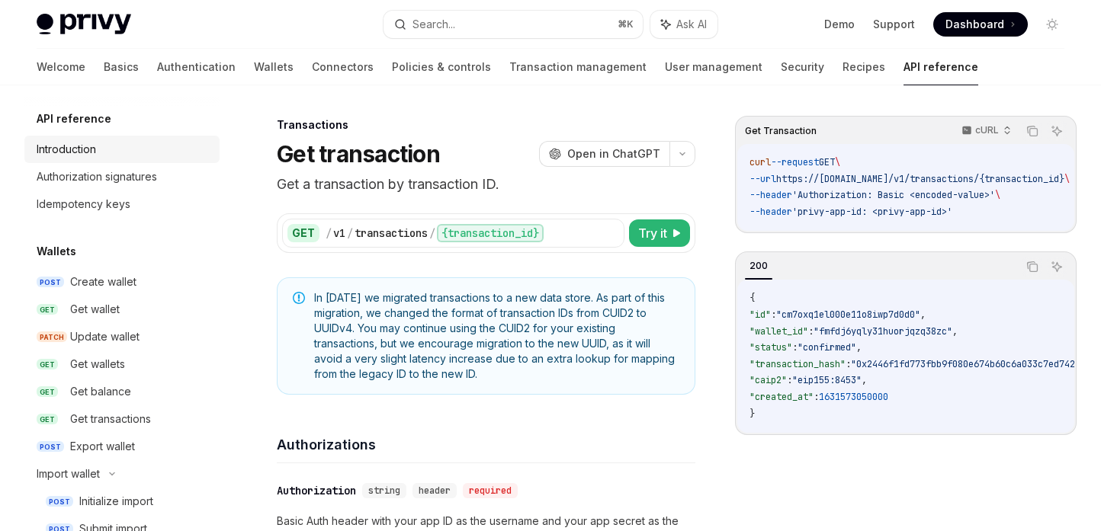
click at [109, 155] on div "Introduction" at bounding box center [124, 149] width 174 height 18
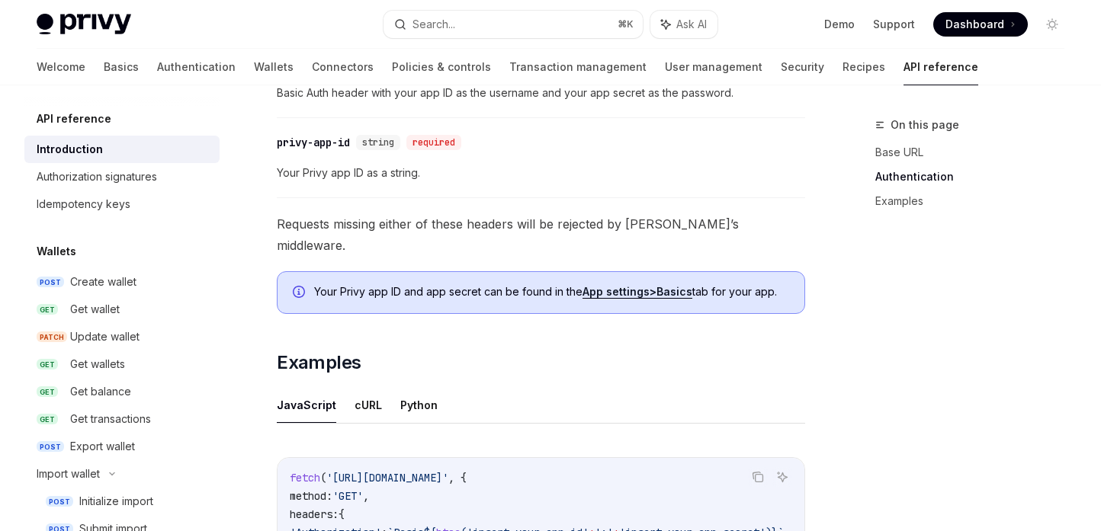
scroll to position [1089, 0]
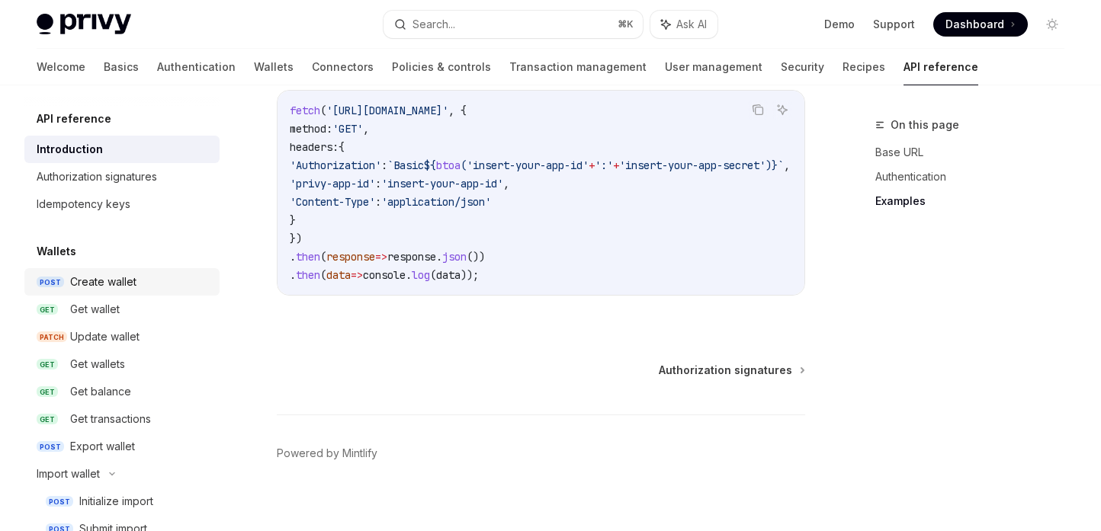
click at [108, 281] on div "Create wallet" at bounding box center [103, 282] width 66 height 18
type textarea "*"
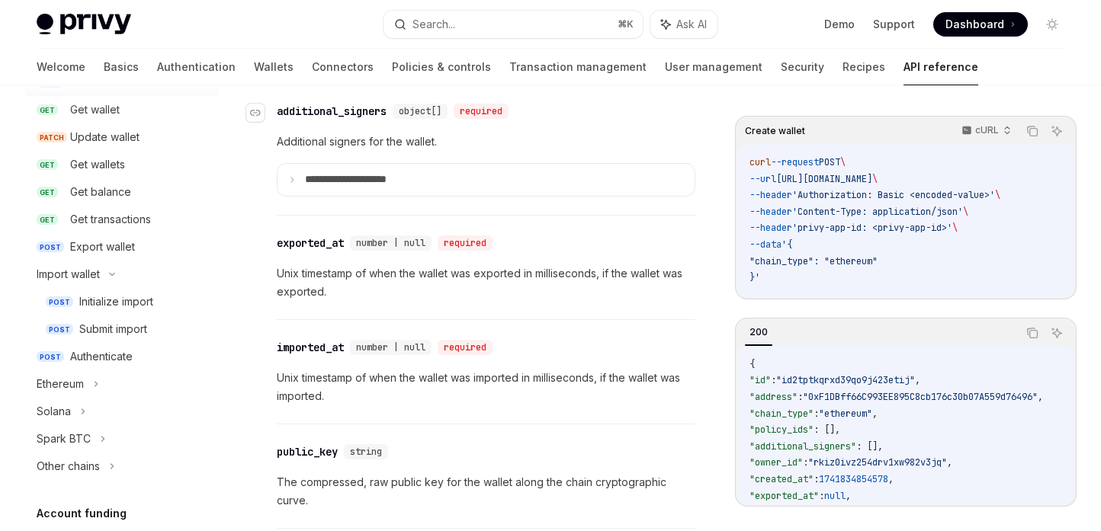
scroll to position [1982, 0]
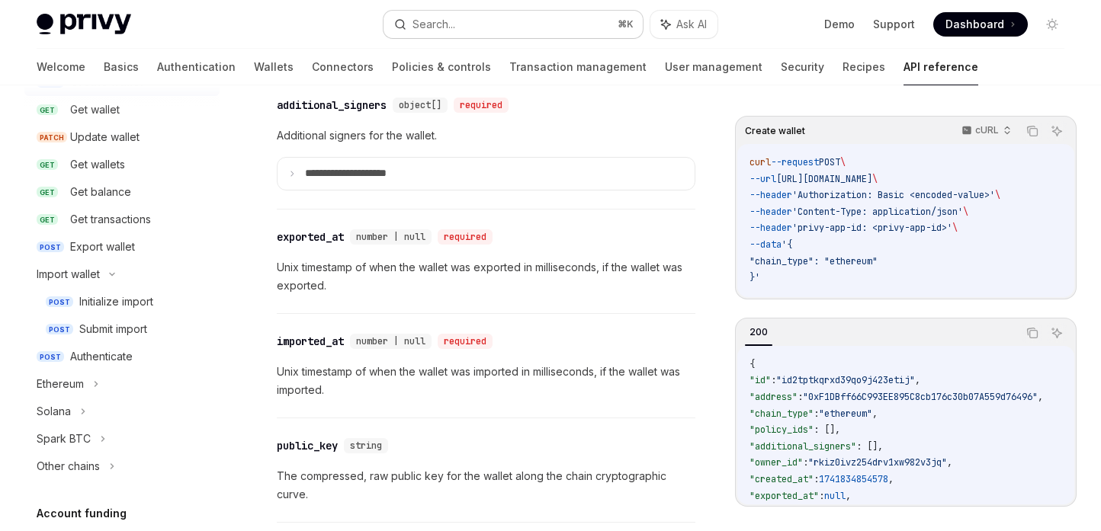
click at [428, 37] on div "Privy Docs home page Search... ⌘ K Ask AI Demo Support Dashboard Dashboard Sear…" at bounding box center [551, 24] width 1028 height 49
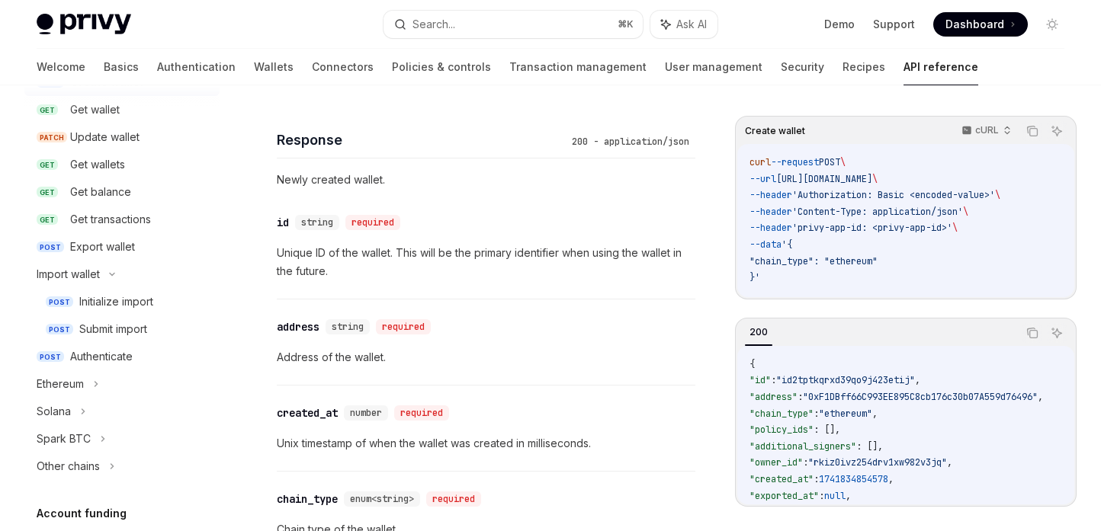
scroll to position [1367, 0]
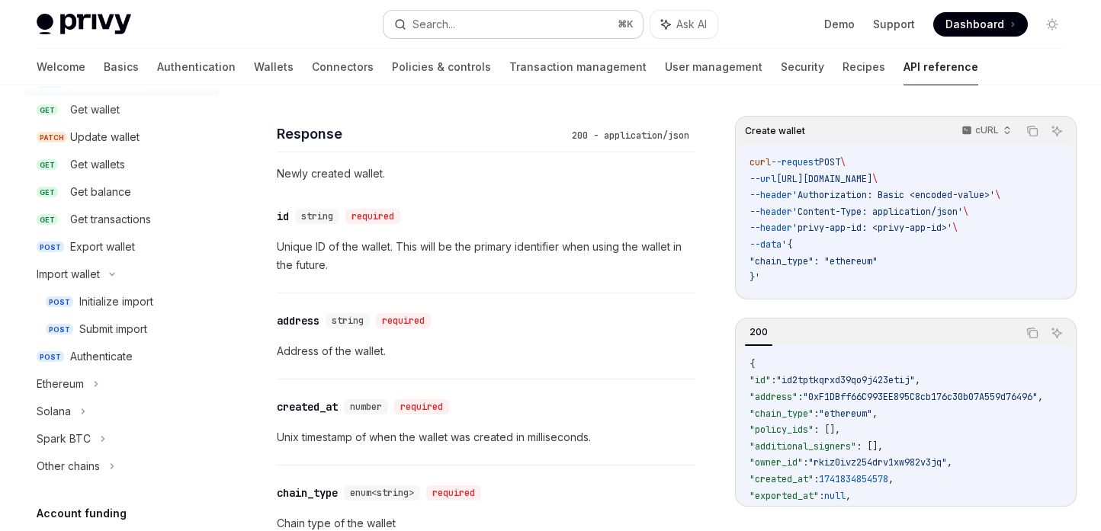
click at [437, 17] on div "Search..." at bounding box center [433, 24] width 43 height 18
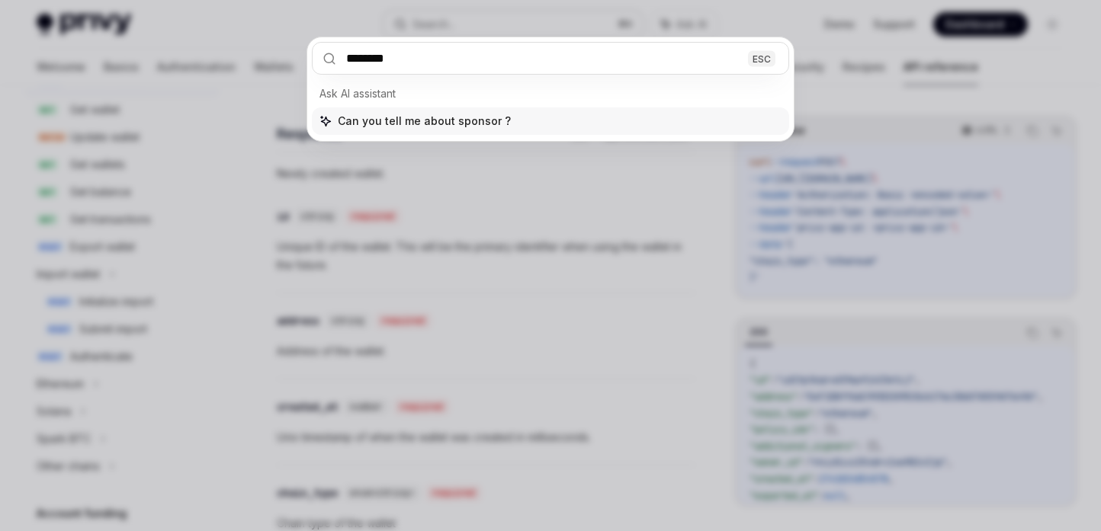
type input "*******"
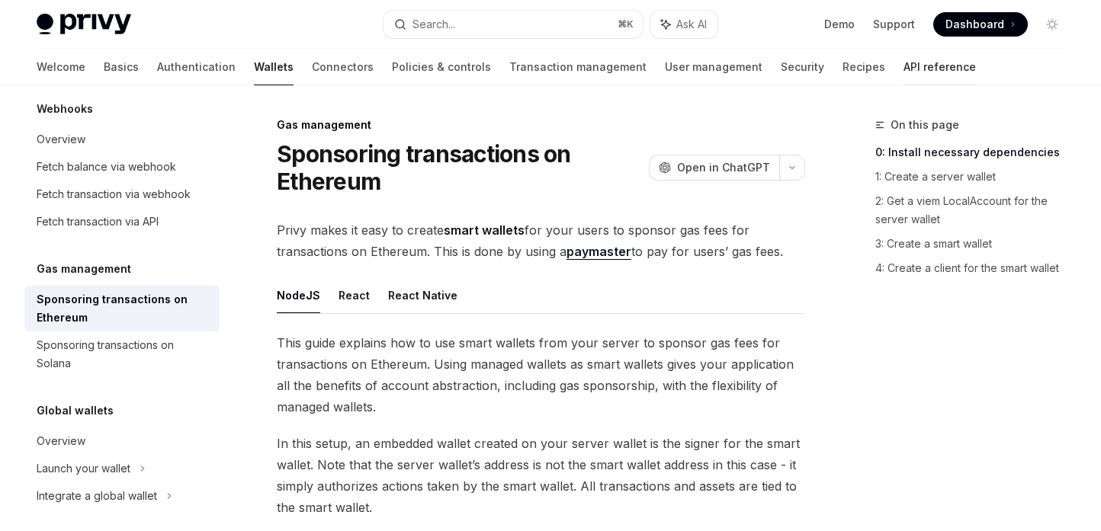
click at [903, 72] on link "API reference" at bounding box center [939, 67] width 72 height 37
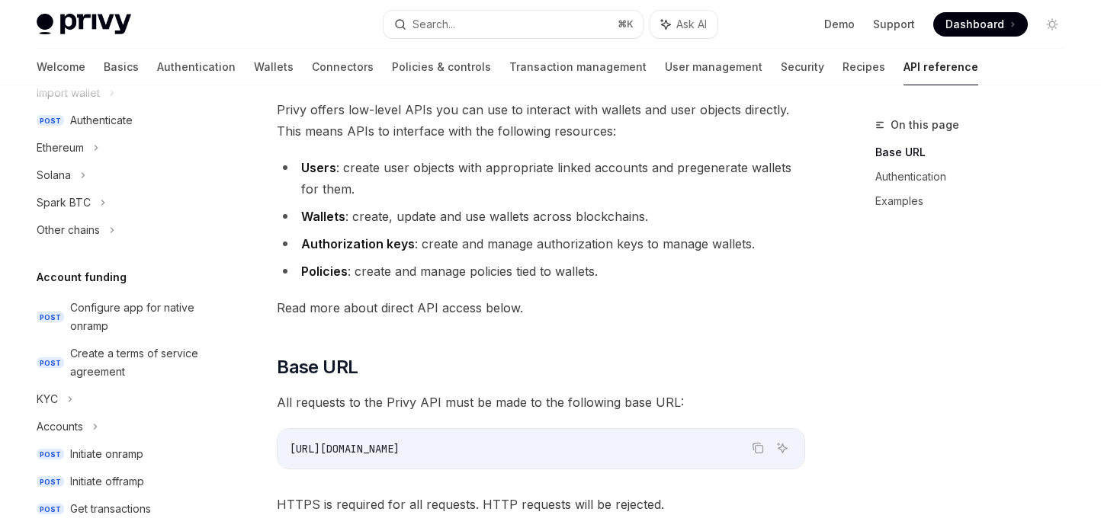
scroll to position [289, 0]
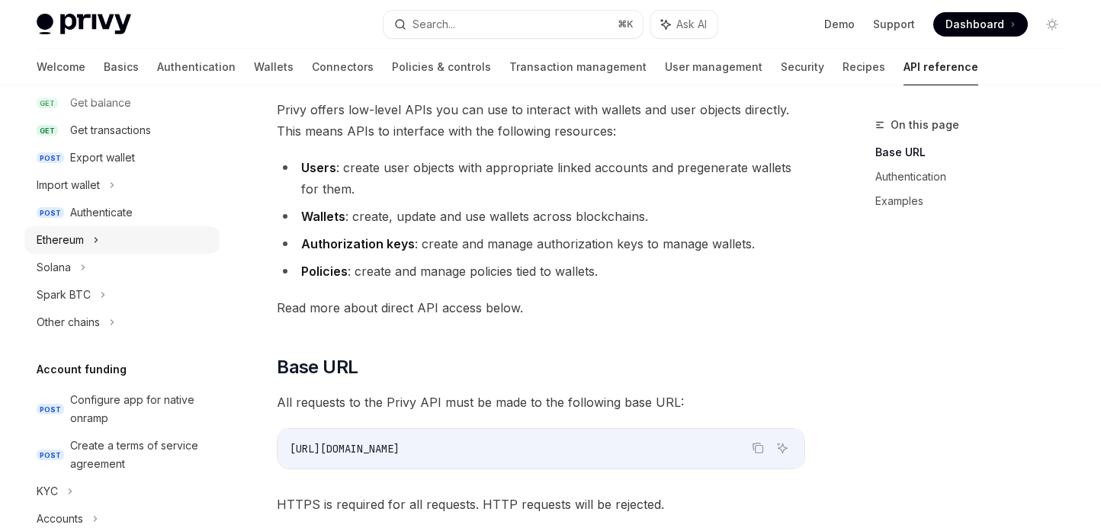
click at [98, 242] on icon at bounding box center [96, 240] width 6 height 18
type textarea "*"
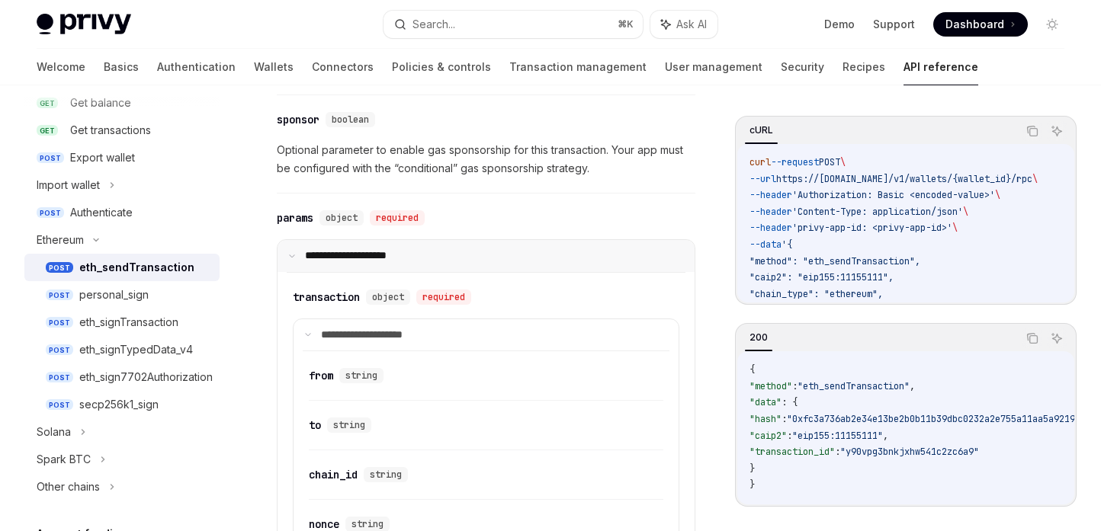
click at [294, 257] on icon at bounding box center [292, 256] width 8 height 8
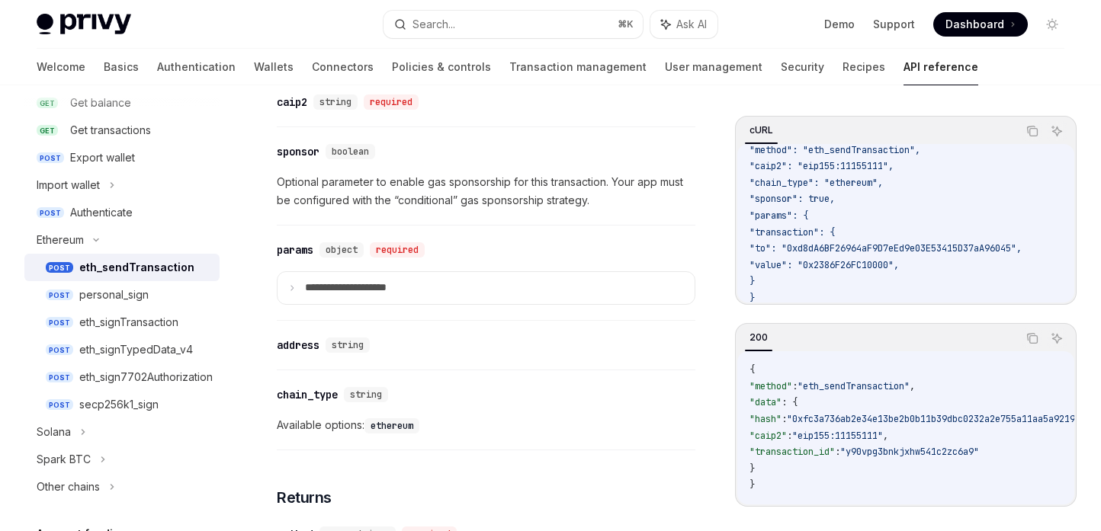
scroll to position [856, 0]
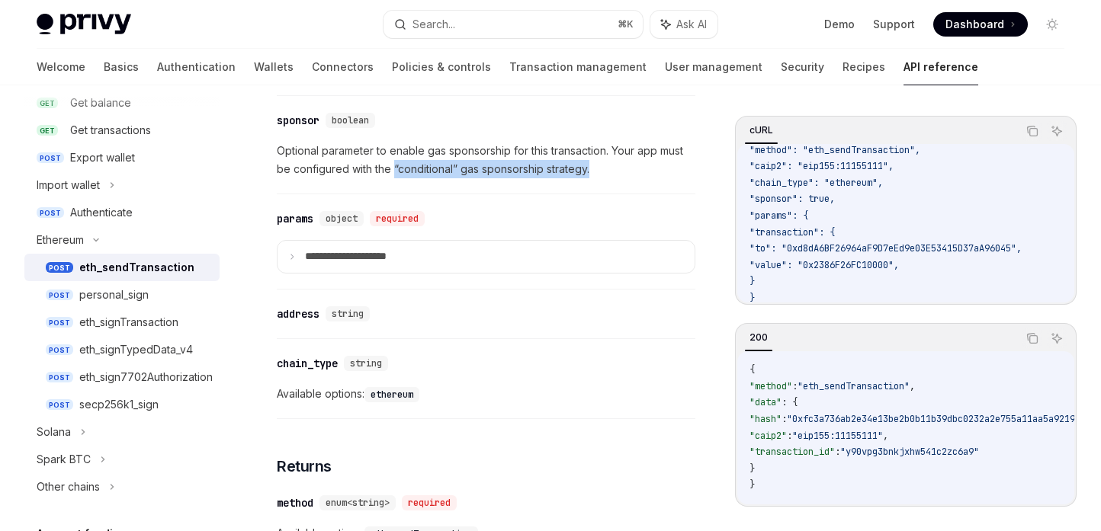
drag, startPoint x: 571, startPoint y: 165, endPoint x: 396, endPoint y: 161, distance: 175.4
click at [396, 161] on span "Optional parameter to enable gas sponsorship for this transaction. Your app mus…" at bounding box center [486, 160] width 419 height 37
copy span "“conditional” gas sponsorship strategy."
click at [433, 28] on div "Search..." at bounding box center [433, 24] width 43 height 18
click at [440, 30] on div "Search..." at bounding box center [433, 24] width 43 height 18
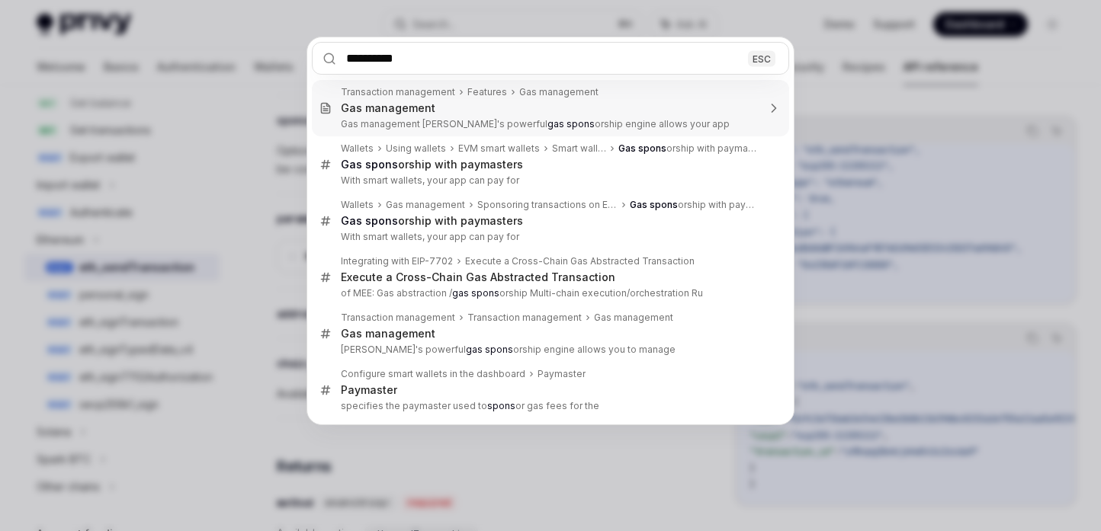
type input "**********"
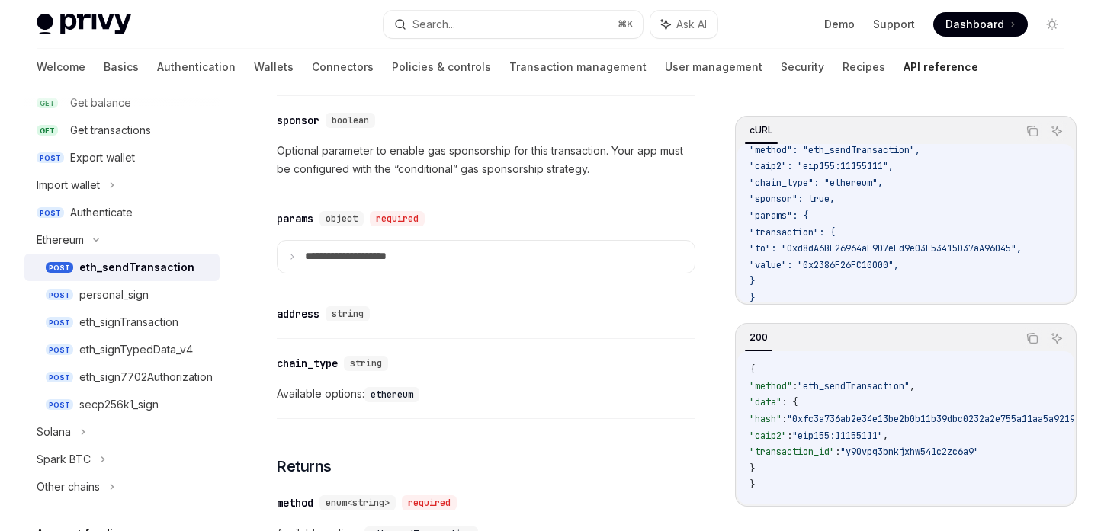
scroll to position [778, 0]
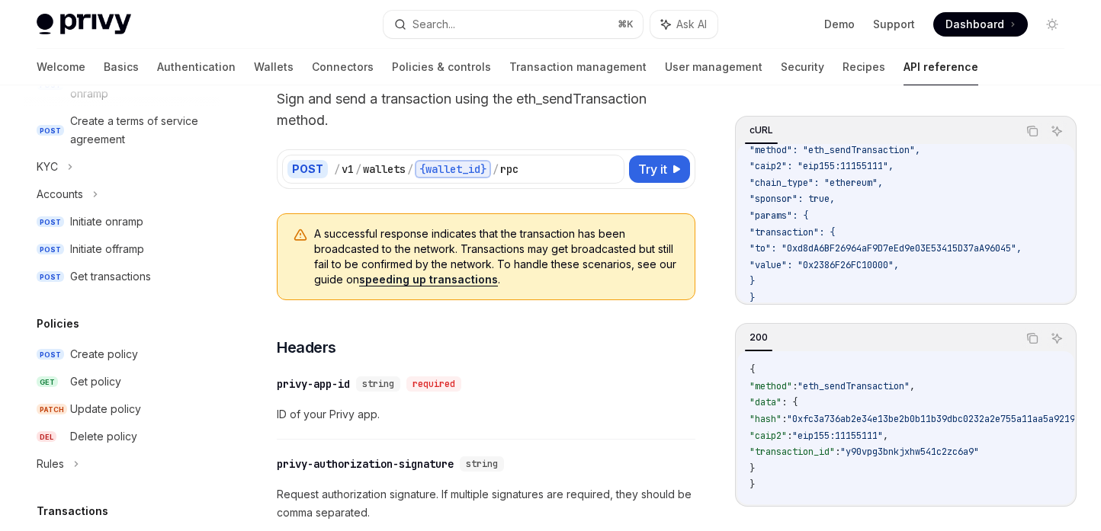
type textarea "*"
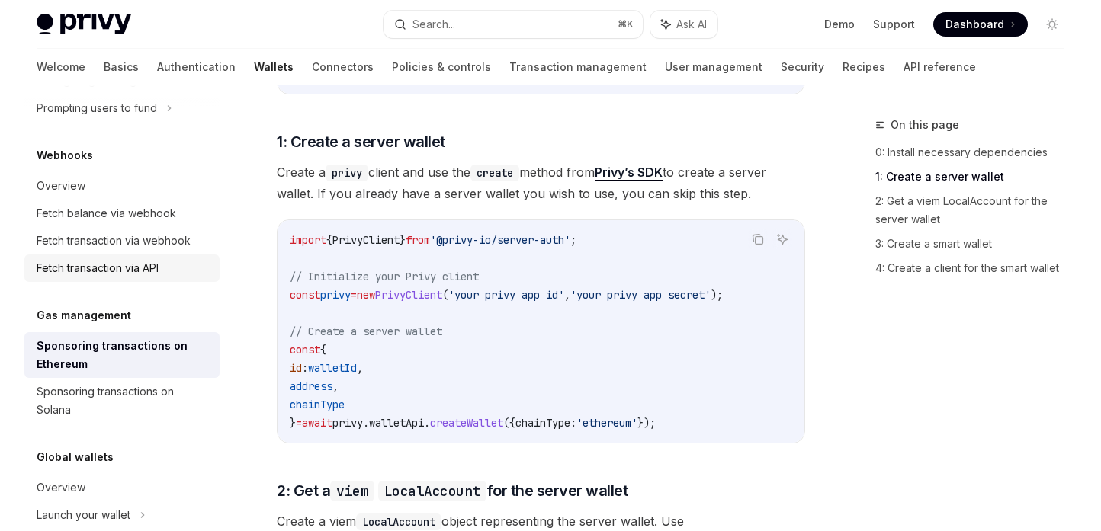
scroll to position [788, 0]
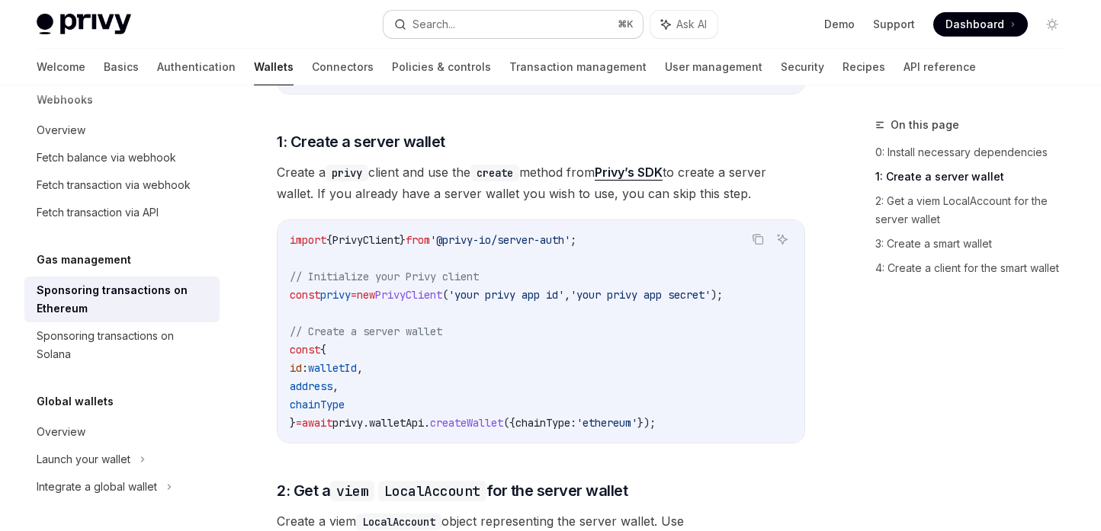
click at [435, 29] on div "Search..." at bounding box center [433, 24] width 43 height 18
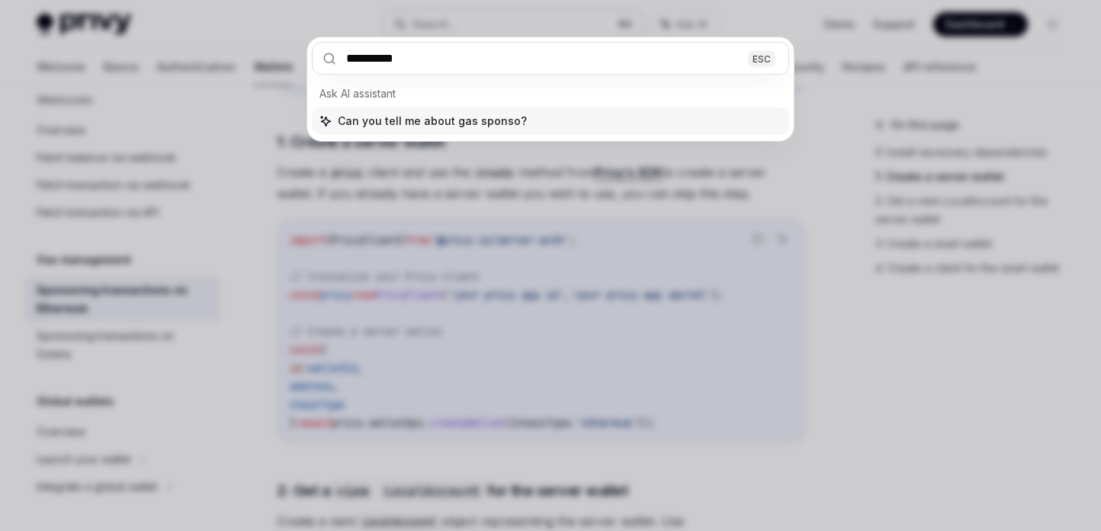
type input "**********"
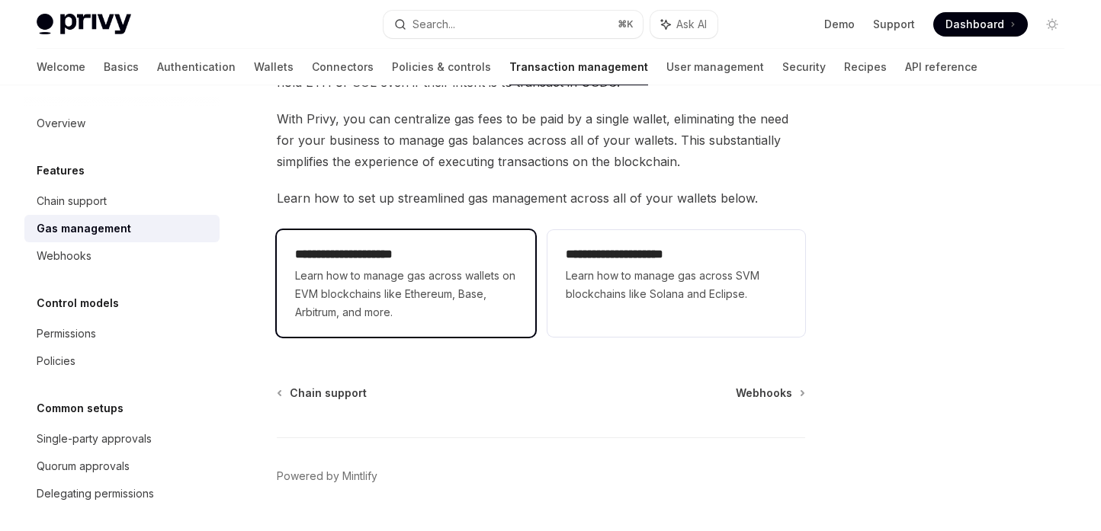
scroll to position [218, 0]
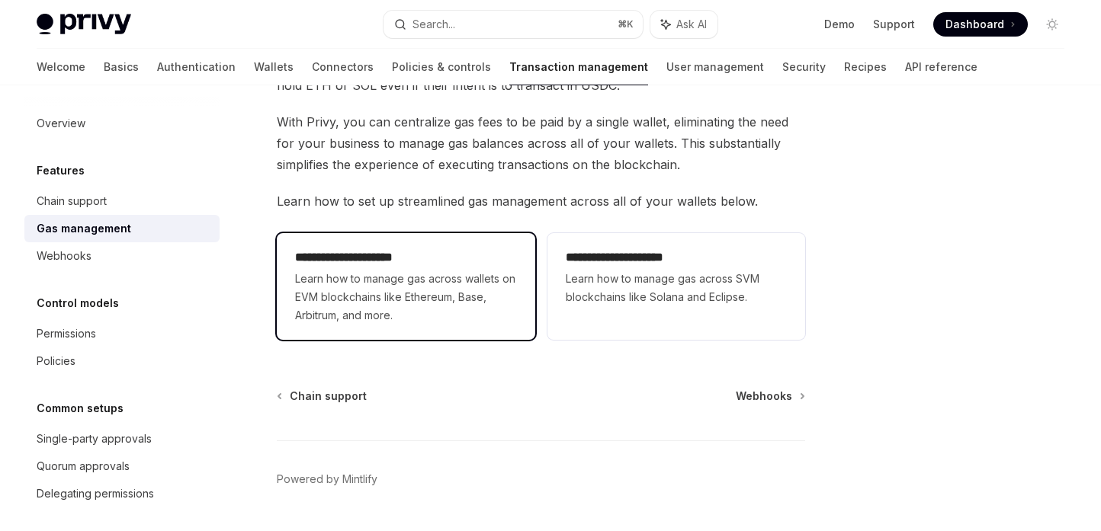
click at [428, 272] on span "Learn how to manage gas across wallets on EVM blockchains like Ethereum, Base, …" at bounding box center [405, 297] width 221 height 55
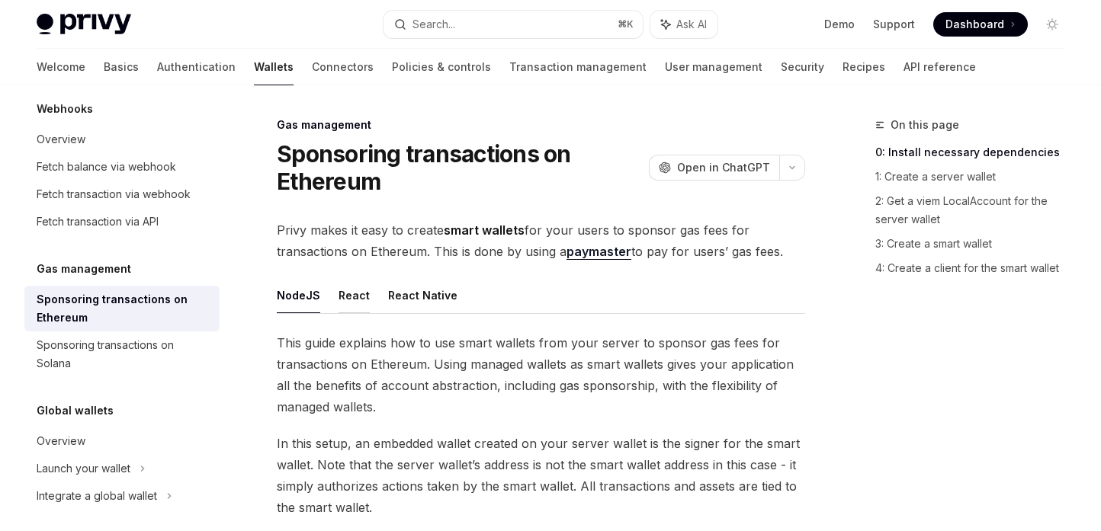
click at [356, 303] on button "React" at bounding box center [354, 296] width 31 height 36
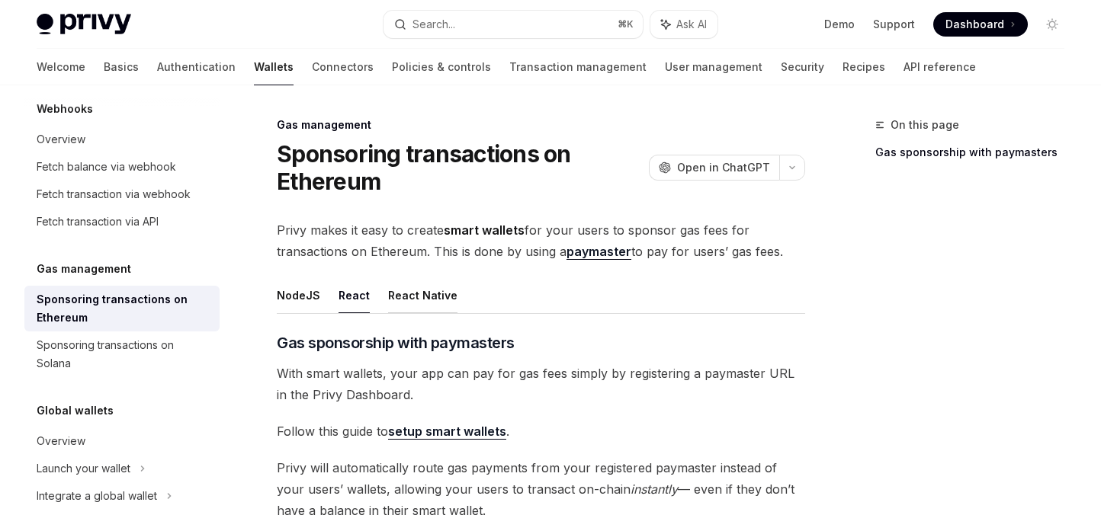
click at [429, 300] on button "React Native" at bounding box center [422, 296] width 69 height 36
click at [440, 308] on button "React Native" at bounding box center [422, 296] width 69 height 36
click at [903, 66] on link "API reference" at bounding box center [939, 67] width 72 height 37
type textarea "*"
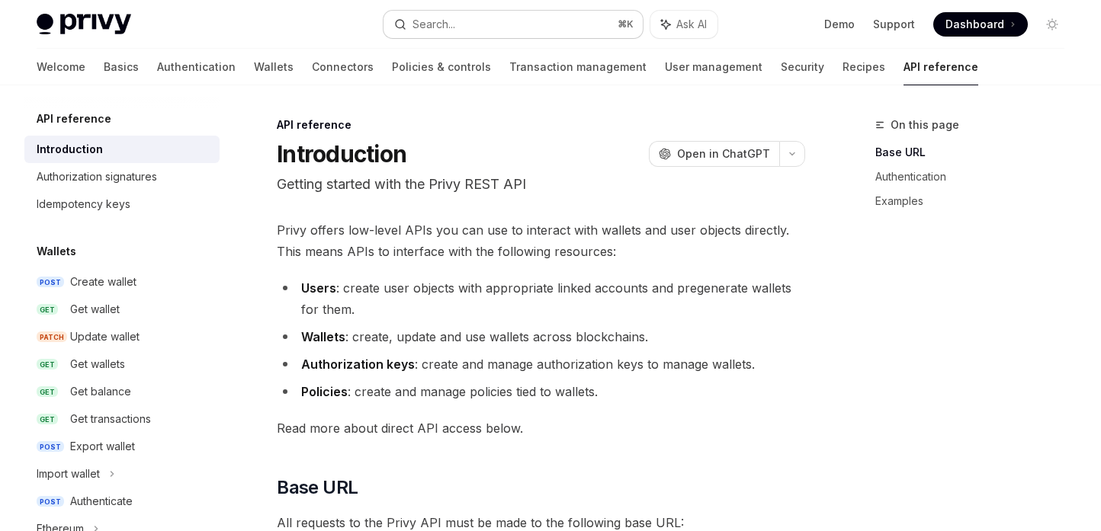
click at [477, 30] on button "Search... ⌘ K" at bounding box center [514, 24] width 260 height 27
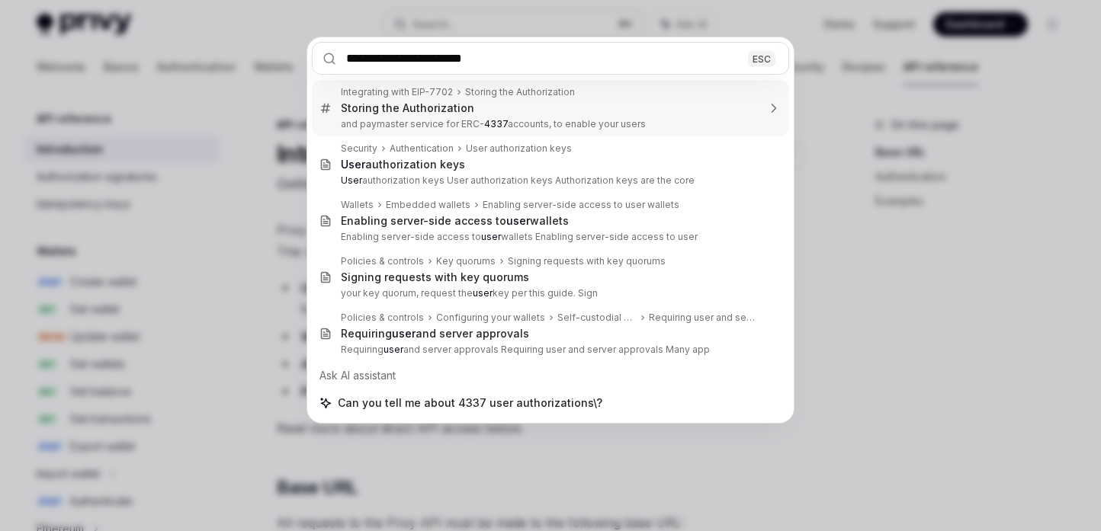
type input "**********"
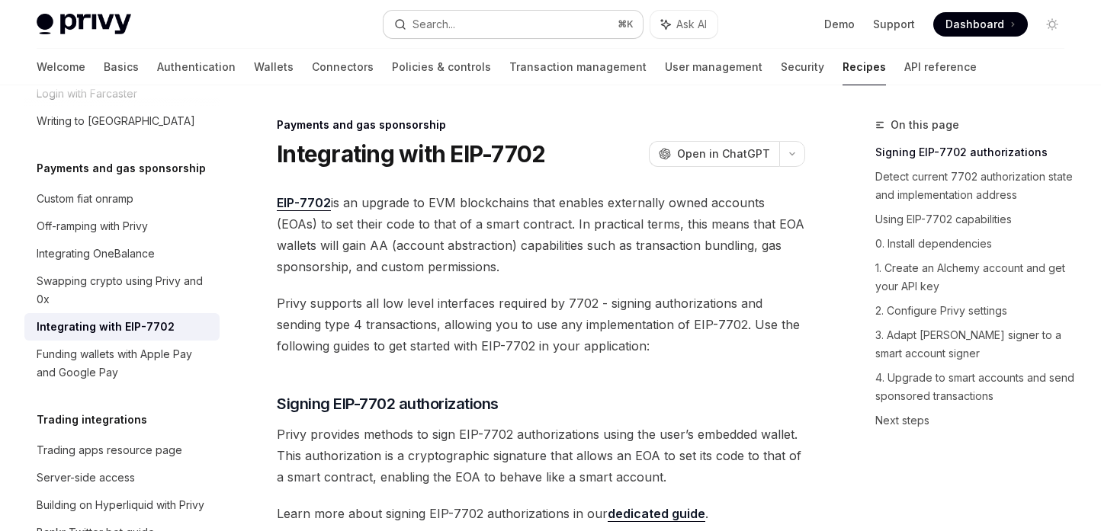
click at [447, 25] on div "Search..." at bounding box center [433, 24] width 43 height 18
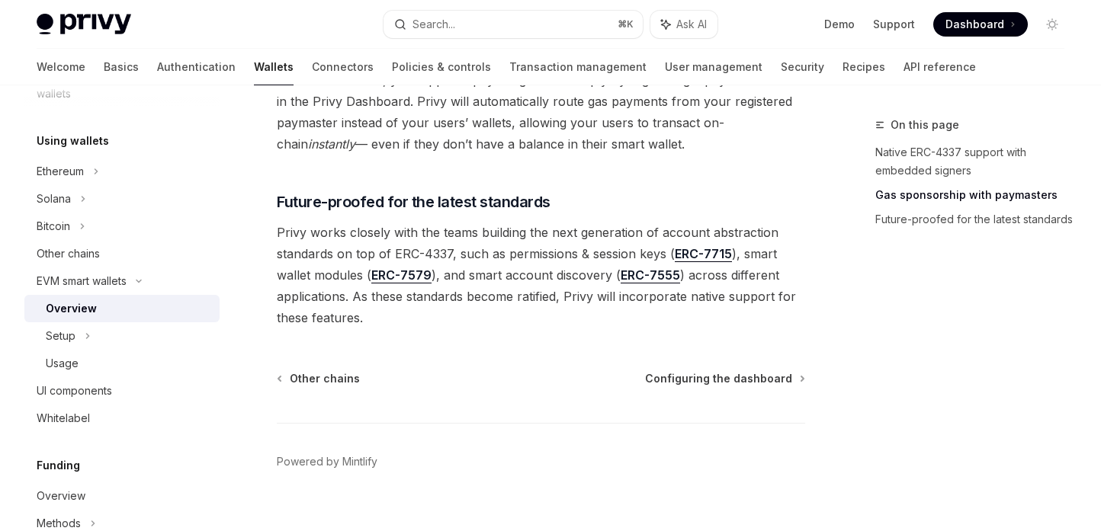
scroll to position [1305, 0]
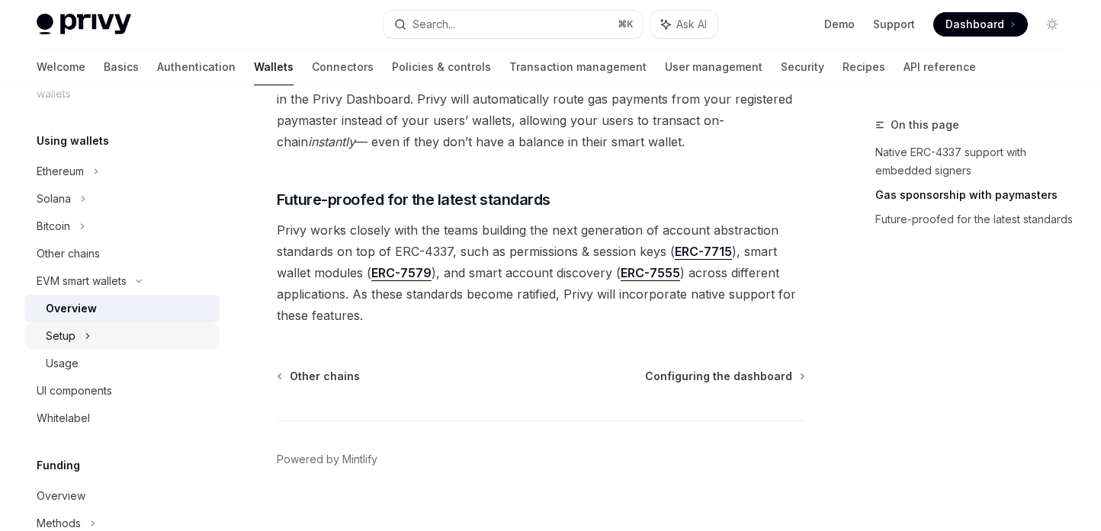
click at [124, 334] on div "Setup" at bounding box center [121, 336] width 195 height 27
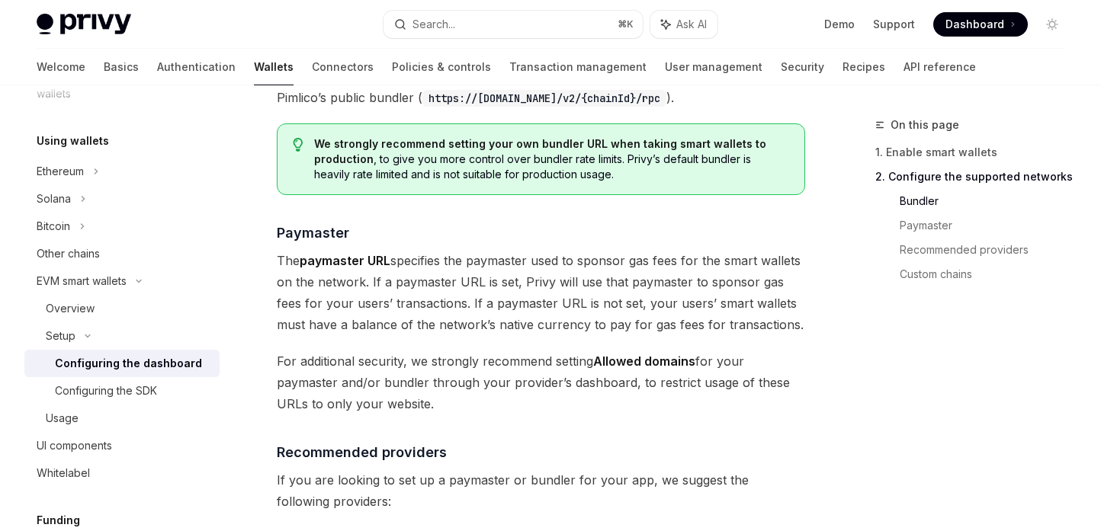
scroll to position [1488, 0]
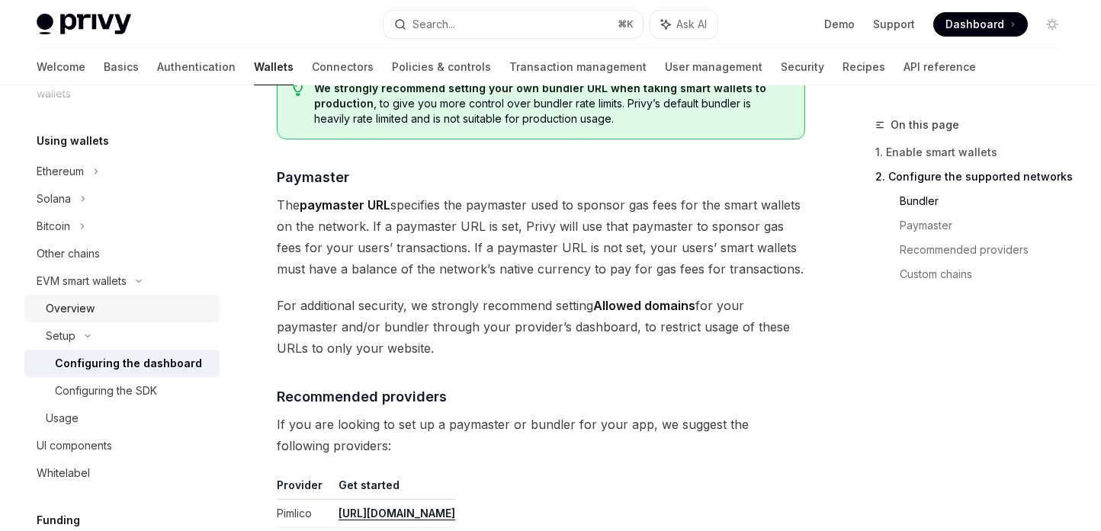
click at [85, 312] on div "Overview" at bounding box center [70, 309] width 49 height 18
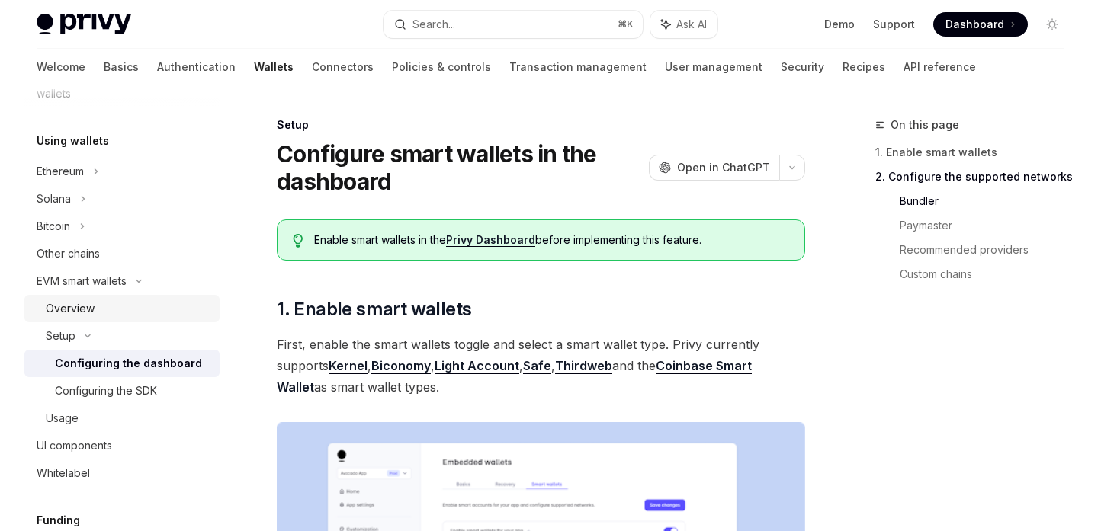
type textarea "*"
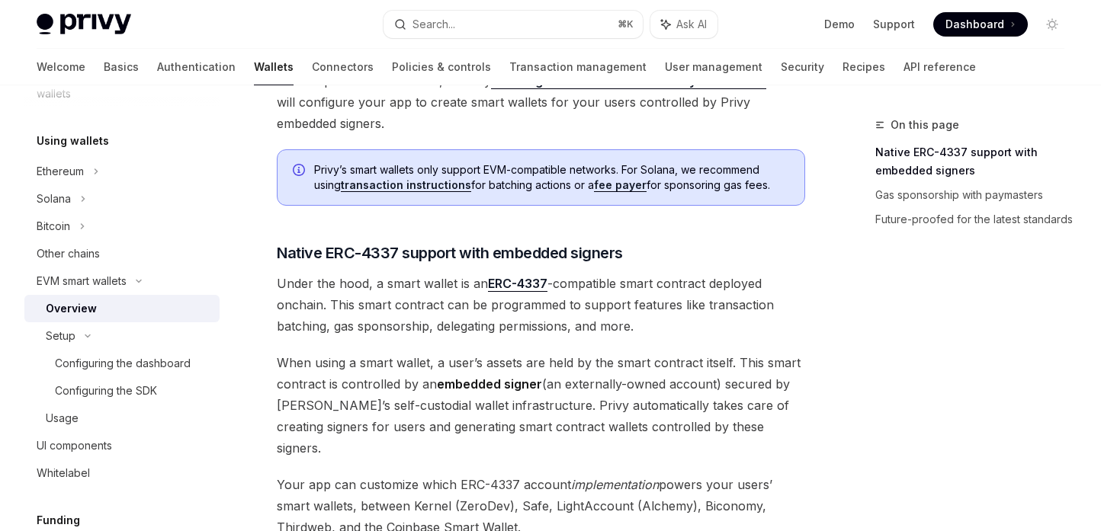
scroll to position [386, 0]
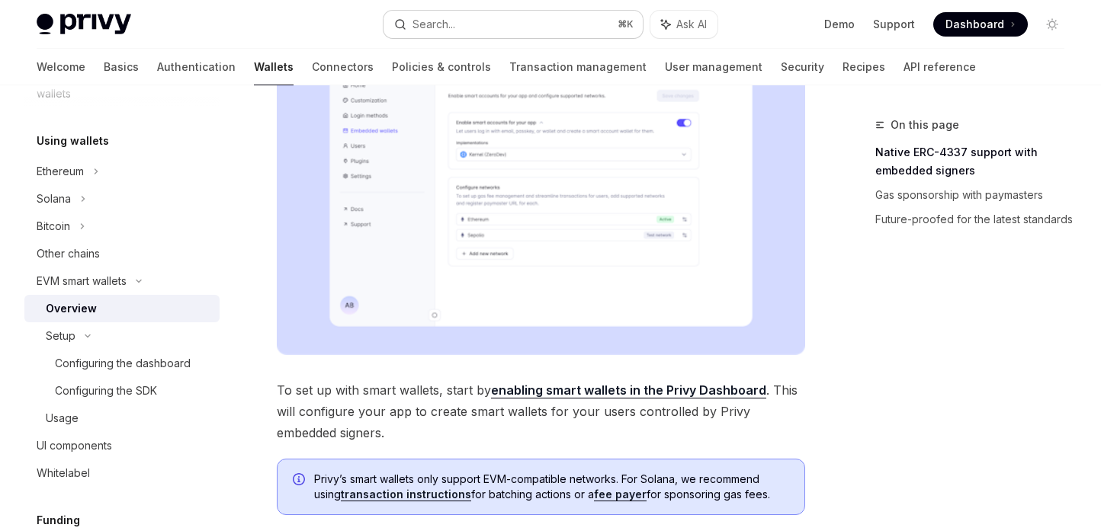
click at [442, 21] on div "Search..." at bounding box center [433, 24] width 43 height 18
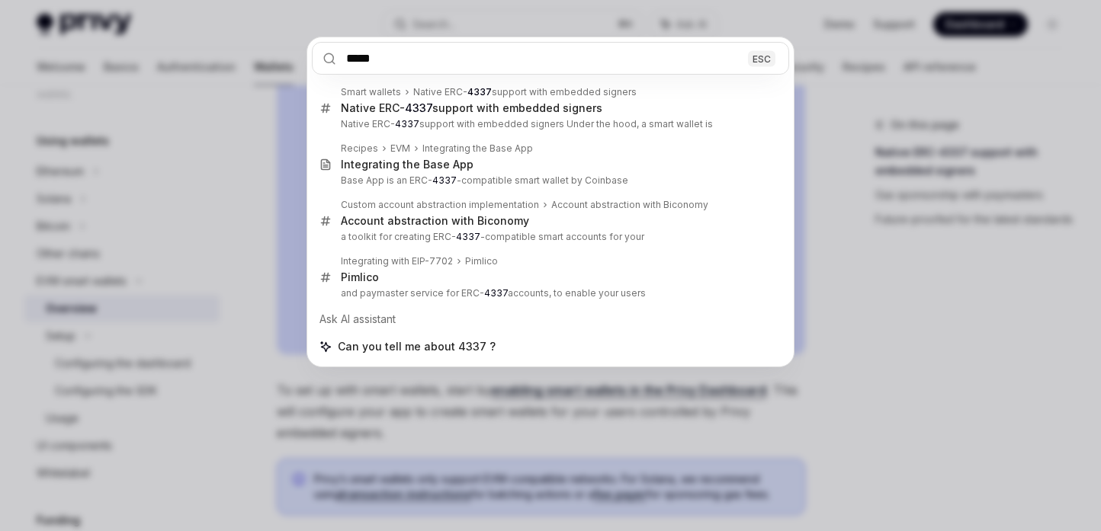
type input "****"
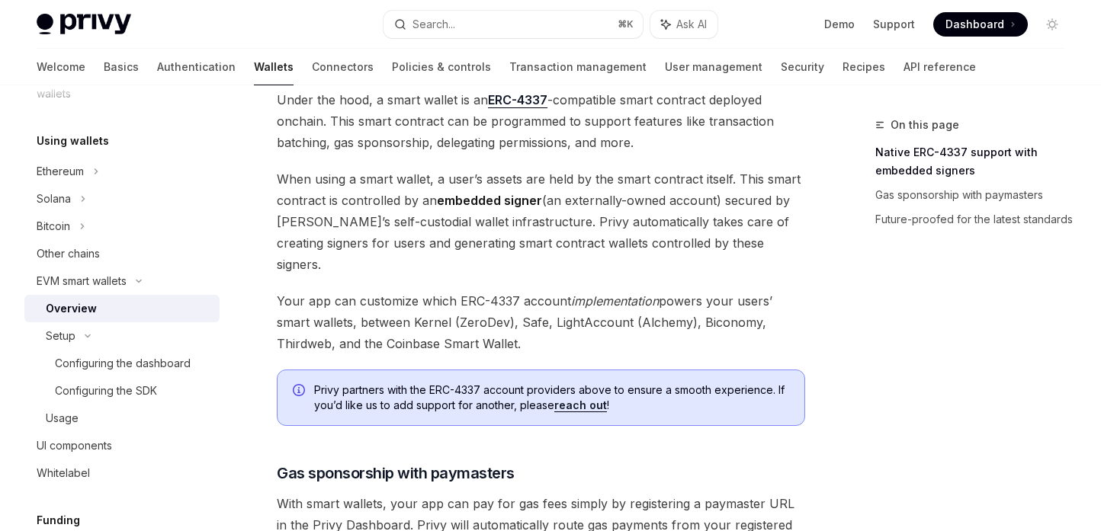
scroll to position [820, 0]
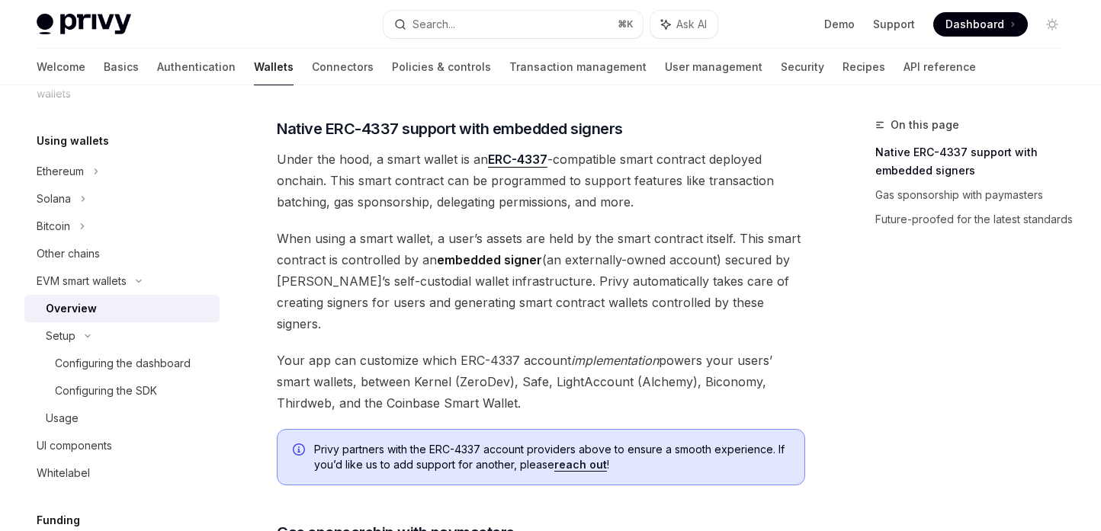
click at [521, 154] on link "ERC-4337" at bounding box center [517, 160] width 59 height 16
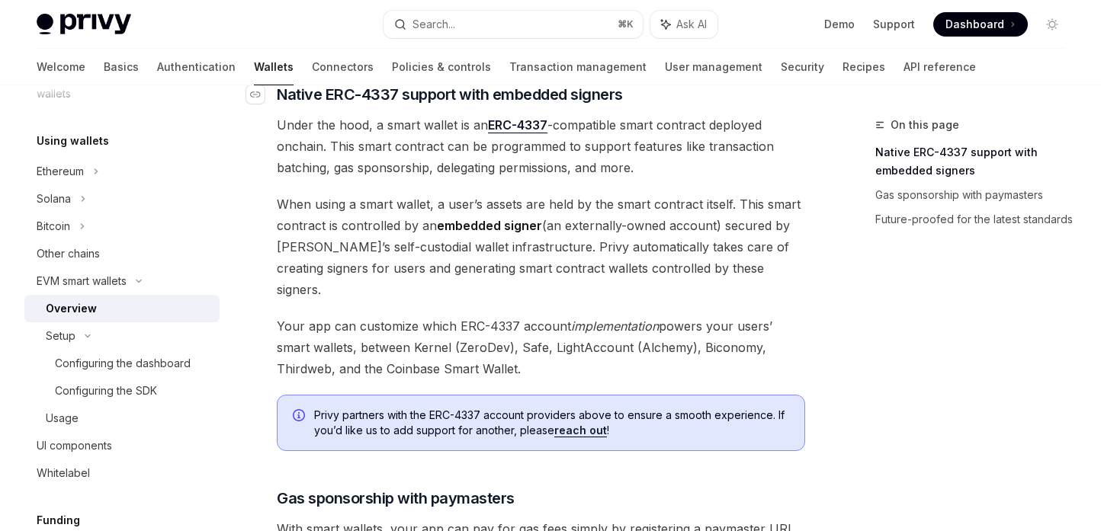
scroll to position [855, 0]
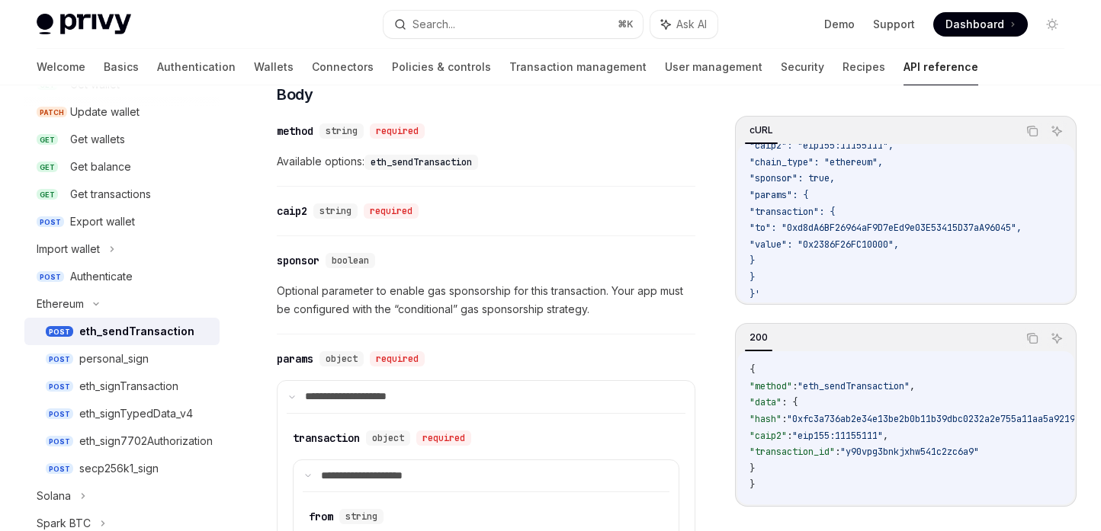
scroll to position [712, 0]
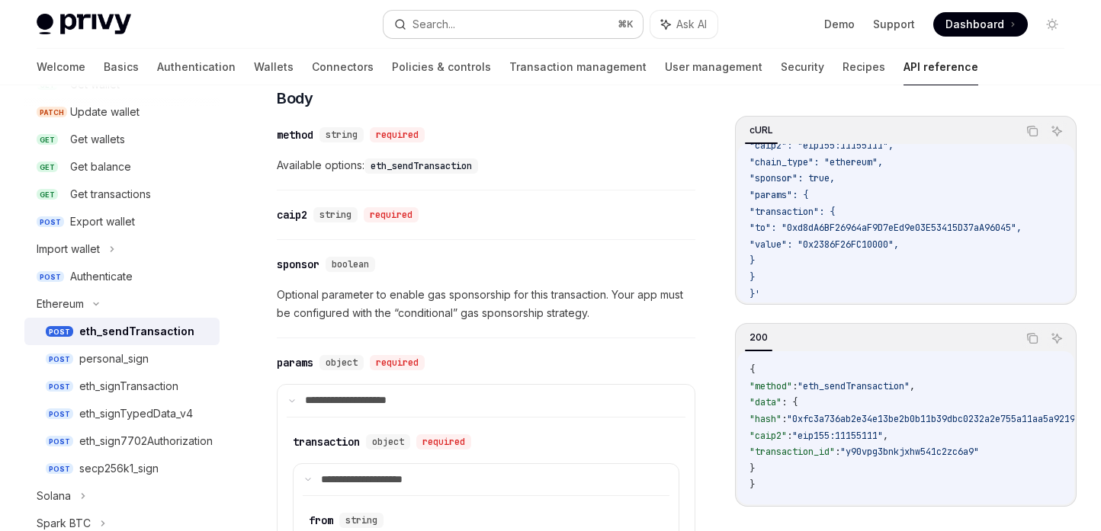
click at [445, 27] on div "Search..." at bounding box center [433, 24] width 43 height 18
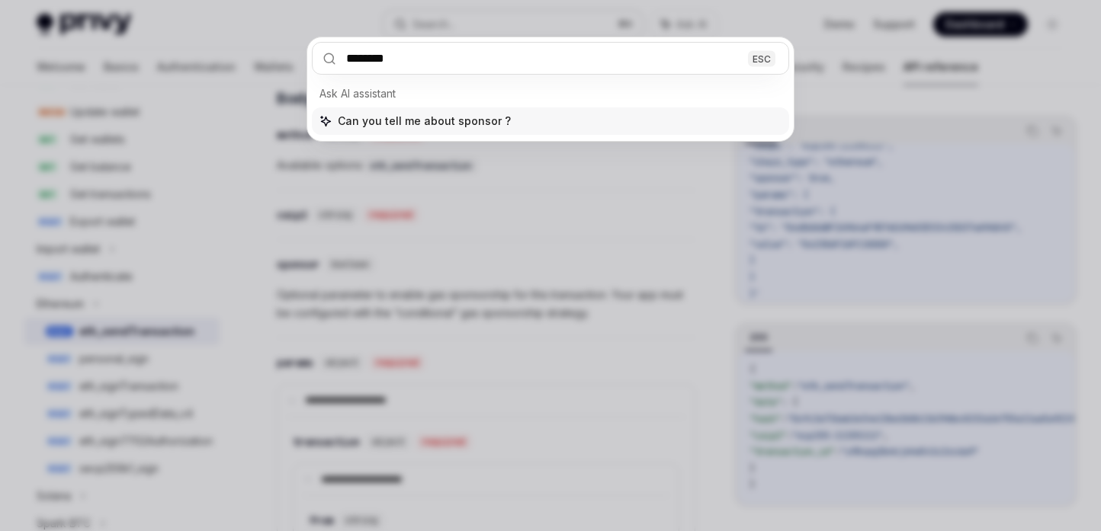
type input "*******"
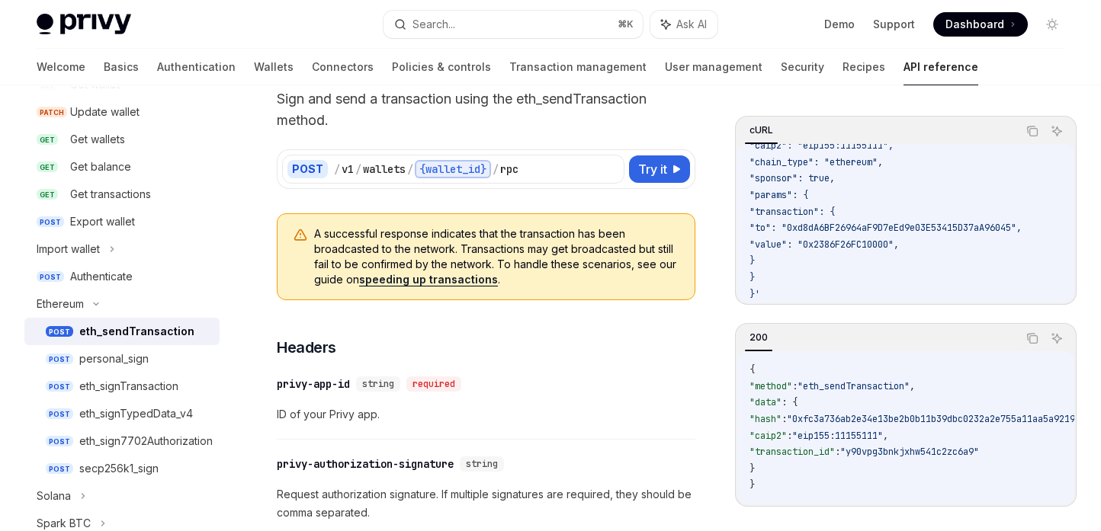
scroll to position [778, 0]
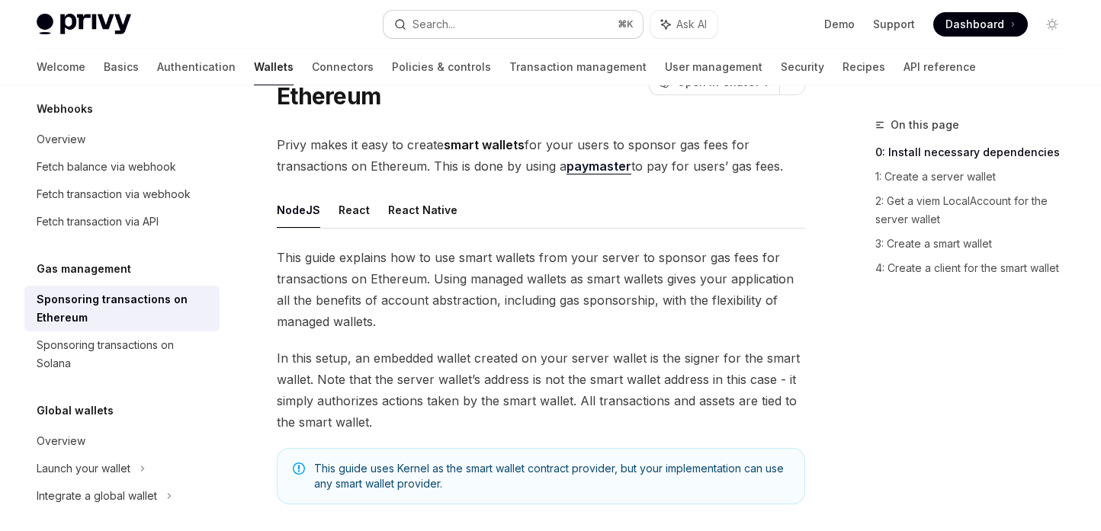
click at [465, 30] on button "Search... ⌘ K" at bounding box center [514, 24] width 260 height 27
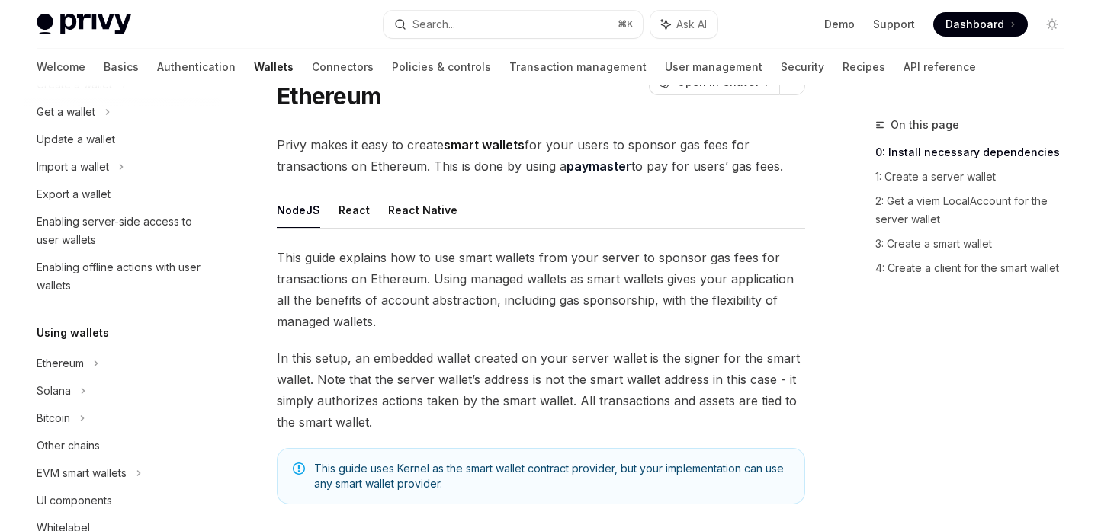
scroll to position [0, 0]
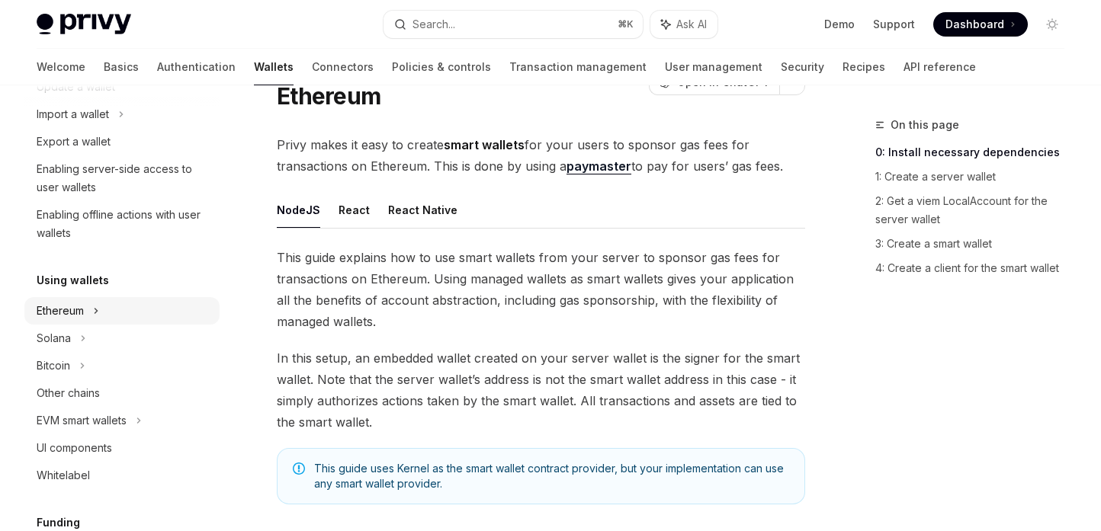
click at [115, 46] on div "Ethereum" at bounding box center [121, 31] width 195 height 27
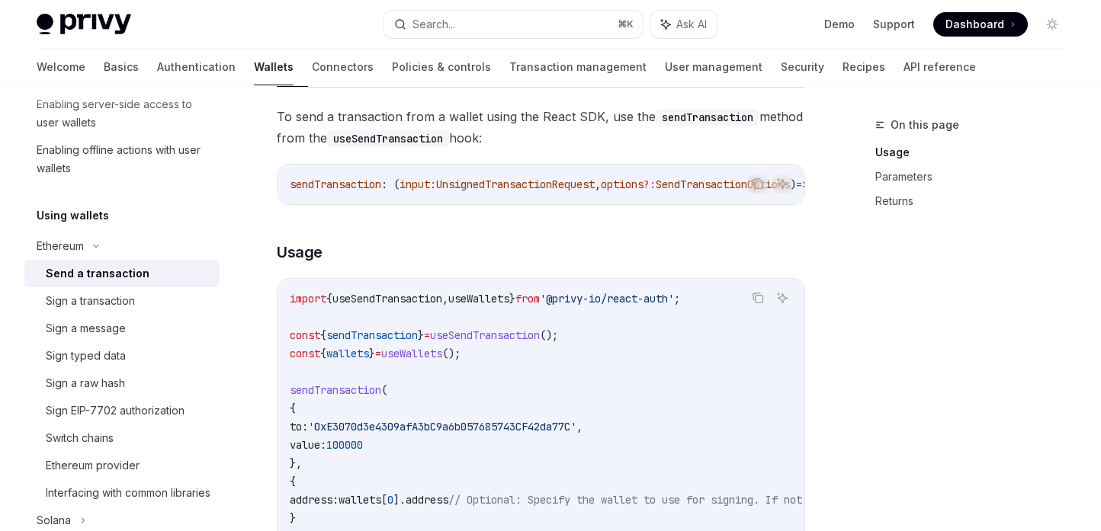
scroll to position [87, 0]
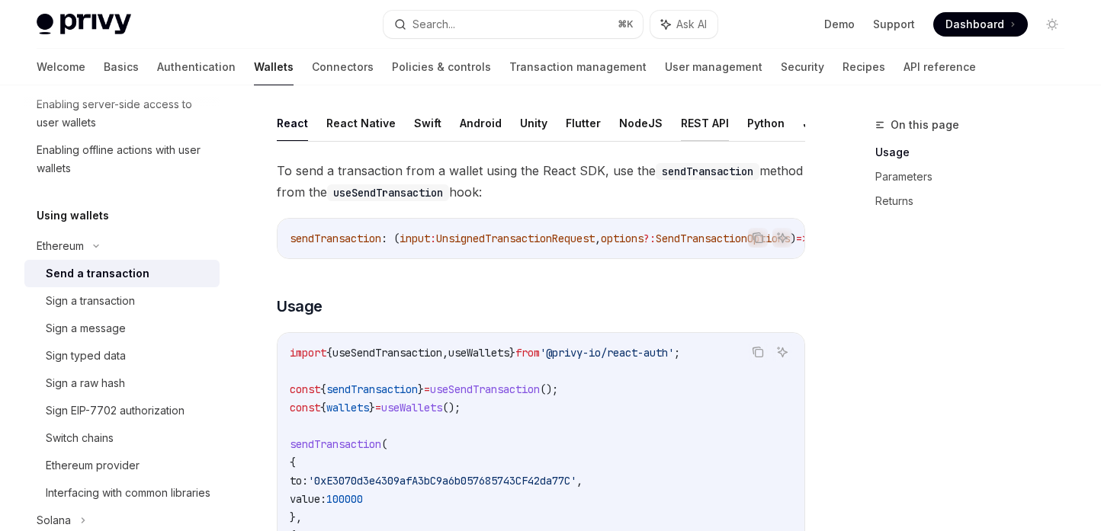
click at [709, 130] on button "REST API" at bounding box center [705, 123] width 48 height 36
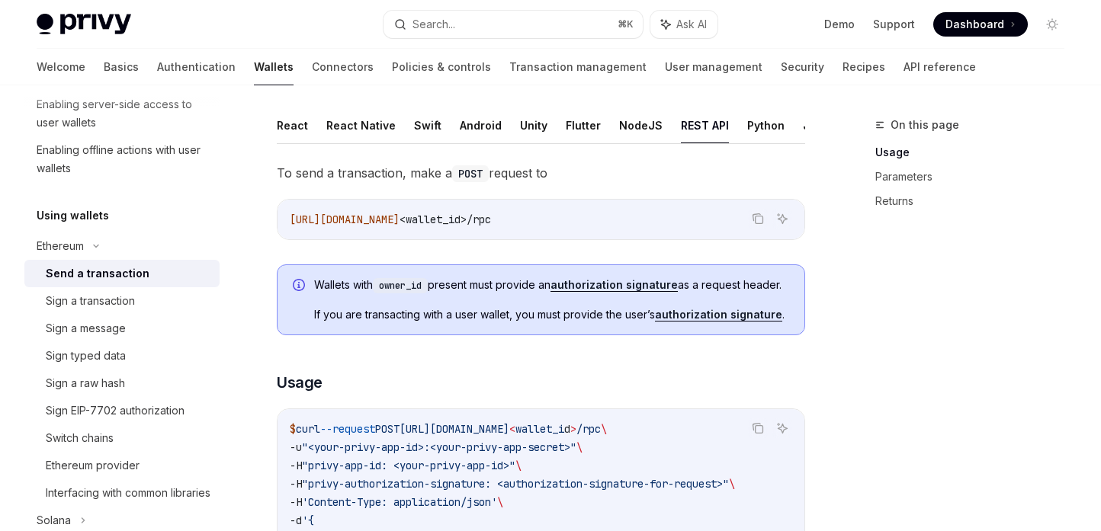
scroll to position [88, 0]
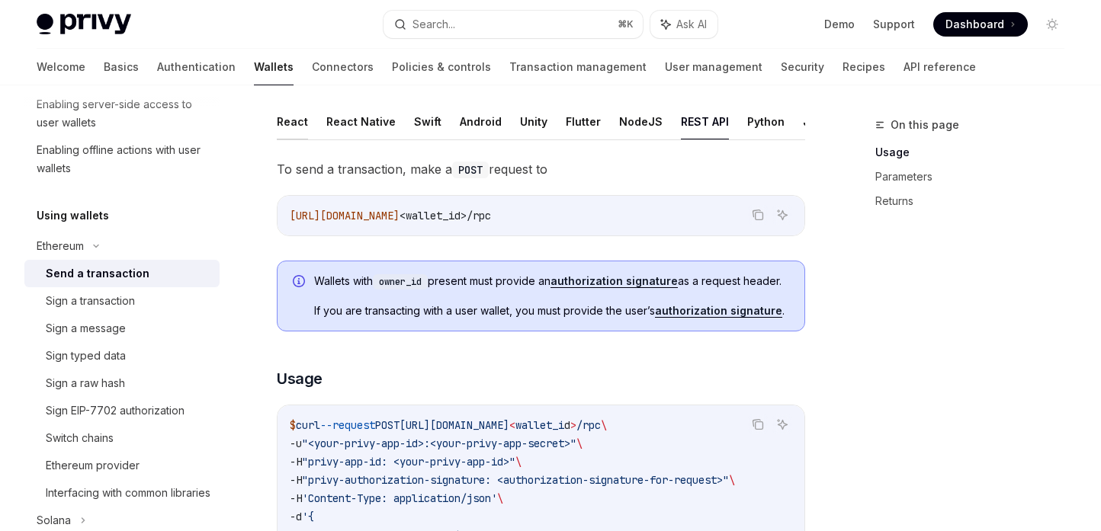
click at [286, 122] on button "React" at bounding box center [292, 122] width 31 height 36
type textarea "*"
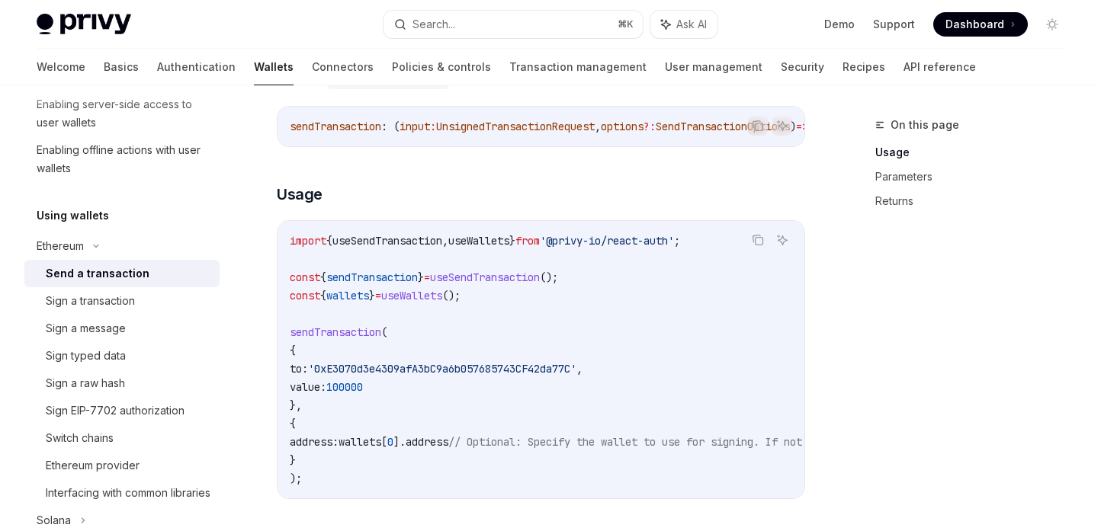
scroll to position [203, 0]
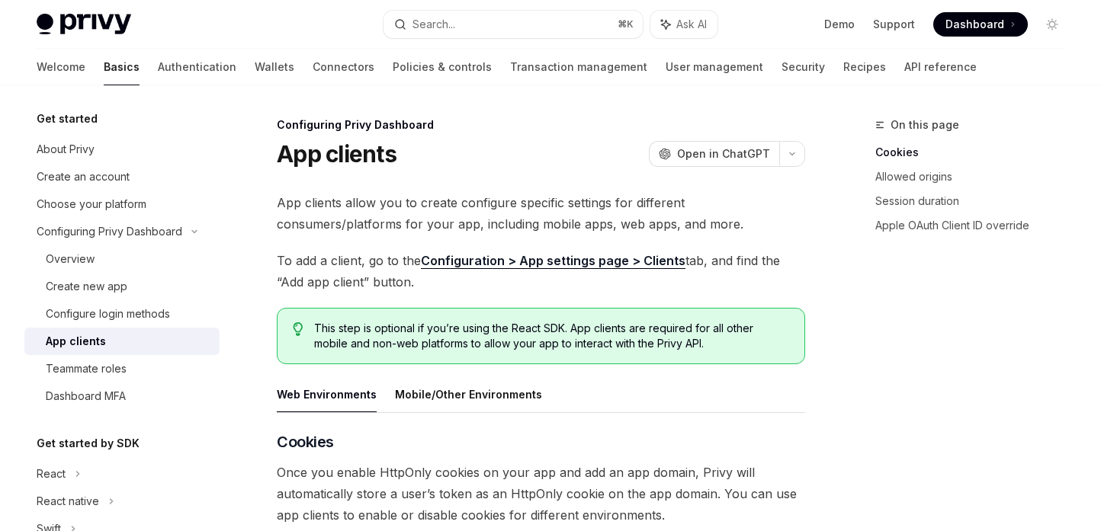
click at [104, 69] on link "Basics" at bounding box center [122, 67] width 36 height 37
type textarea "*"
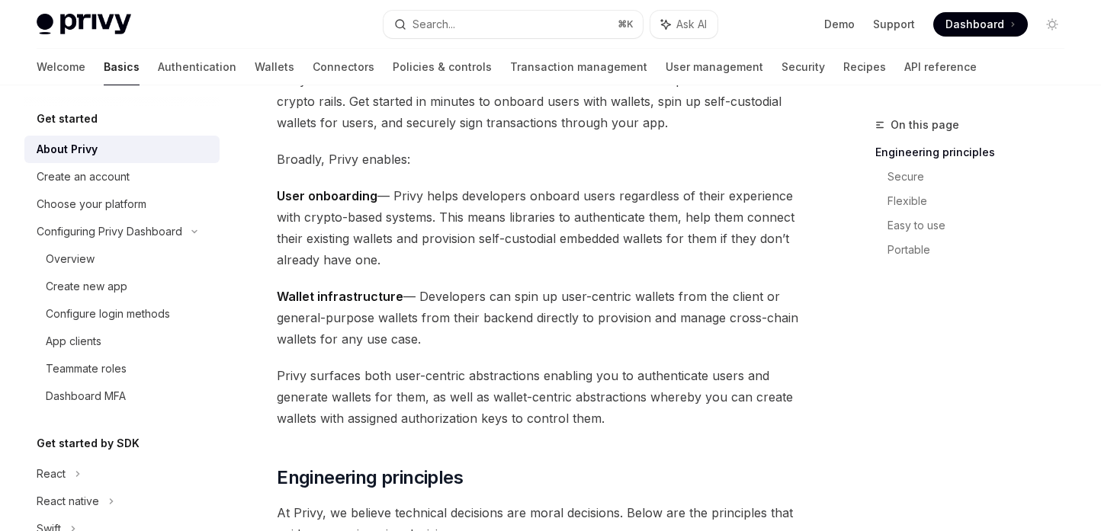
scroll to position [121, 0]
